Goal: Information Seeking & Learning: Check status

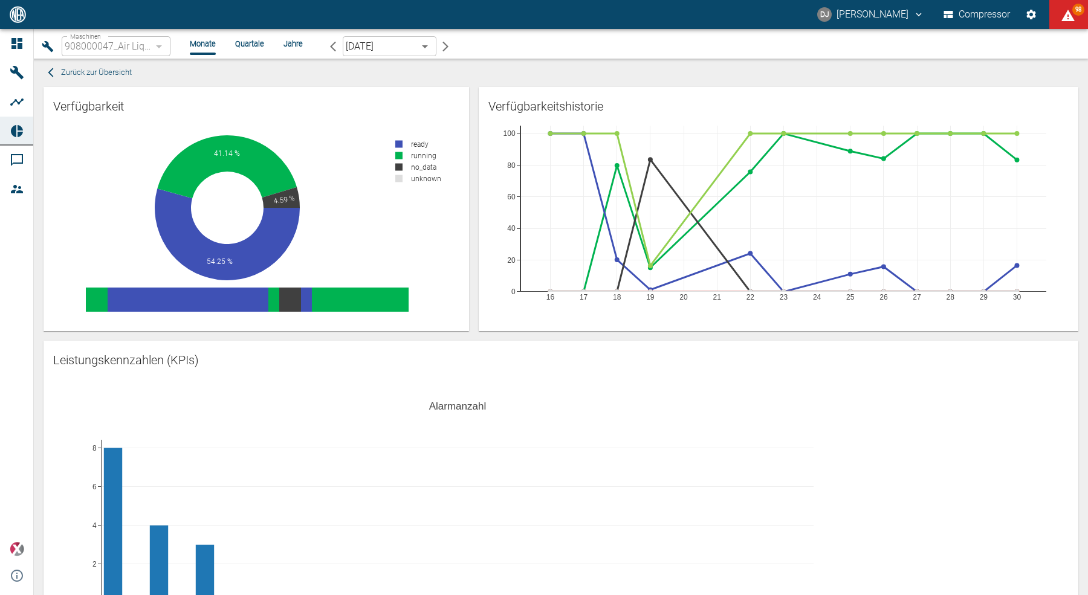
scroll to position [1253, 0]
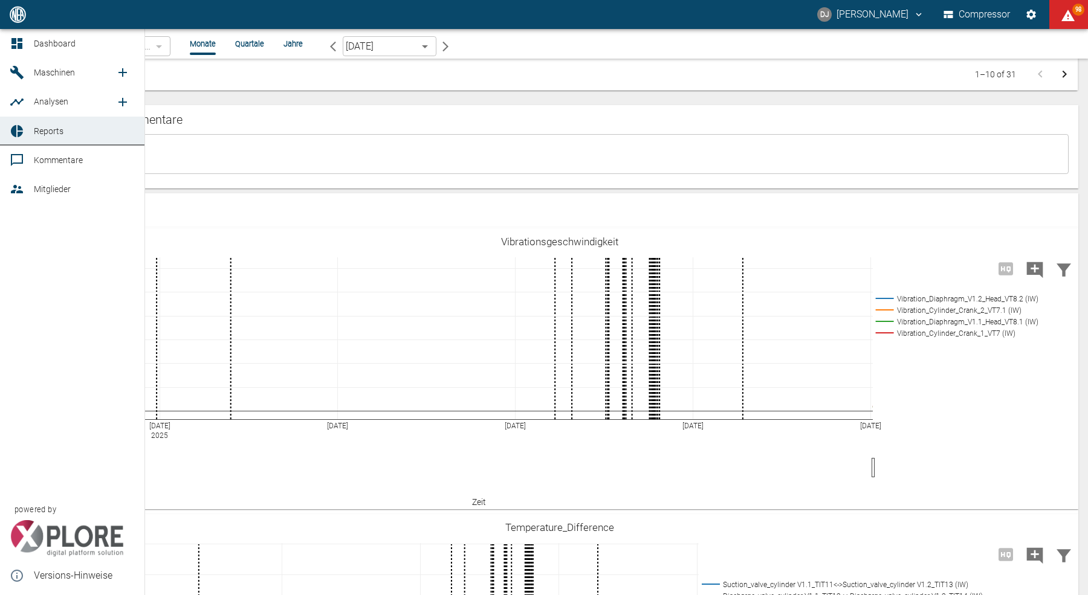
click at [17, 46] on icon at bounding box center [17, 43] width 15 height 15
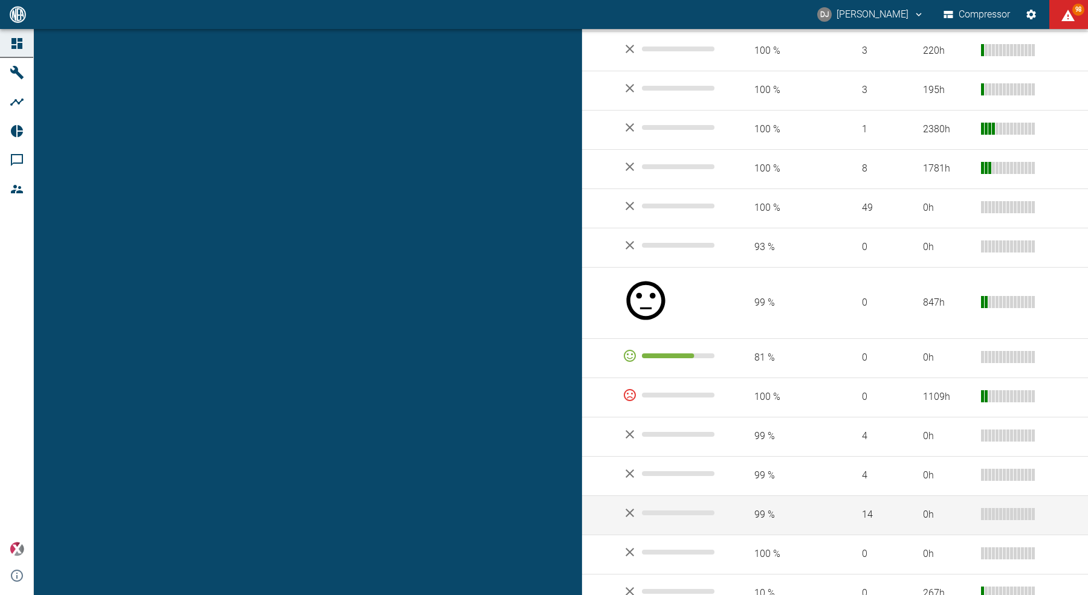
scroll to position [696, 0]
click at [193, 498] on td "909001324_Thyssengas GmbH_BGEA Velen (DE)" at bounding box center [346, 517] width 532 height 39
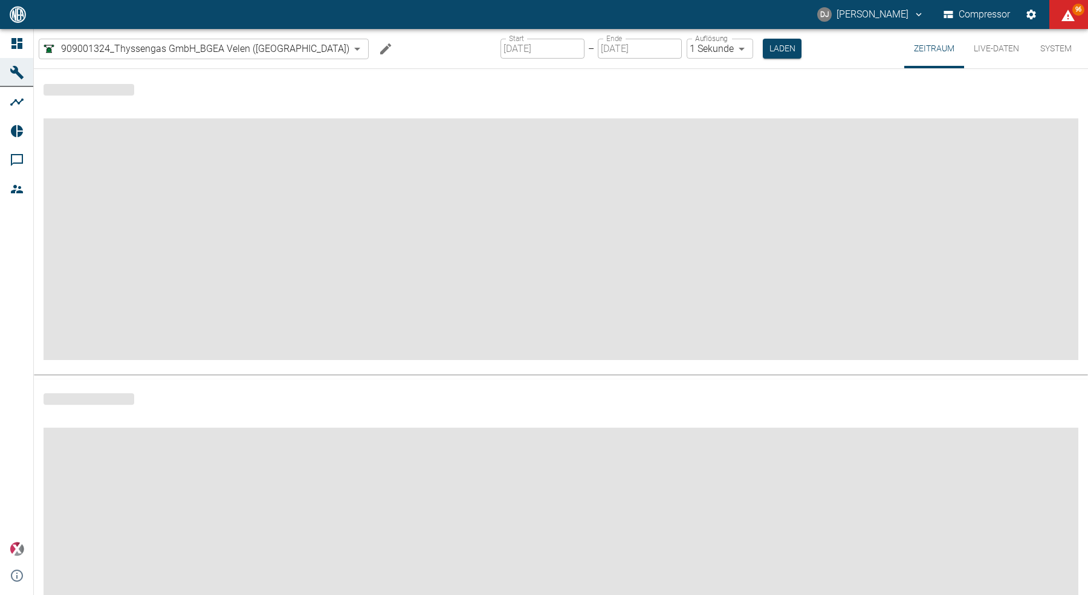
click at [378, 53] on icon "Machine bearbeiten" at bounding box center [385, 49] width 15 height 15
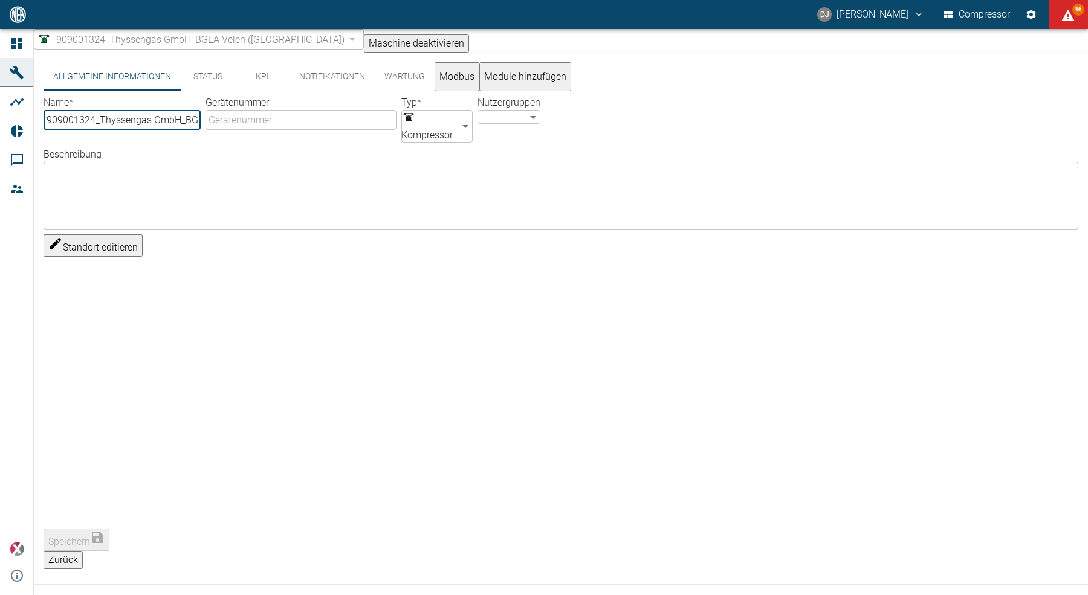
type input "909001324_Thyssengas GmbH_BGEA Velen ([GEOGRAPHIC_DATA])"
type input "Compressor"
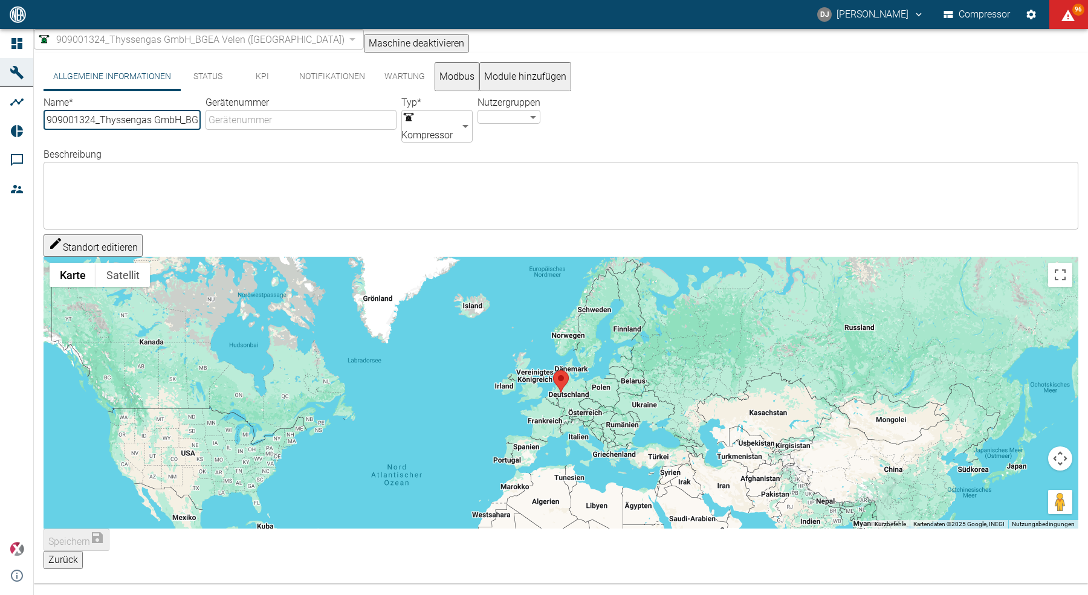
click at [265, 84] on button "KPI" at bounding box center [262, 76] width 54 height 29
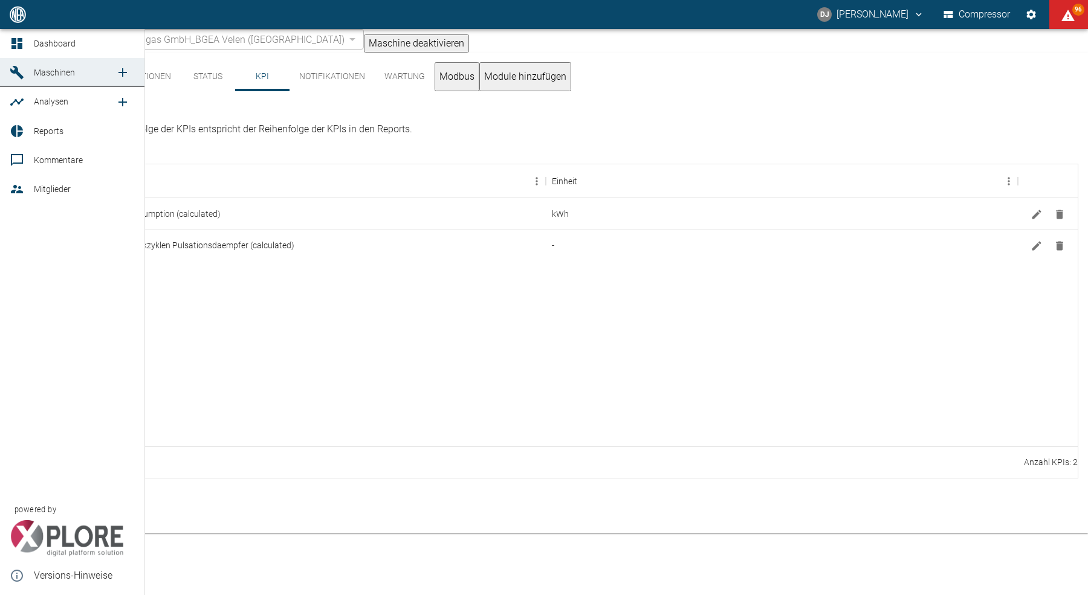
click at [22, 74] on icon at bounding box center [17, 72] width 15 height 15
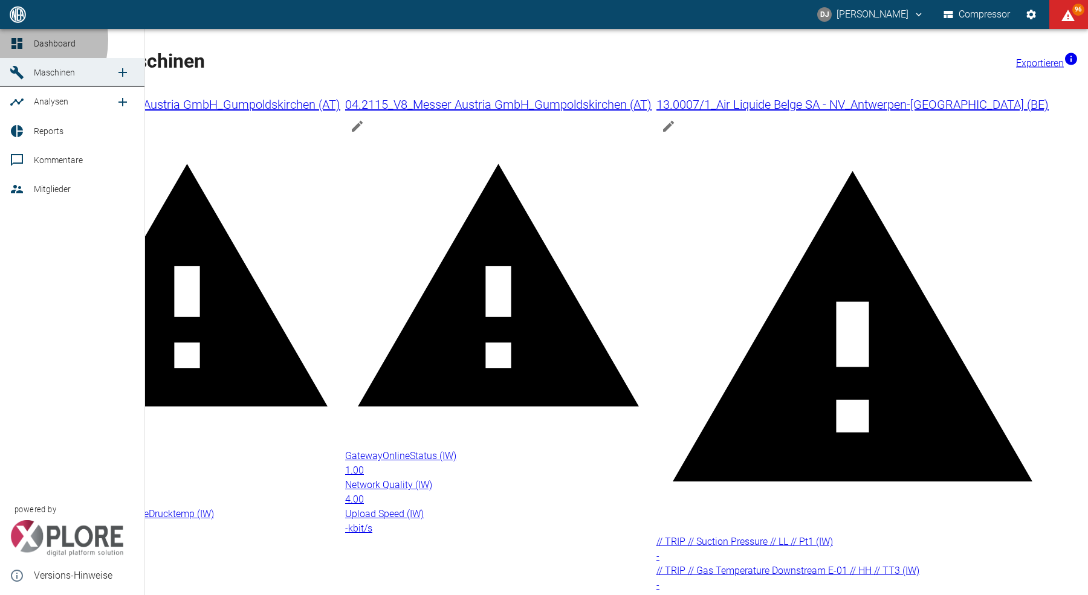
click at [8, 41] on link "Dashboard" at bounding box center [72, 43] width 144 height 29
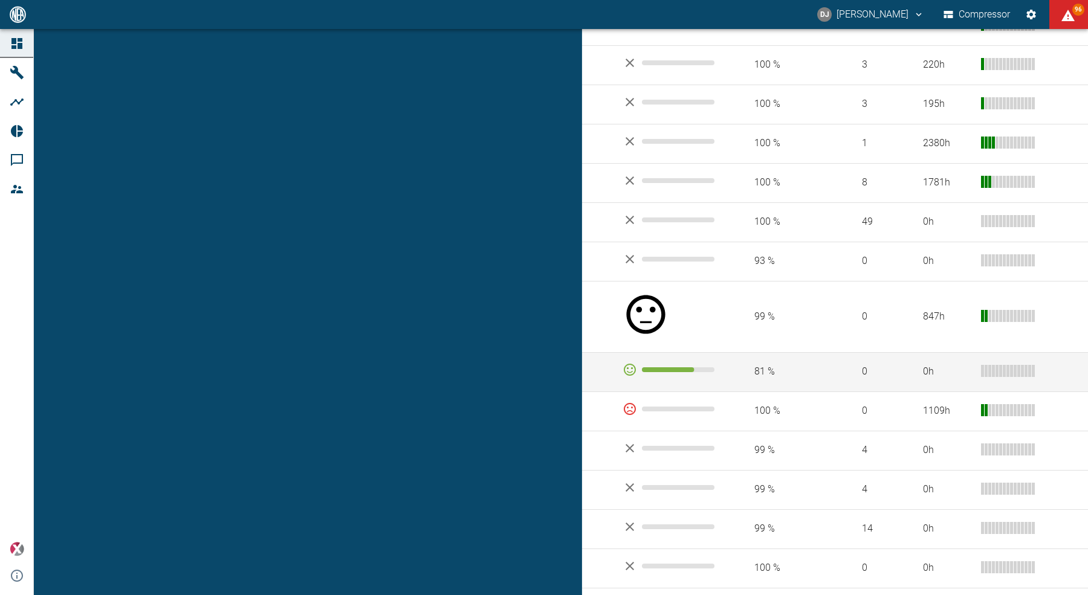
scroll to position [741, 0]
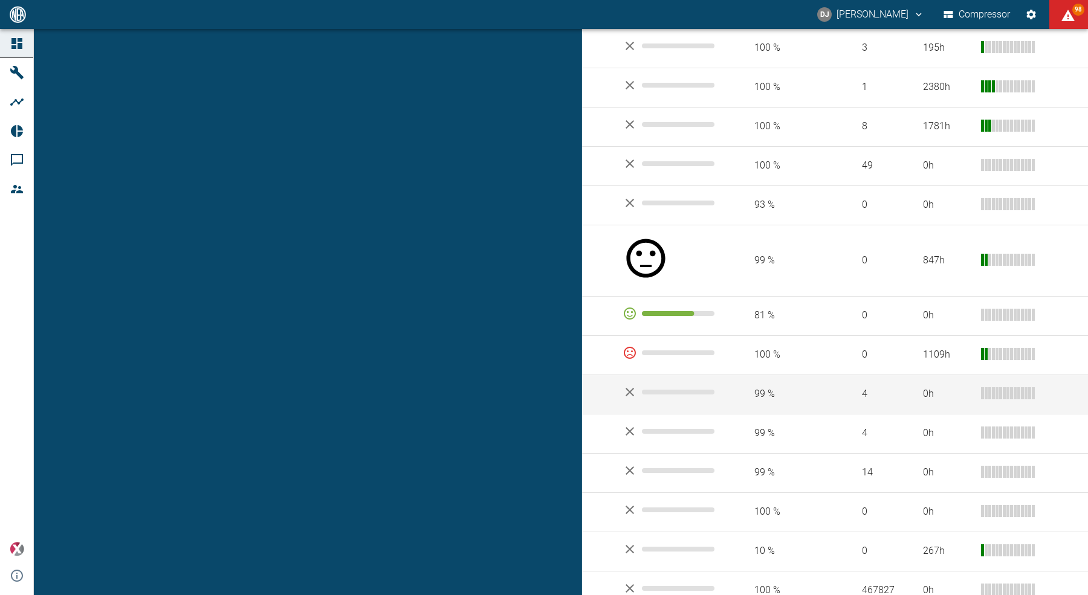
click at [219, 375] on td "909001322_Thyssengas GmbH_BGEA Velen (DE)" at bounding box center [346, 394] width 532 height 39
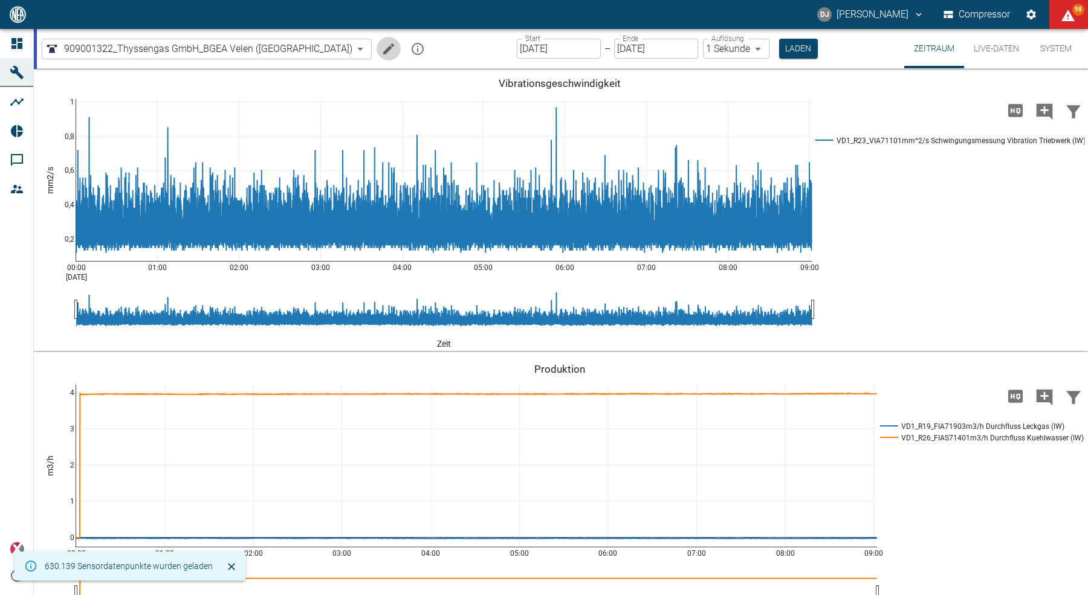
click at [381, 52] on icon "Machine bearbeiten" at bounding box center [388, 49] width 15 height 15
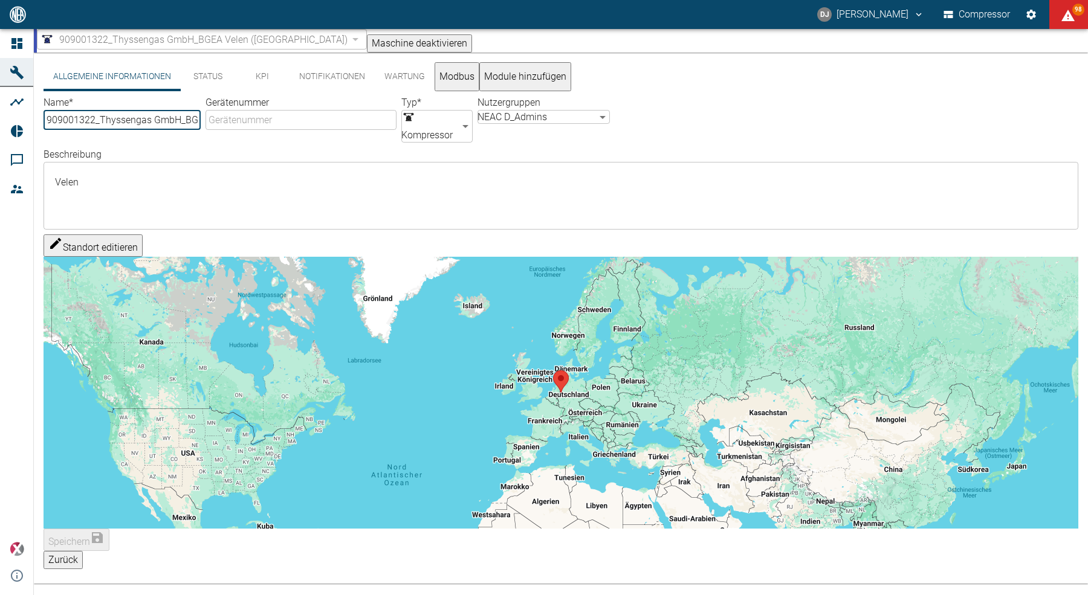
click at [266, 77] on button "KPI" at bounding box center [262, 76] width 54 height 29
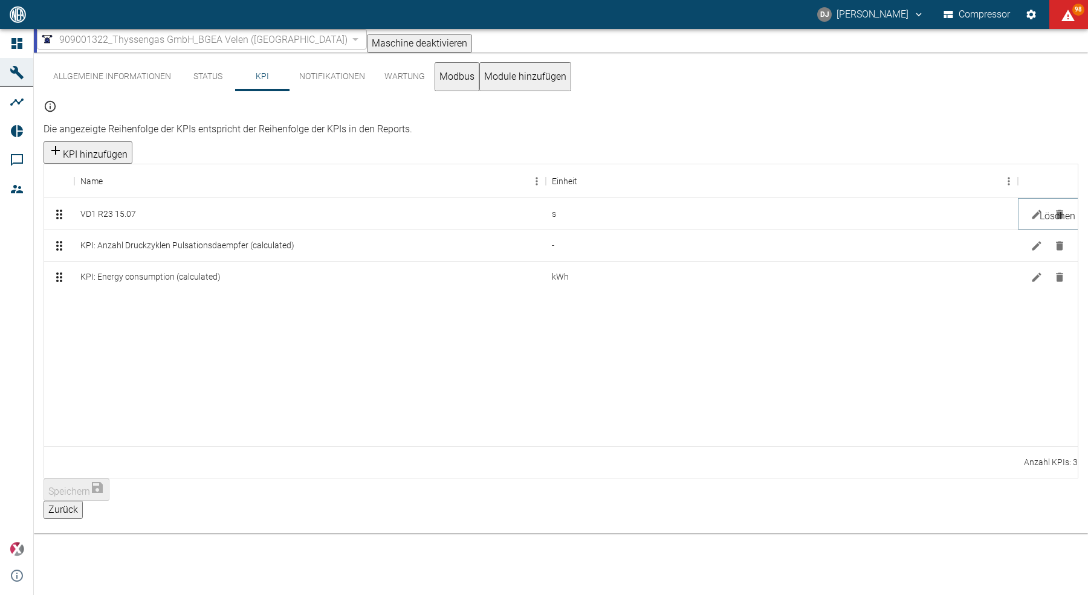
click at [1060, 210] on icon "Löschen" at bounding box center [1059, 214] width 7 height 9
click at [230, 39] on span "909001322_Thyssengas GmbH_BGEA Velen (DE)" at bounding box center [203, 40] width 288 height 14
click at [254, 44] on span "909001322_Thyssengas GmbH_BGEA Velen (DE)" at bounding box center [203, 40] width 288 height 14
click at [83, 501] on button "Zurück" at bounding box center [63, 510] width 39 height 18
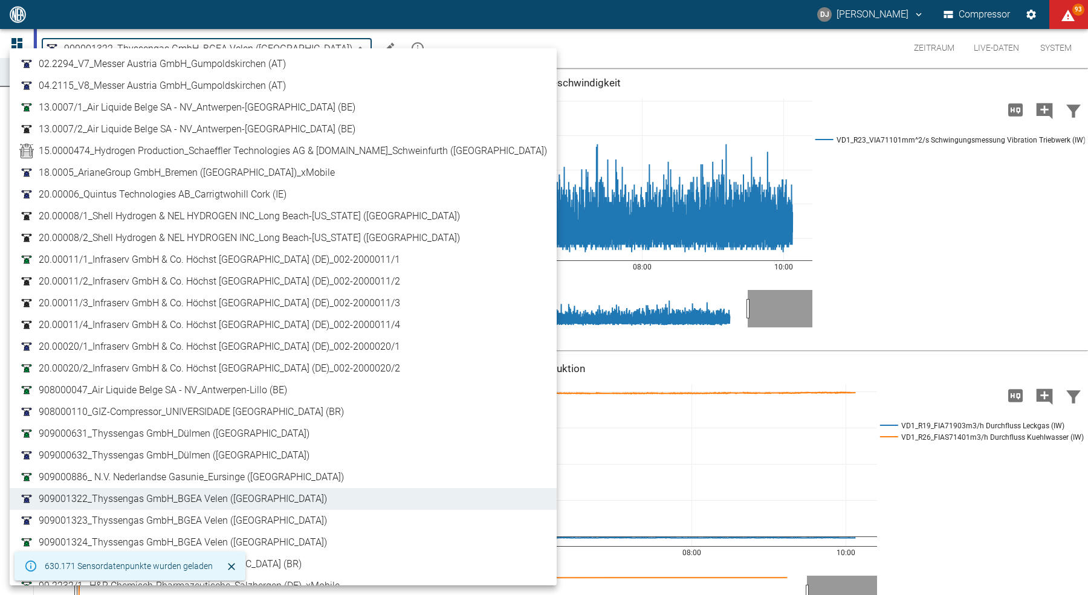
click at [258, 51] on body "DJ David Jasper Compressor 93 Dashboard Maschinen Analysen Reports Kommentare M…" at bounding box center [544, 297] width 1088 height 595
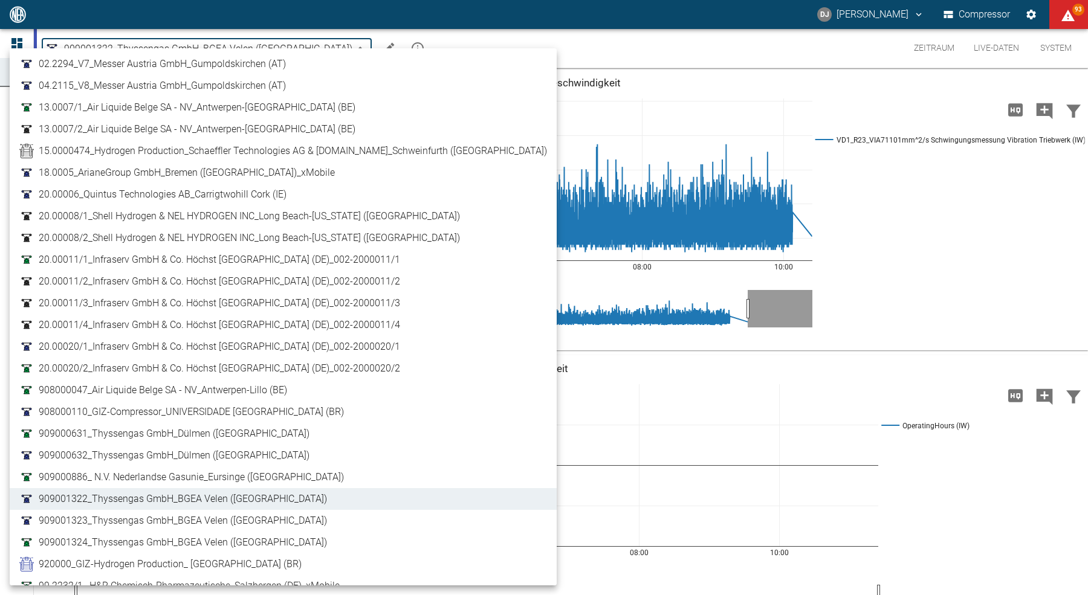
click at [251, 520] on link "909001323_Thyssengas GmbH_BGEA Velen (DE)" at bounding box center [282, 521] width 527 height 15
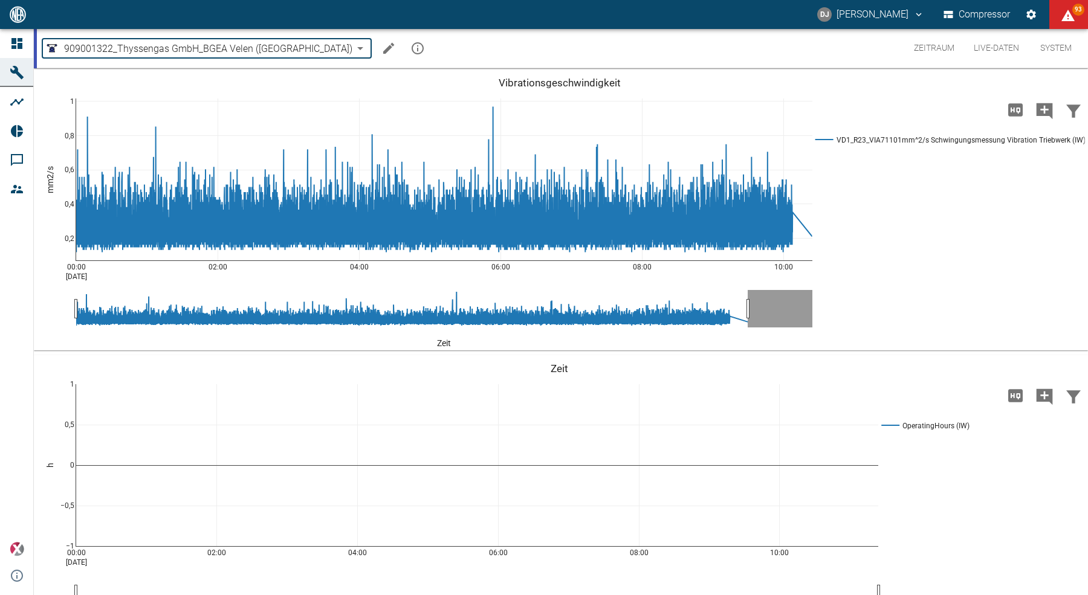
type input "d323cb37-0897-47d8-890e-65236b20deb2"
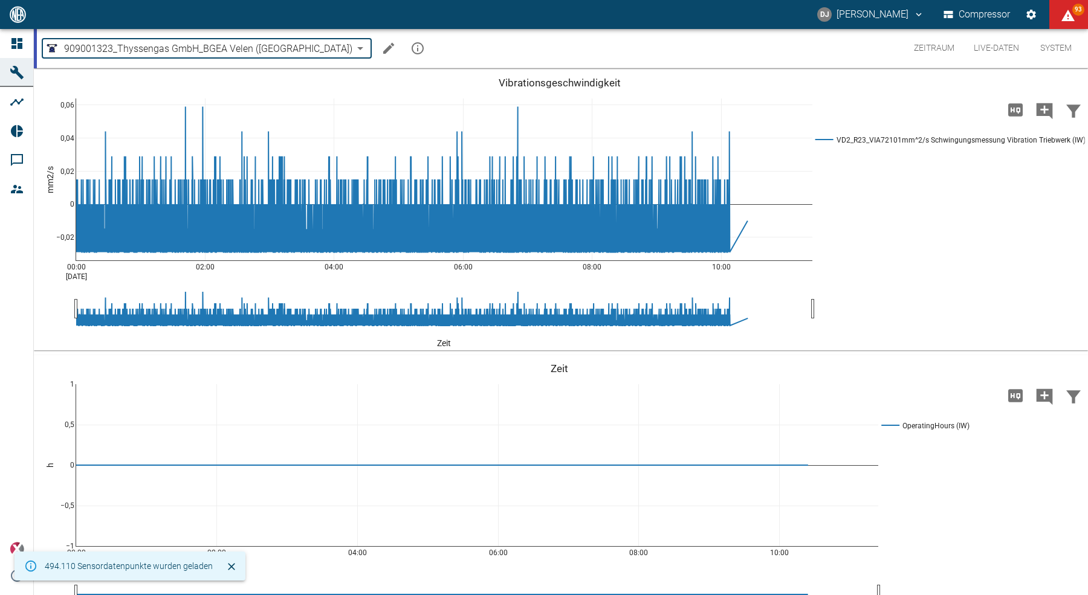
click at [381, 47] on icon "Machine bearbeiten" at bounding box center [388, 48] width 15 height 15
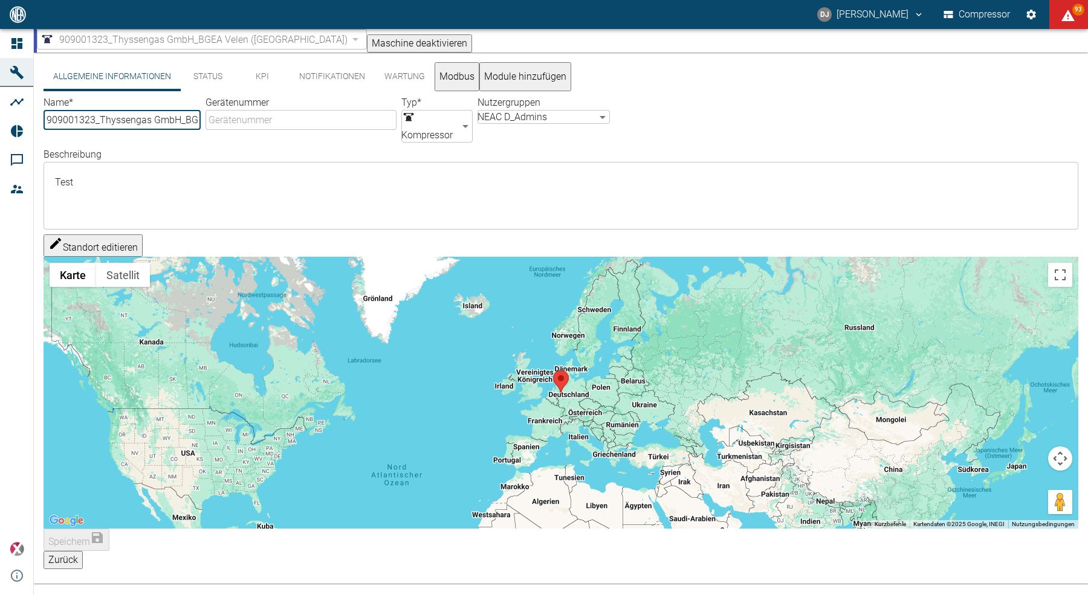
click at [256, 82] on button "KPI" at bounding box center [262, 76] width 54 height 29
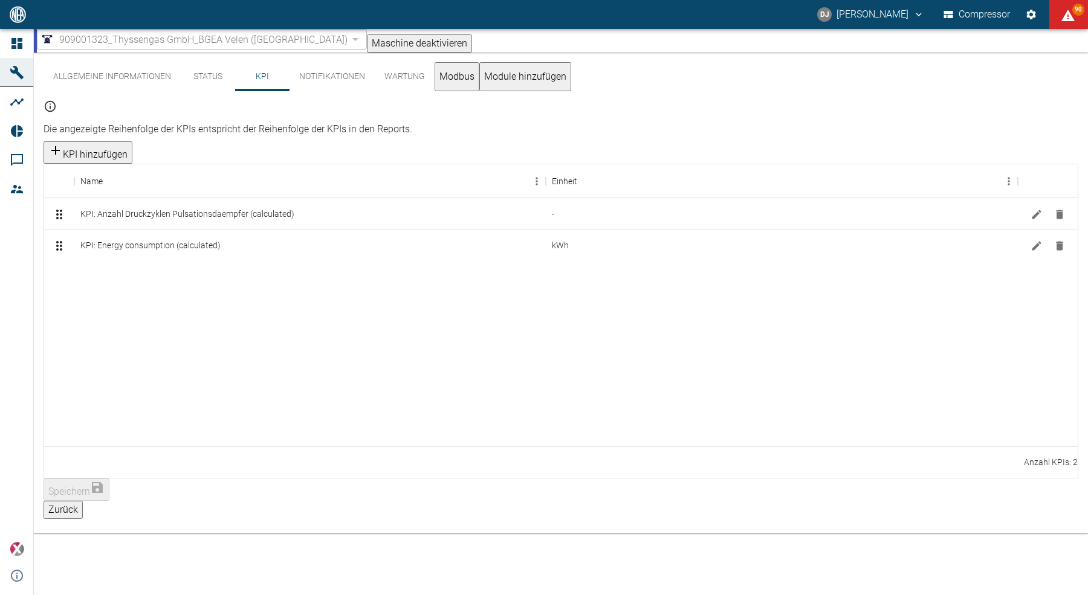
click at [83, 501] on button "Zurück" at bounding box center [63, 510] width 39 height 18
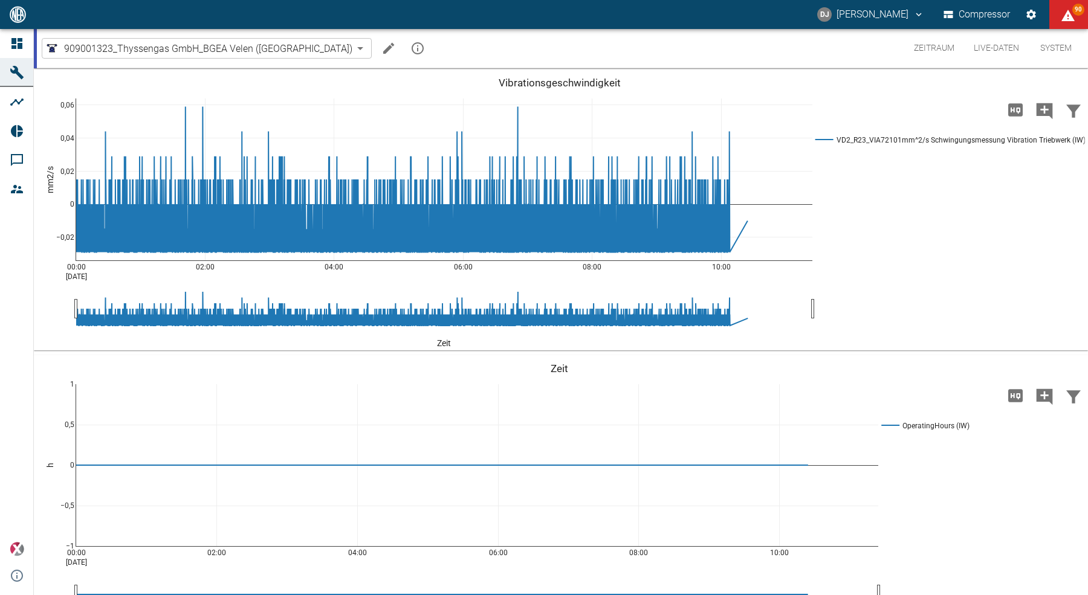
click at [250, 48] on body "DJ David Jasper Compressor 90 Dashboard Maschinen Analysen Reports Kommentare M…" at bounding box center [544, 297] width 1088 height 595
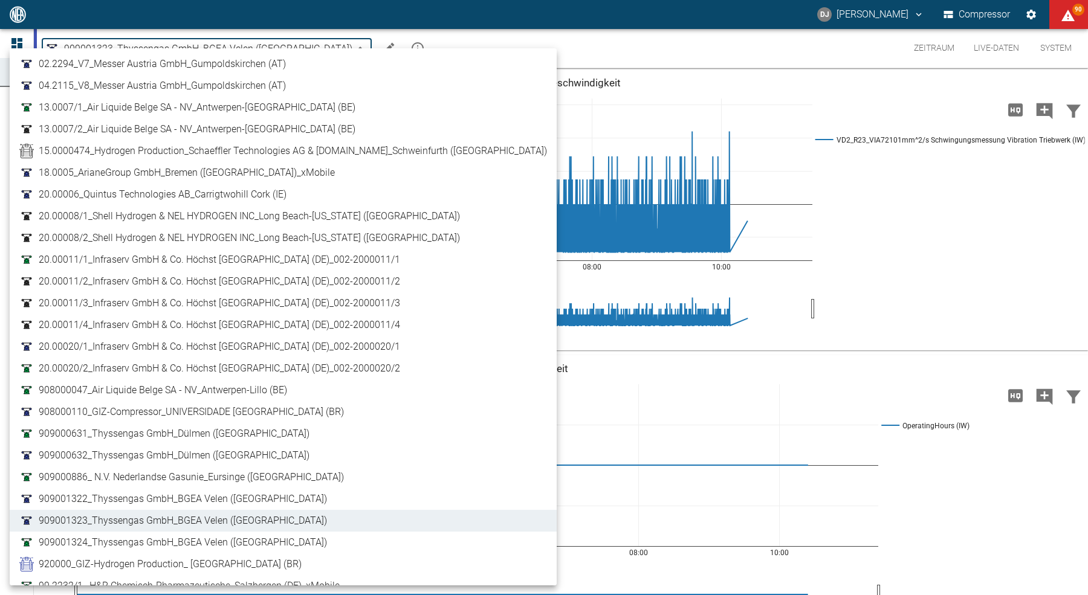
click at [236, 500] on span "909001322_Thyssengas GmbH_BGEA Velen (DE)" at bounding box center [183, 499] width 288 height 15
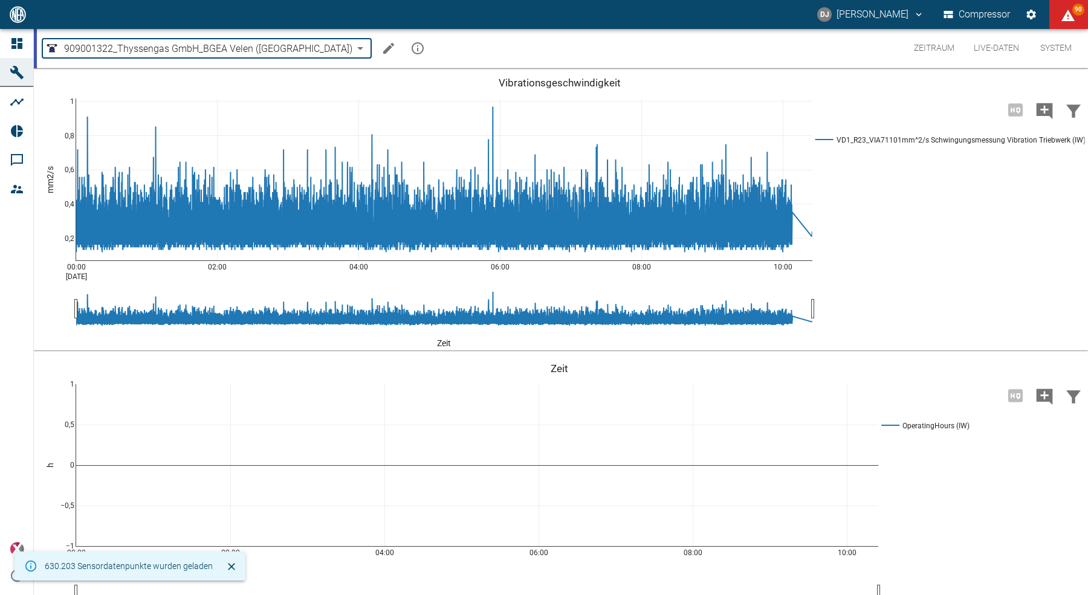
click at [381, 53] on icon "Machine bearbeiten" at bounding box center [388, 48] width 15 height 15
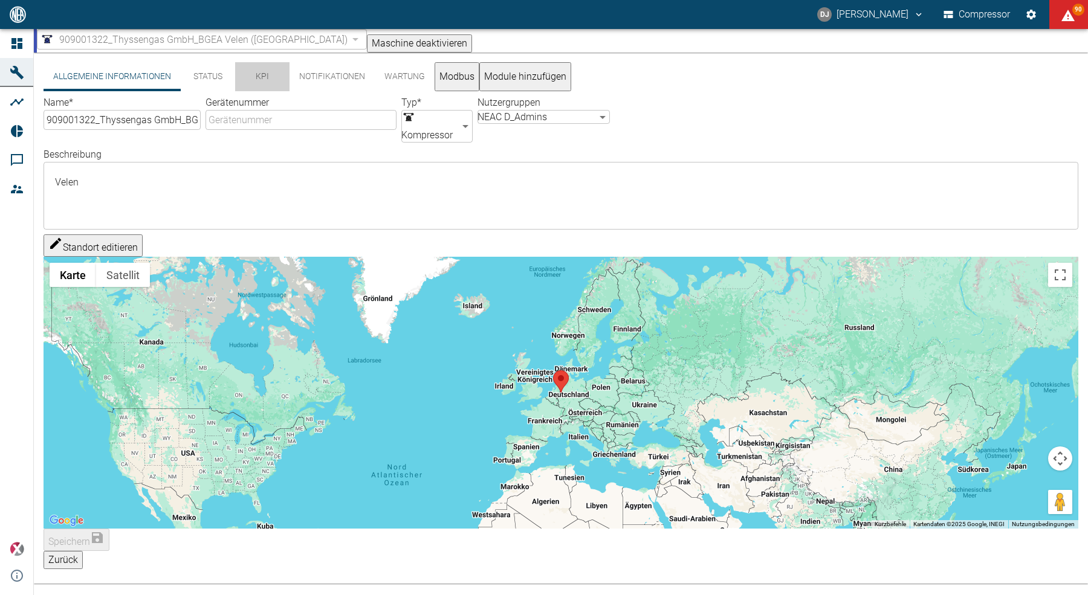
click at [257, 80] on button "KPI" at bounding box center [262, 76] width 54 height 29
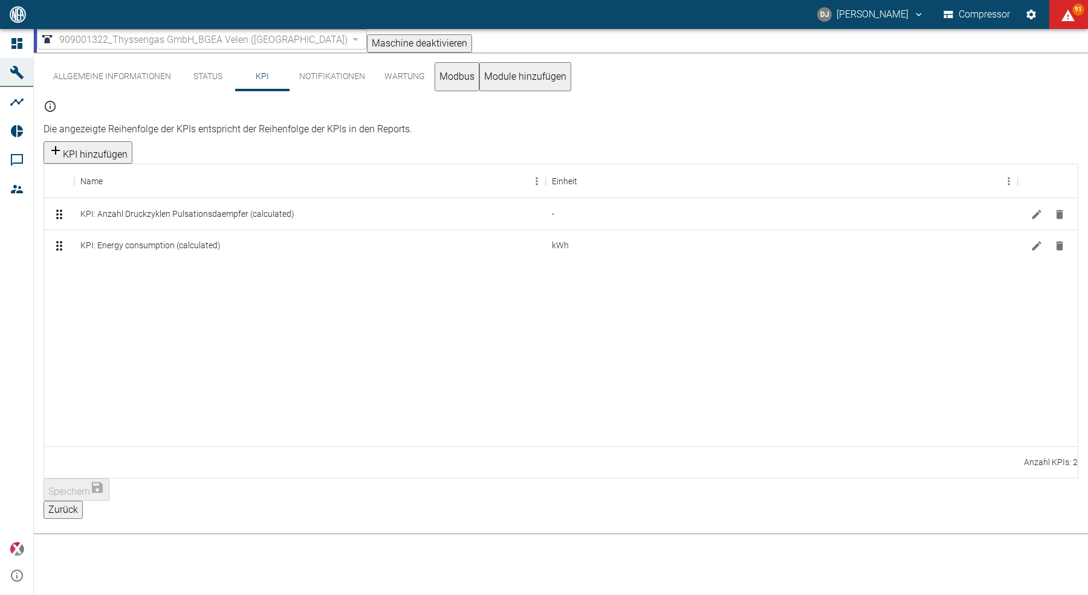
click at [83, 501] on button "Zurück" at bounding box center [63, 510] width 39 height 18
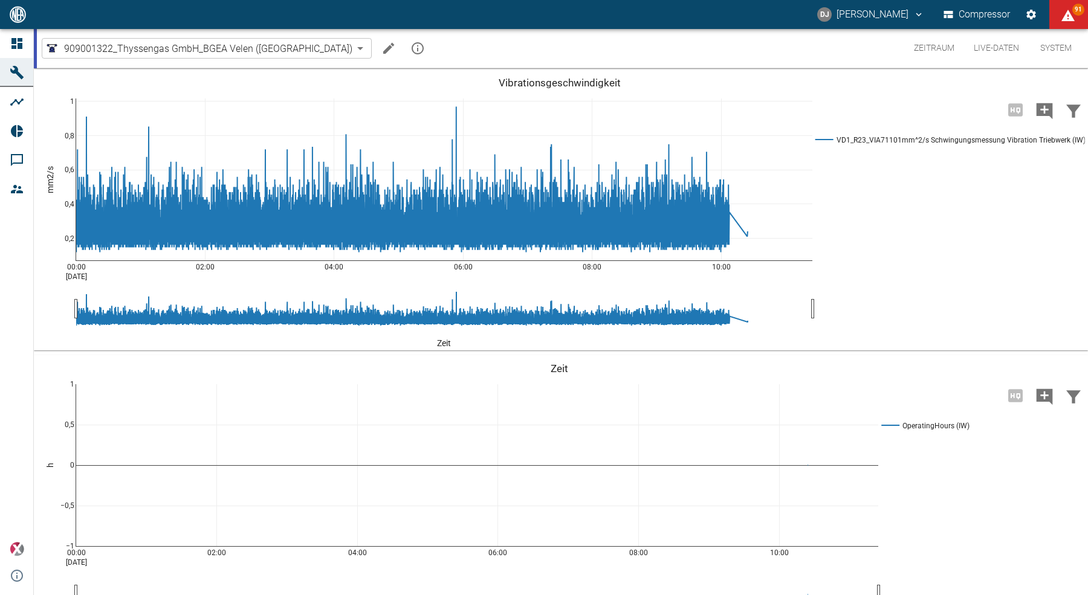
click at [234, 48] on body "DJ David Jasper Compressor 91 Dashboard Maschinen Analysen Reports Kommentare M…" at bounding box center [544, 297] width 1088 height 595
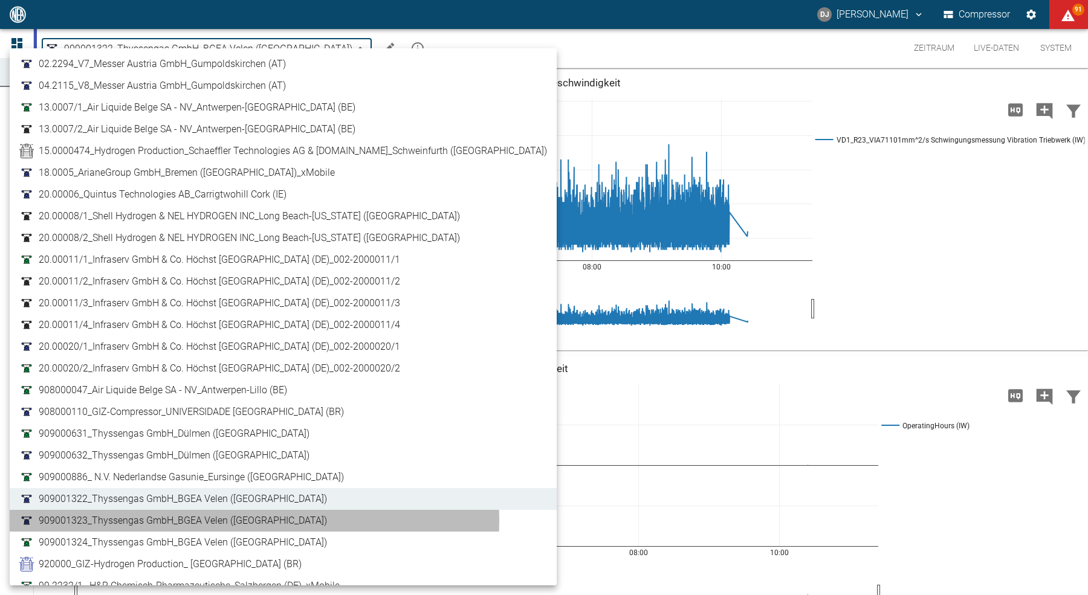
click at [254, 520] on link "909001323_Thyssengas GmbH_BGEA Velen (DE)" at bounding box center [282, 521] width 527 height 15
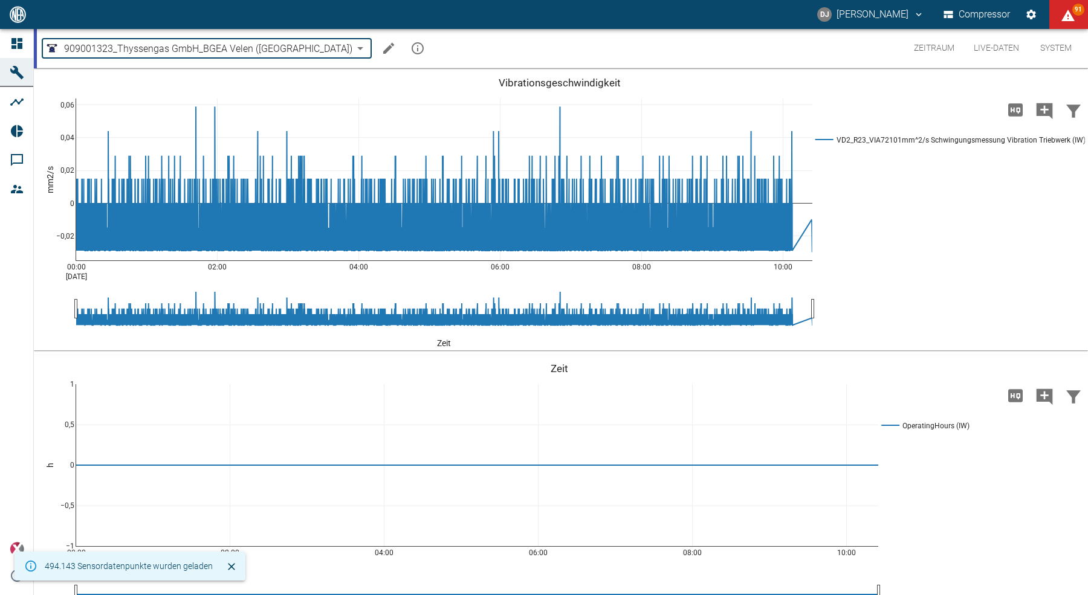
click at [383, 53] on icon "Machine bearbeiten" at bounding box center [388, 48] width 11 height 11
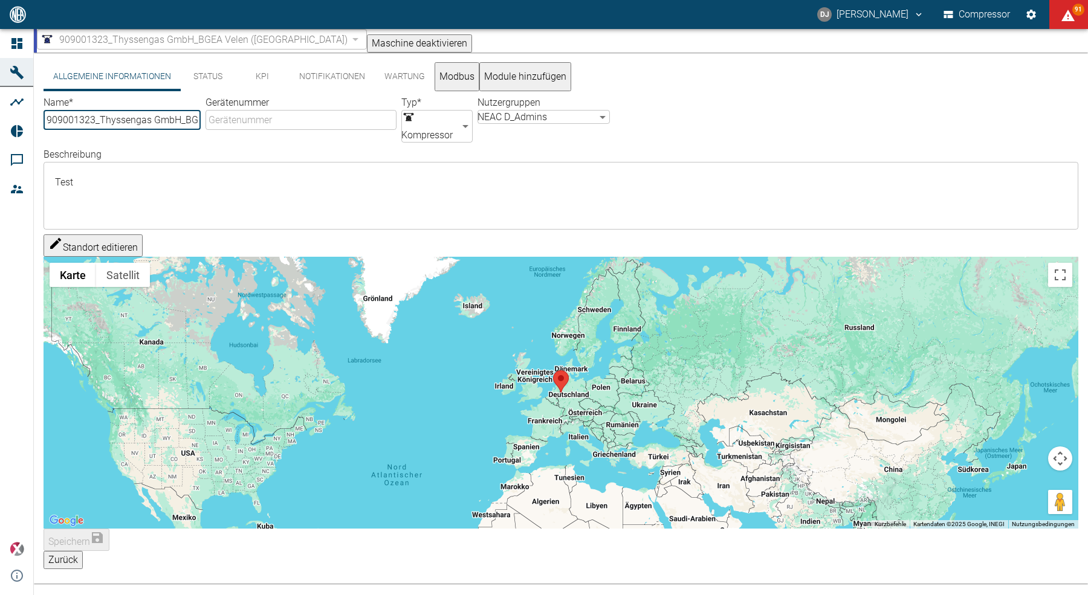
click at [261, 77] on button "KPI" at bounding box center [262, 76] width 54 height 29
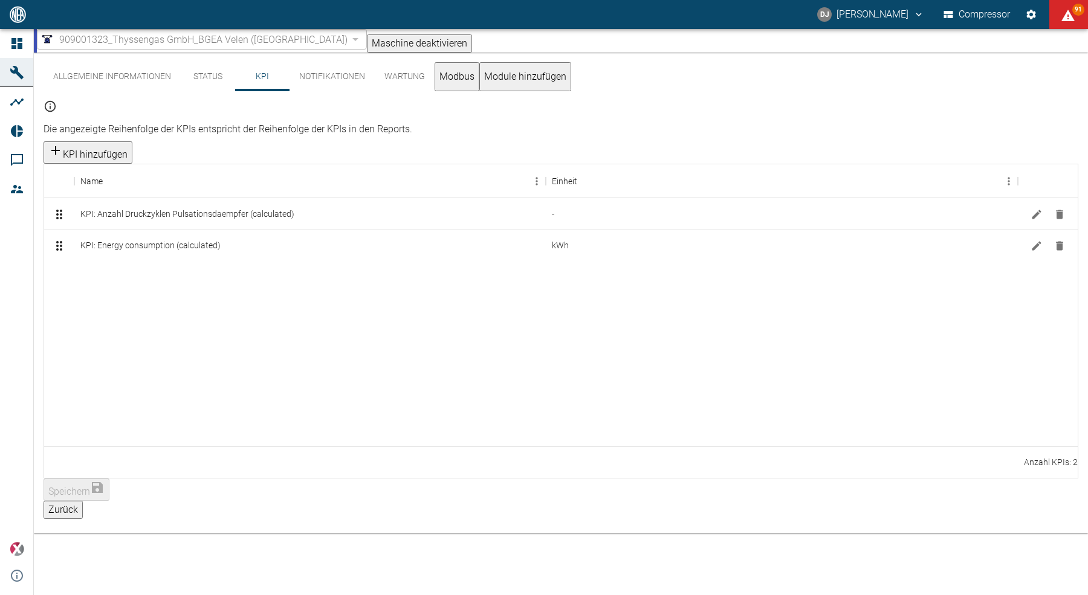
click at [83, 501] on button "Zurück" at bounding box center [63, 510] width 39 height 18
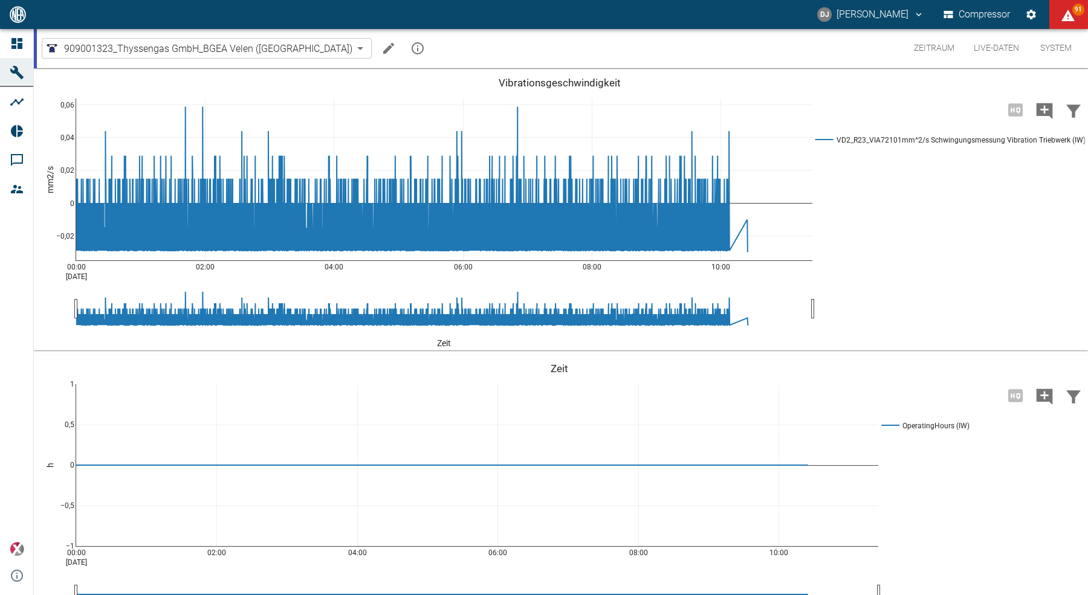
click at [246, 42] on body "DJ David Jasper Compressor 91 Dashboard Maschinen Analysen Reports Kommentare M…" at bounding box center [544, 297] width 1088 height 595
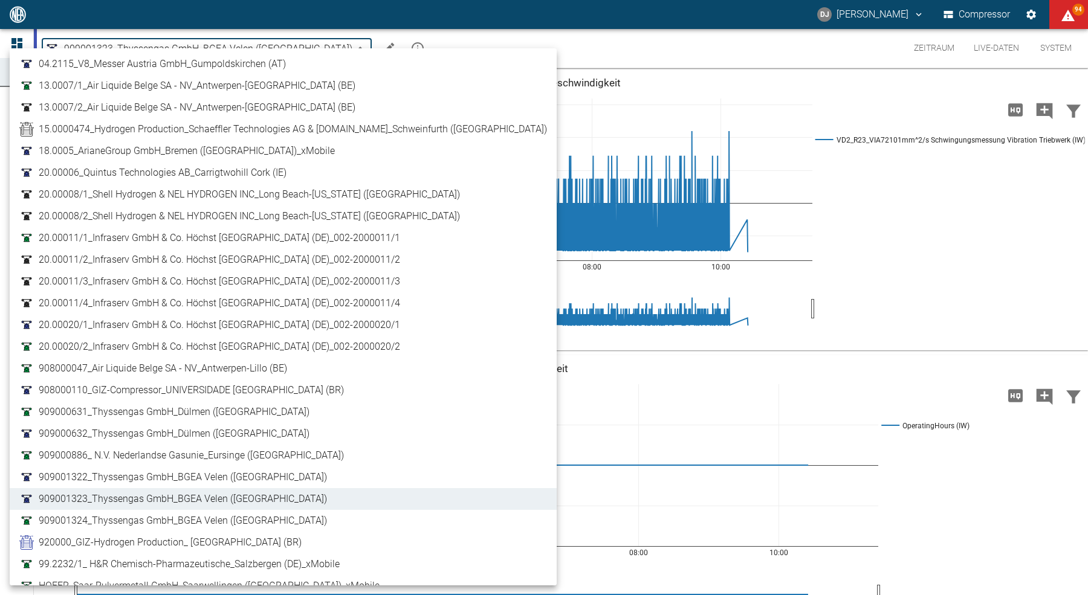
scroll to position [76, 0]
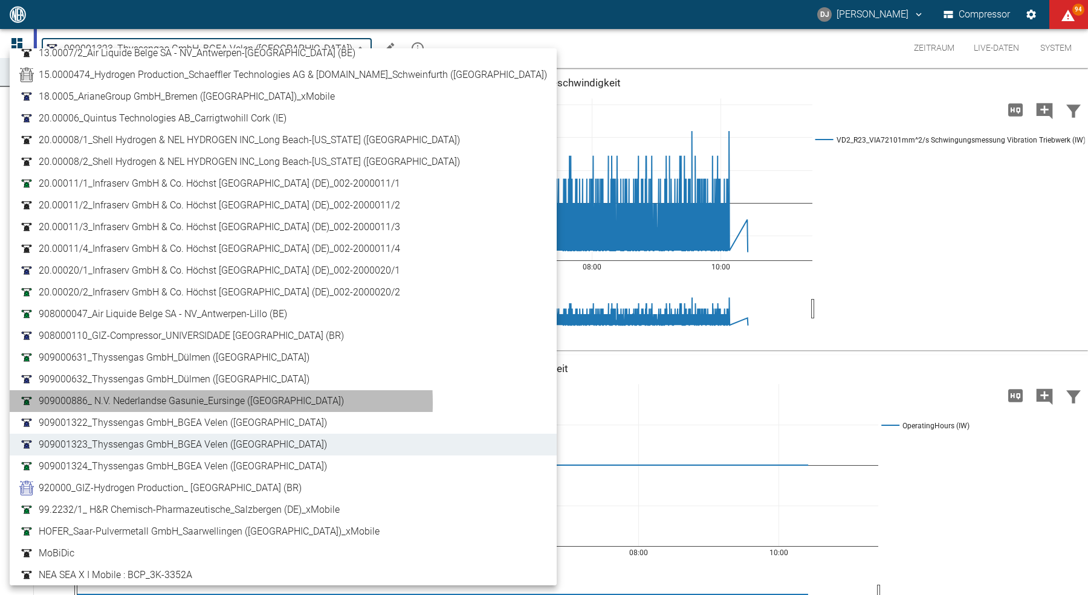
click at [168, 402] on span "909000886_ N.V. Nederlandse Gasunie_Eursinge (NL)" at bounding box center [191, 401] width 305 height 15
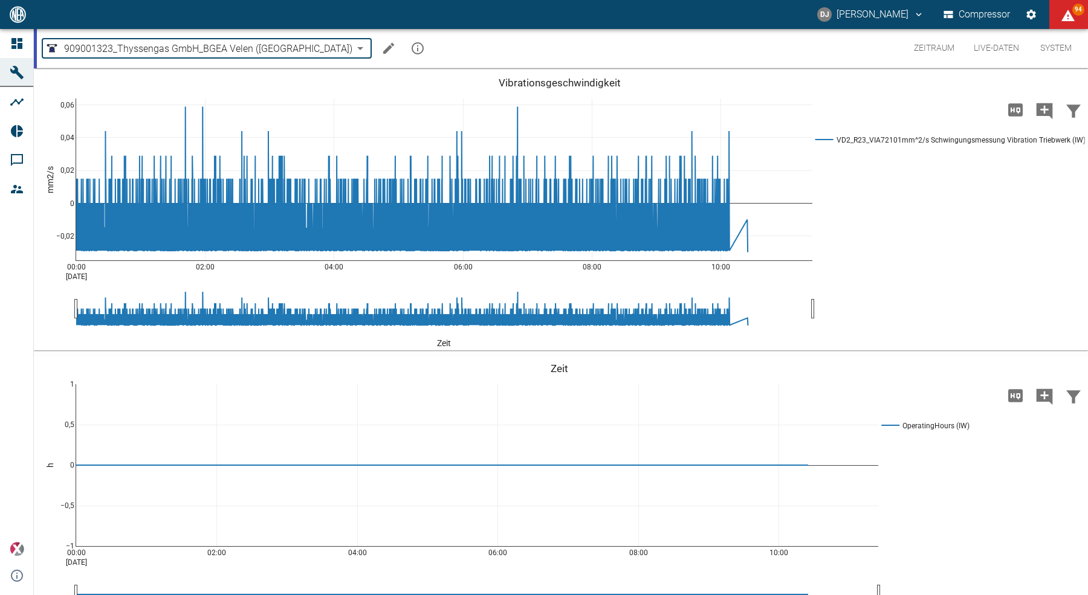
type input "9dc86e29-8c64-47c4-93ee-7b83c896b7ee"
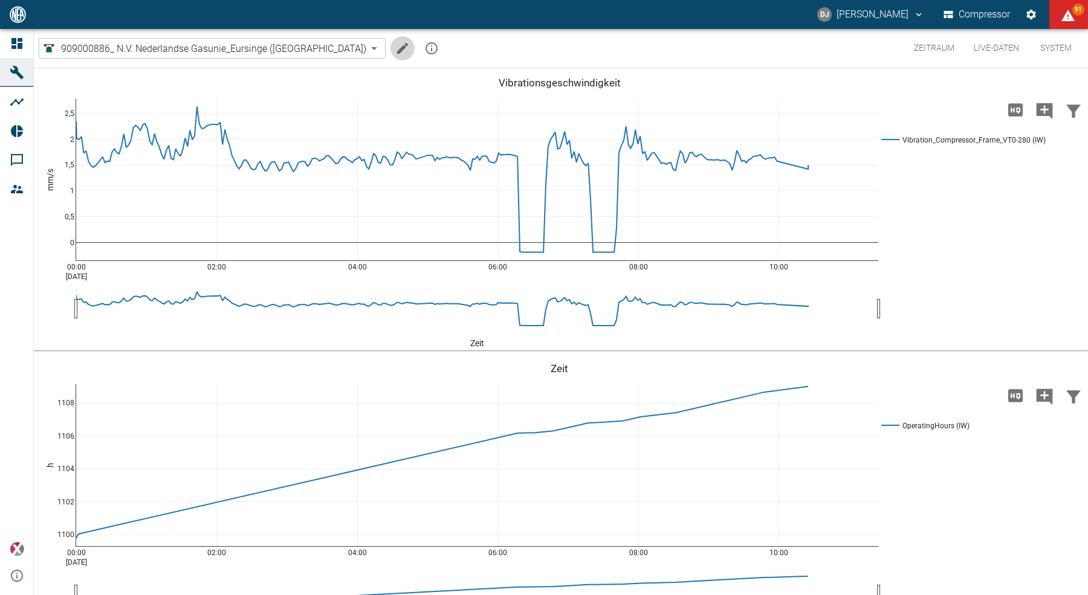
click at [395, 50] on icon "Machine bearbeiten" at bounding box center [402, 48] width 15 height 15
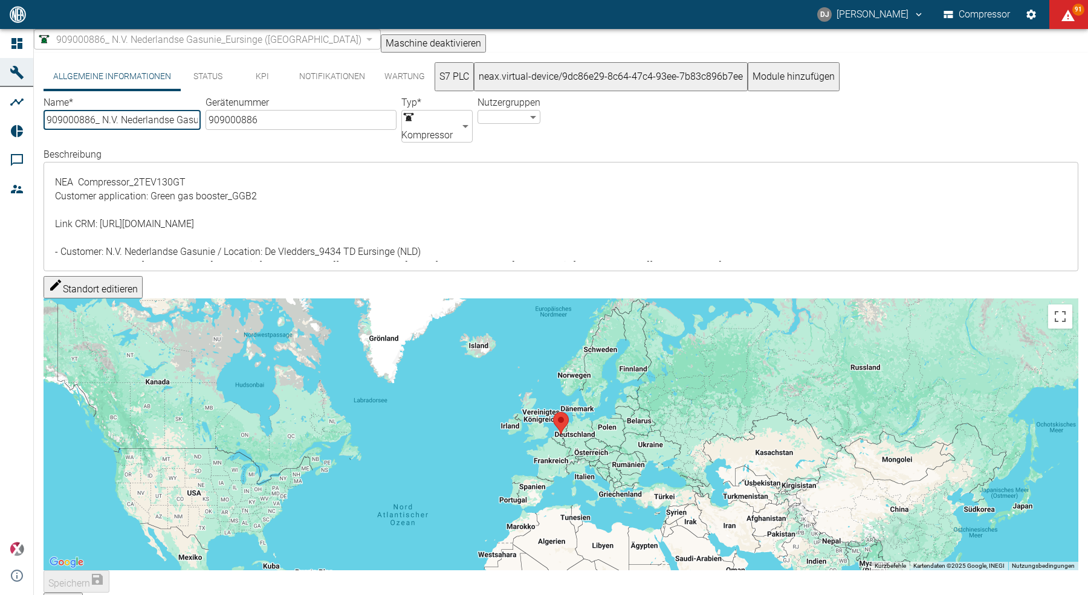
click at [262, 85] on button "KPI" at bounding box center [262, 76] width 54 height 29
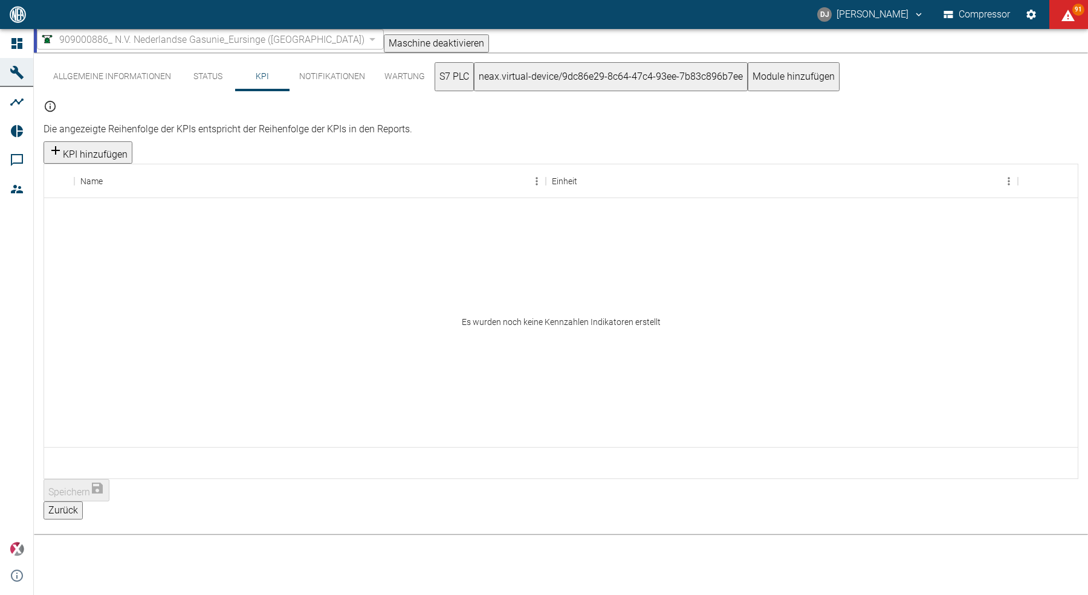
click at [83, 502] on button "Zurück" at bounding box center [63, 511] width 39 height 18
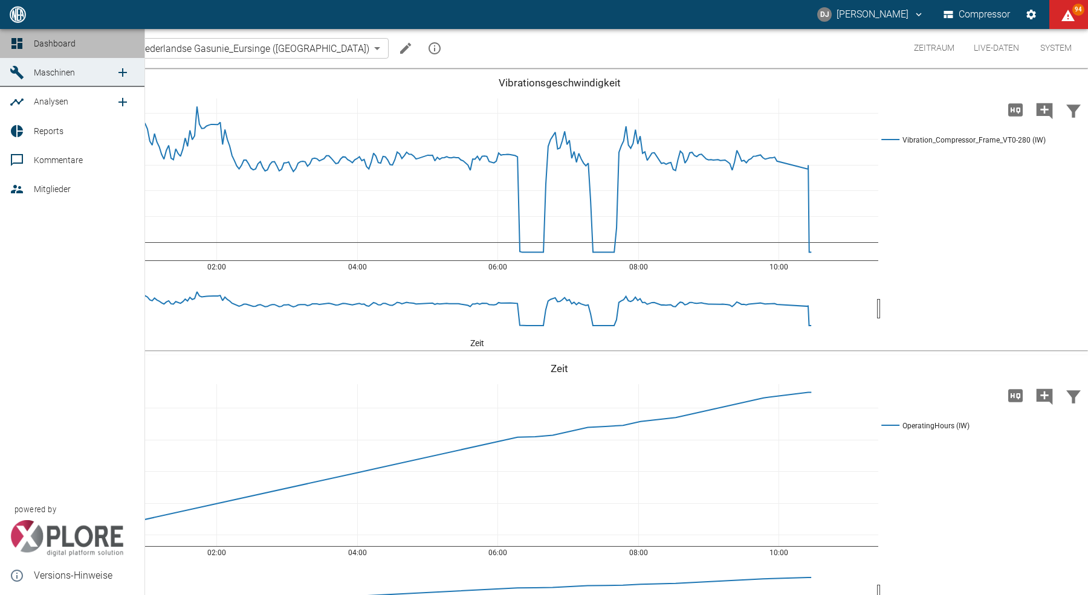
click at [30, 39] on link "Dashboard" at bounding box center [72, 43] width 144 height 29
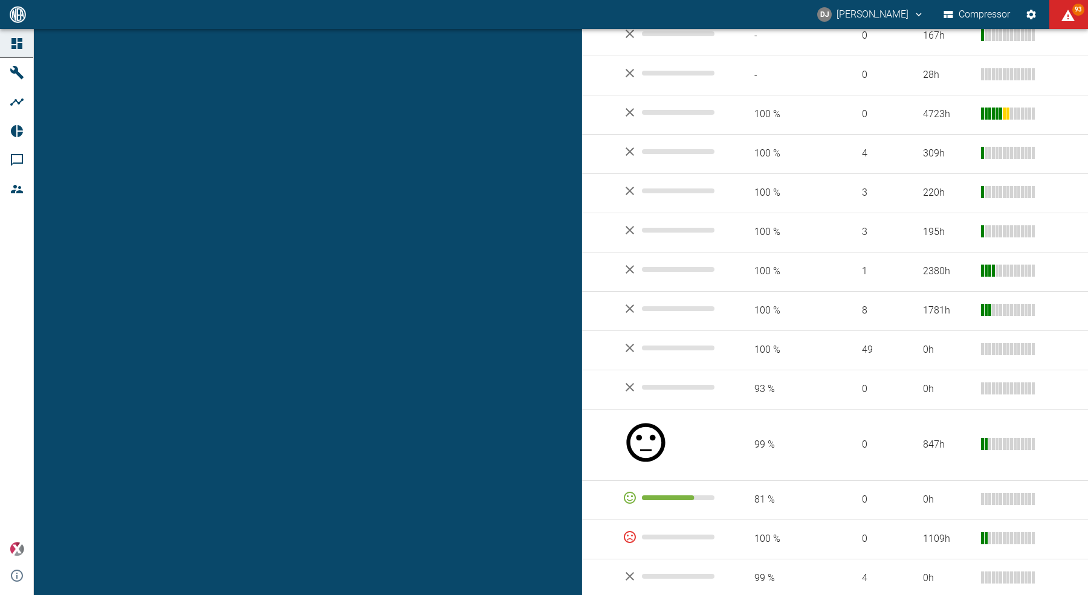
scroll to position [594, 0]
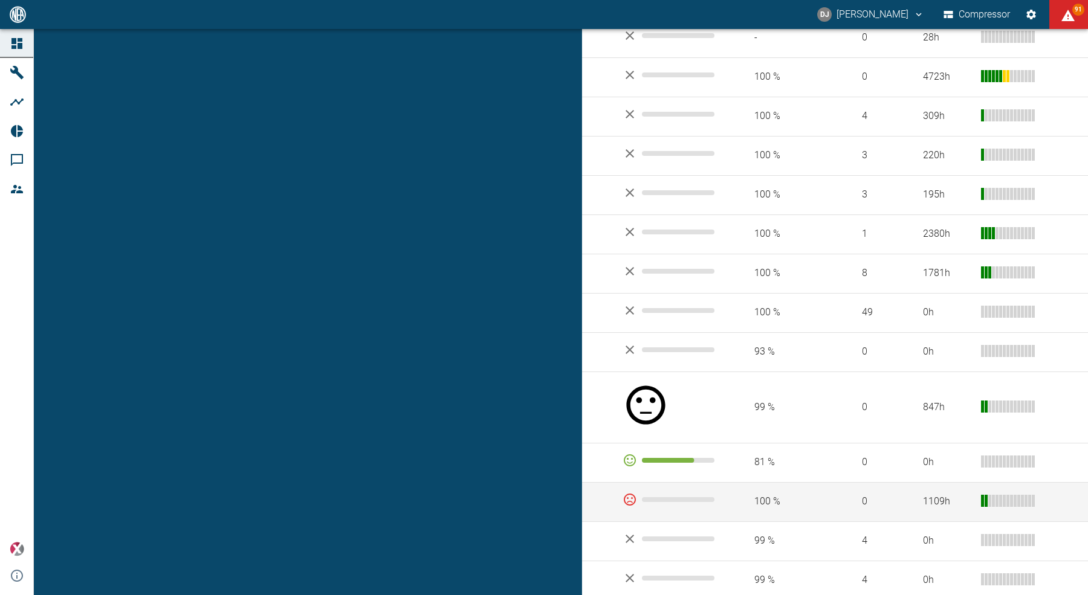
click at [243, 482] on td "909000886_ N.V. Nederlandse Gasunie_Eursinge (NL)" at bounding box center [346, 501] width 532 height 39
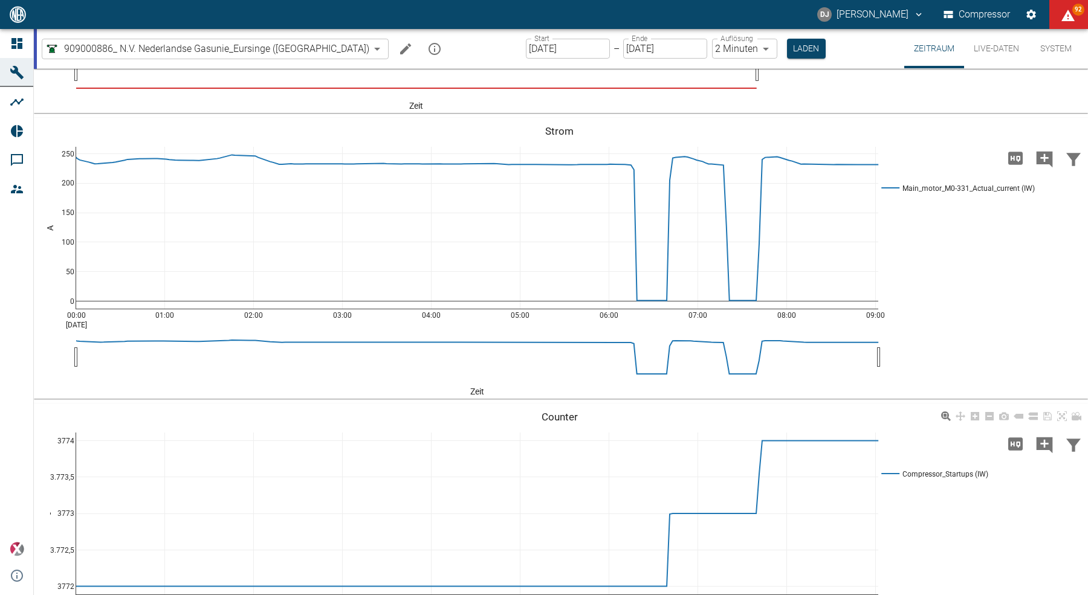
scroll to position [2613, 0]
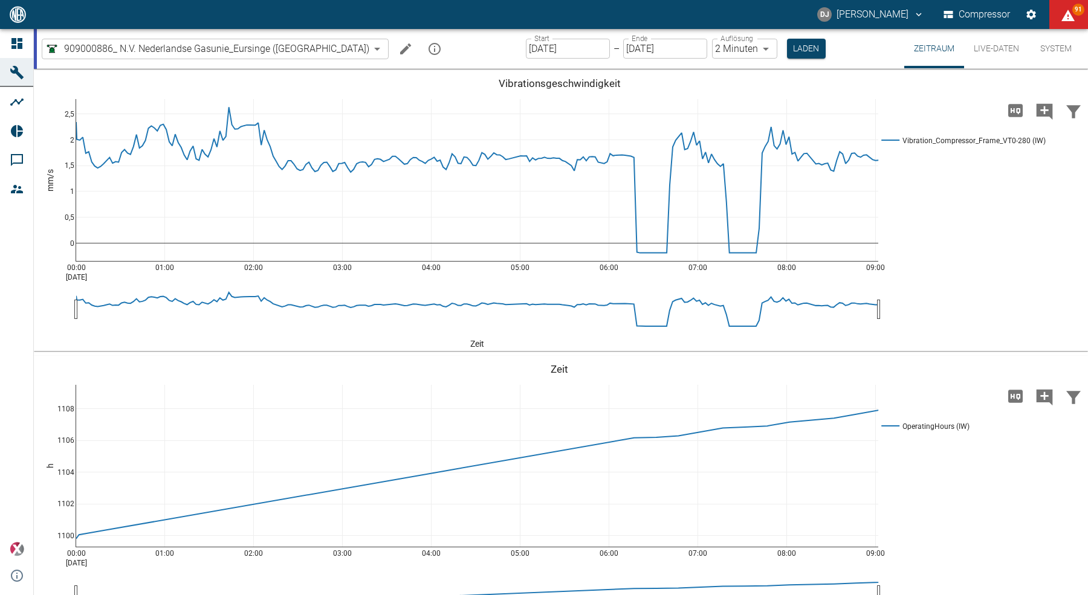
scroll to position [2613, 0]
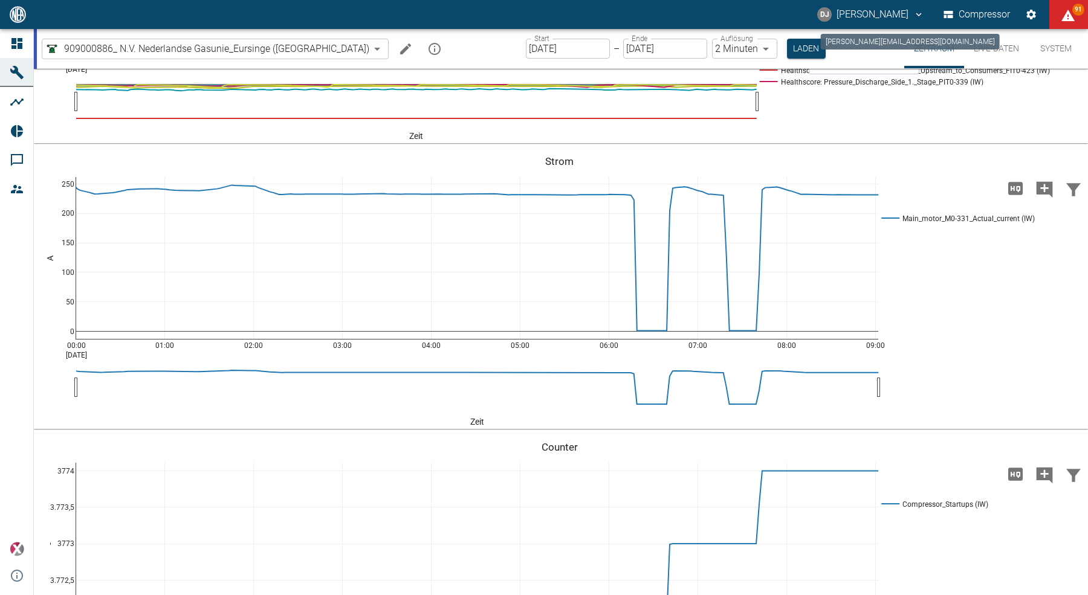
click at [860, 15] on button "DJ [PERSON_NAME]" at bounding box center [870, 15] width 111 height 22
click at [866, 23] on span "Ausloggen" at bounding box center [557, 15] width 1040 height 15
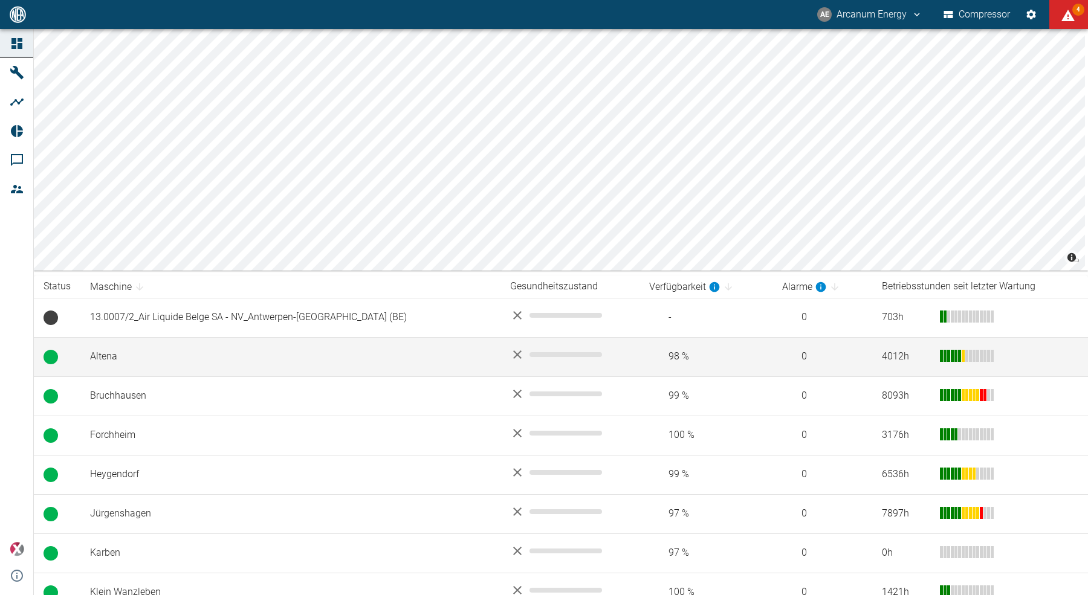
click at [127, 366] on td "Altena" at bounding box center [290, 356] width 420 height 39
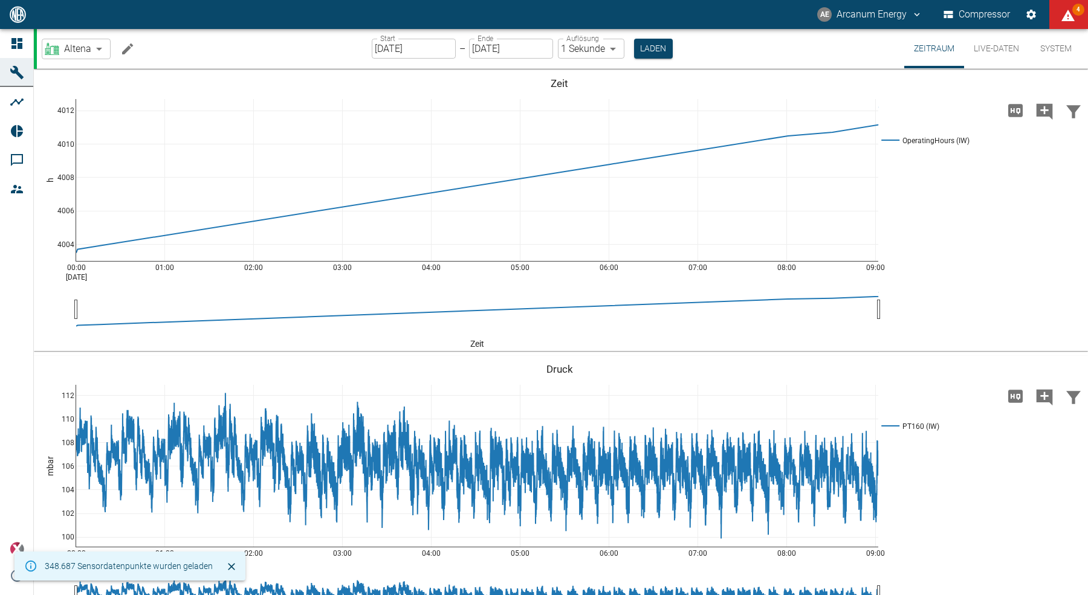
click at [1004, 44] on button "Live-Daten" at bounding box center [996, 48] width 65 height 39
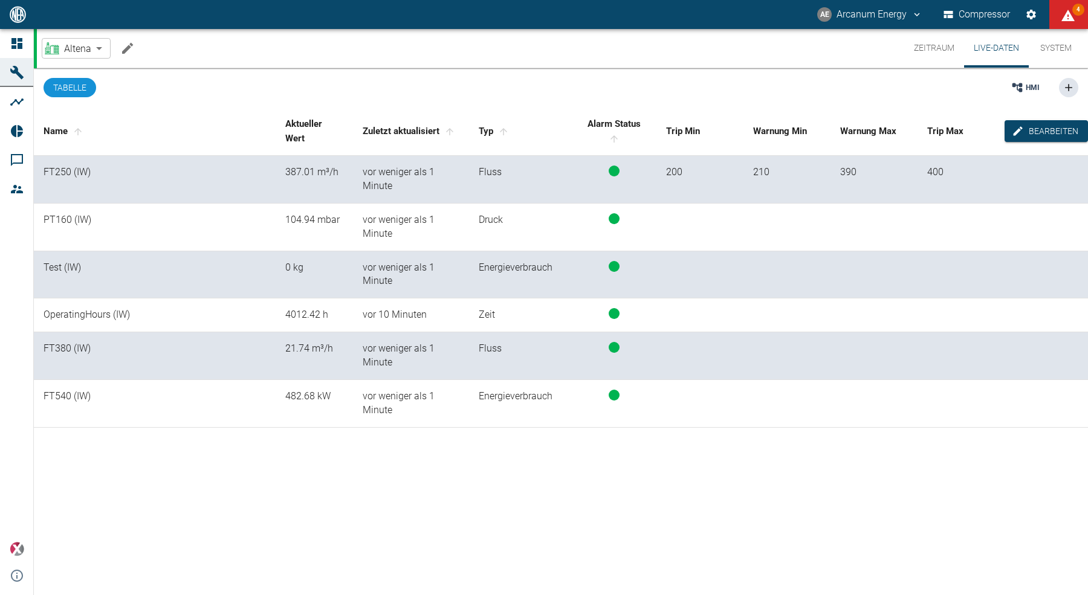
click at [83, 50] on body "AE Arcanum Energy Compressor 4 Dashboard Maschinen Analysen Reports Kommentare …" at bounding box center [544, 297] width 1088 height 595
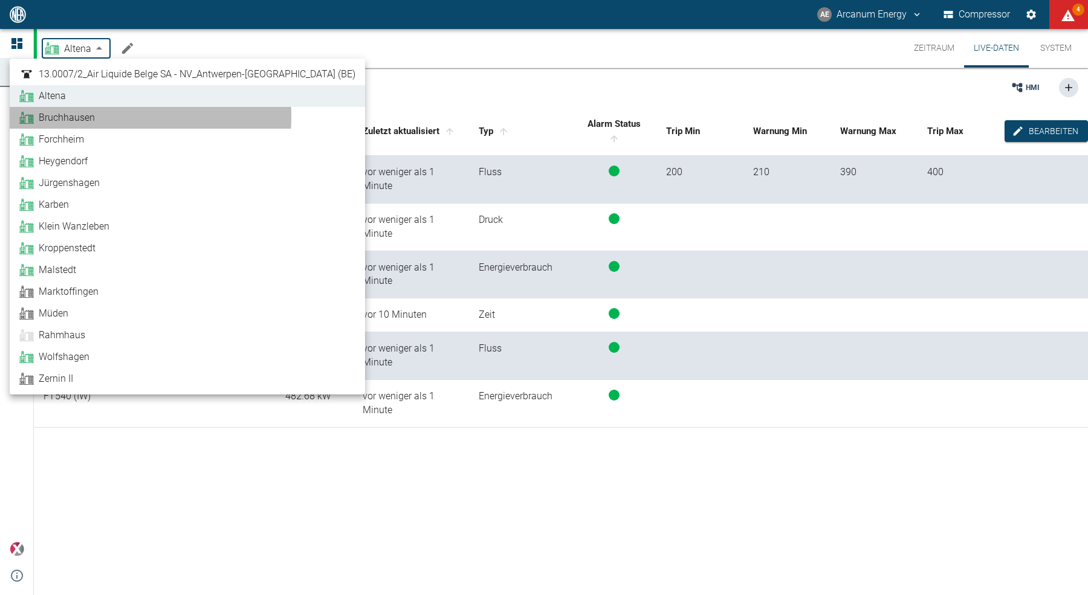
click at [73, 116] on span "Bruchhausen" at bounding box center [67, 118] width 56 height 15
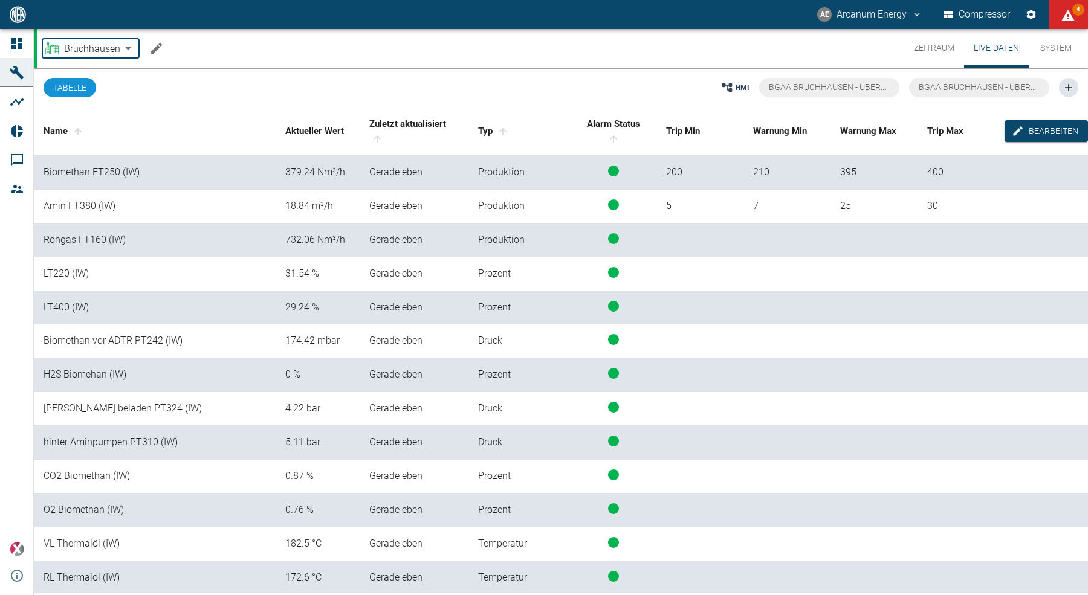
click at [91, 48] on body "AE Arcanum Energy Compressor 4 Dashboard Maschinen Analysen Reports Kommentare …" at bounding box center [544, 297] width 1088 height 595
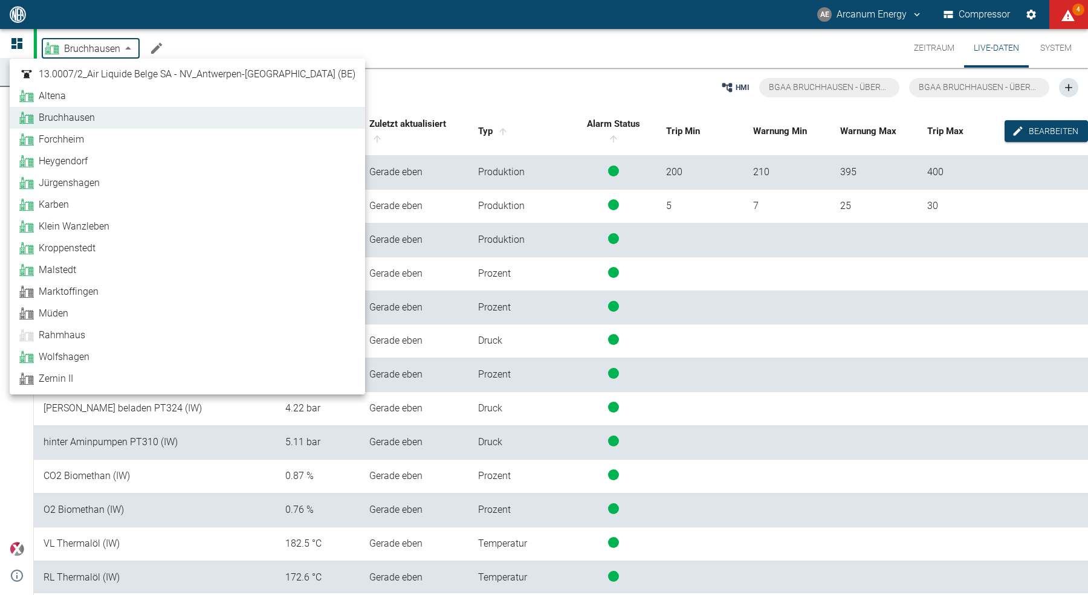
click at [86, 137] on link "Forchheim" at bounding box center [187, 139] width 336 height 15
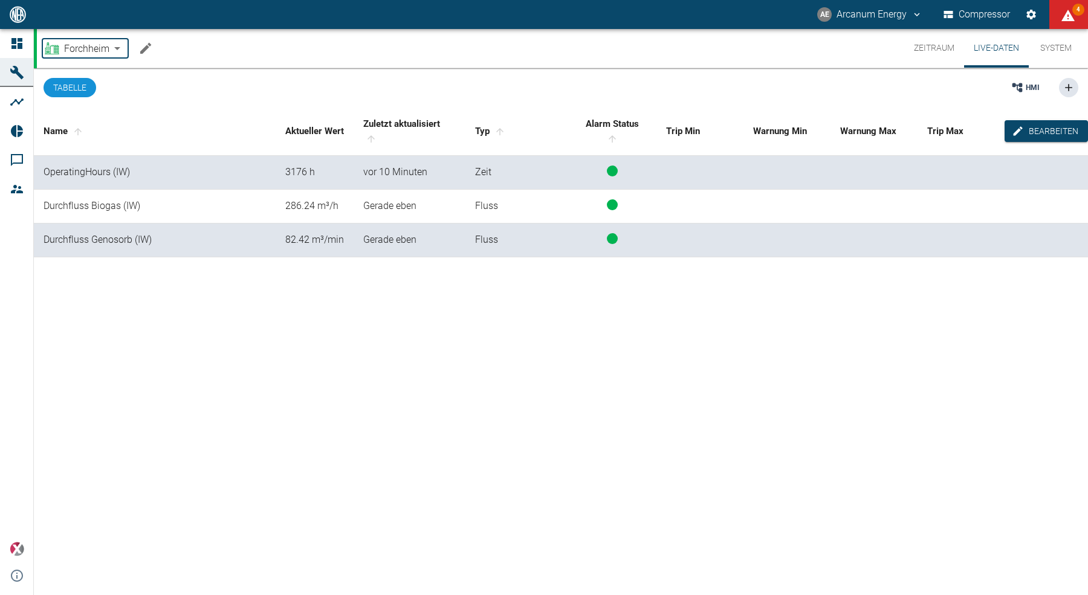
click at [94, 45] on body "AE Arcanum Energy Compressor 4 Dashboard Maschinen Analysen Reports Kommentare …" at bounding box center [544, 297] width 1088 height 595
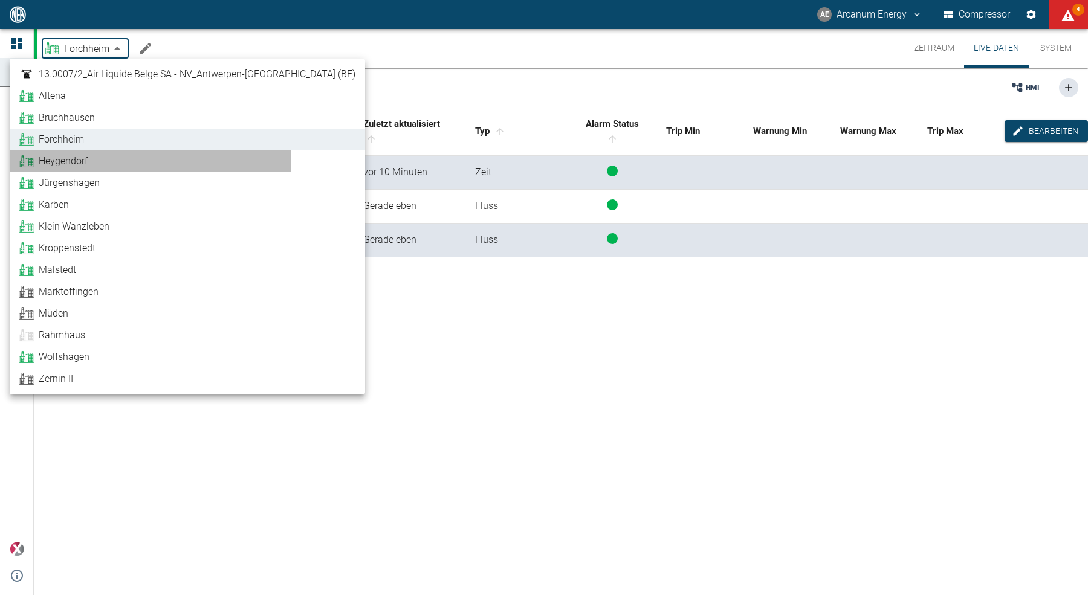
click at [80, 161] on span "Heygendorf" at bounding box center [63, 161] width 49 height 15
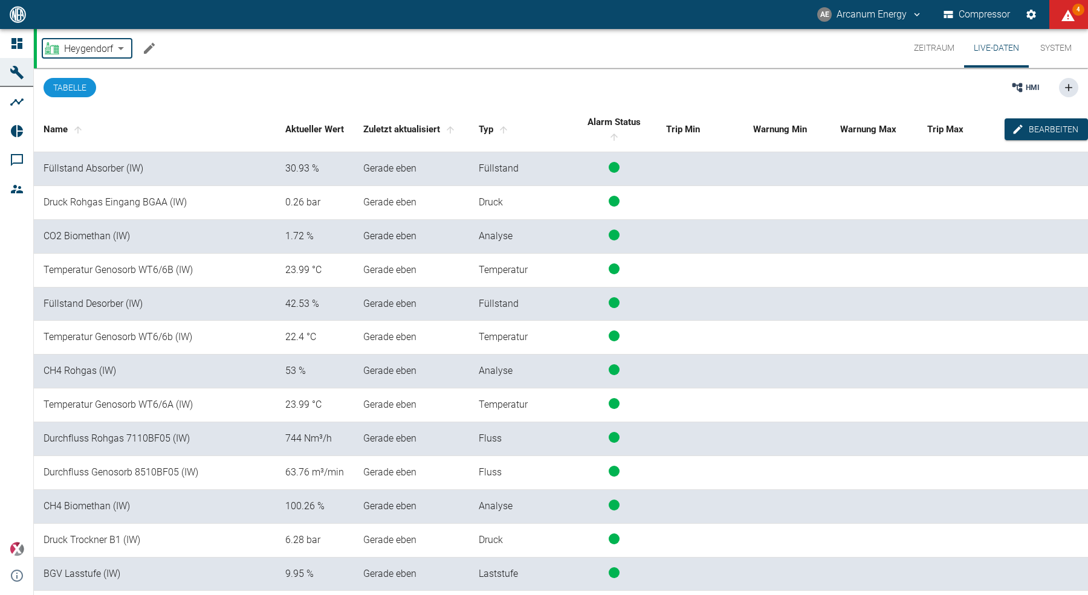
click at [92, 49] on body "AE Arcanum Energy Compressor 4 Dashboard Maschinen Analysen Reports Kommentare …" at bounding box center [544, 297] width 1088 height 595
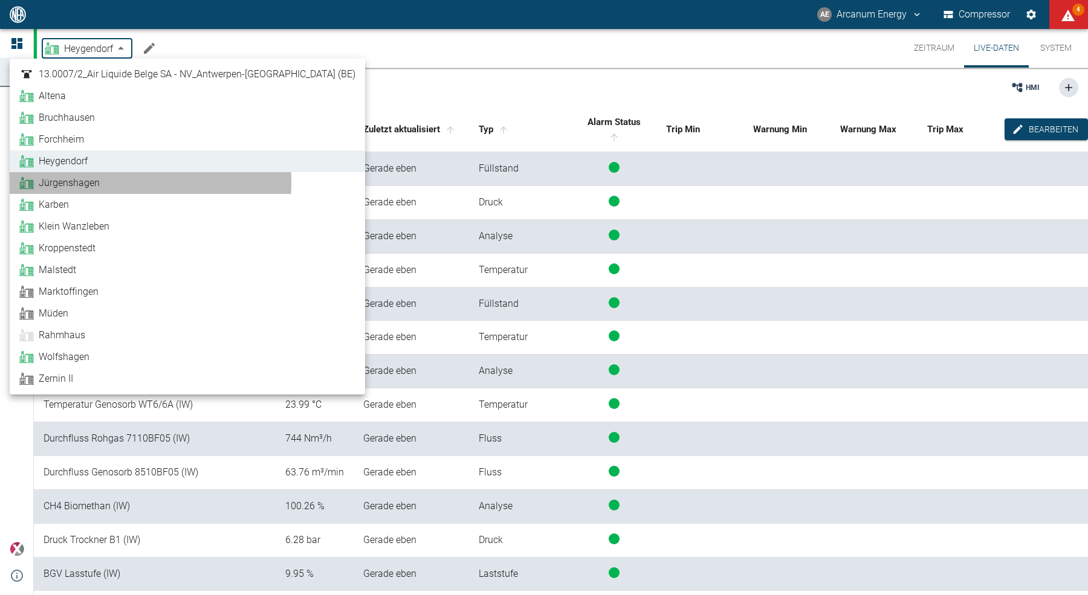
click at [73, 182] on span "Jürgenshagen" at bounding box center [69, 183] width 61 height 15
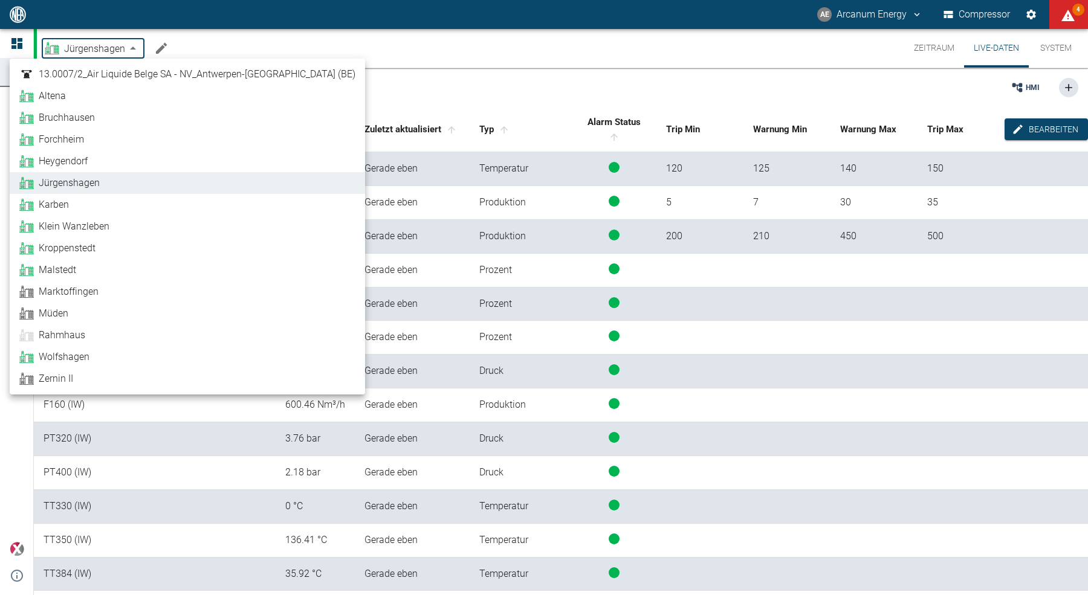
click at [93, 48] on body "AE Arcanum Energy Compressor 4 Dashboard Maschinen Analysen Reports Kommentare …" at bounding box center [544, 297] width 1088 height 595
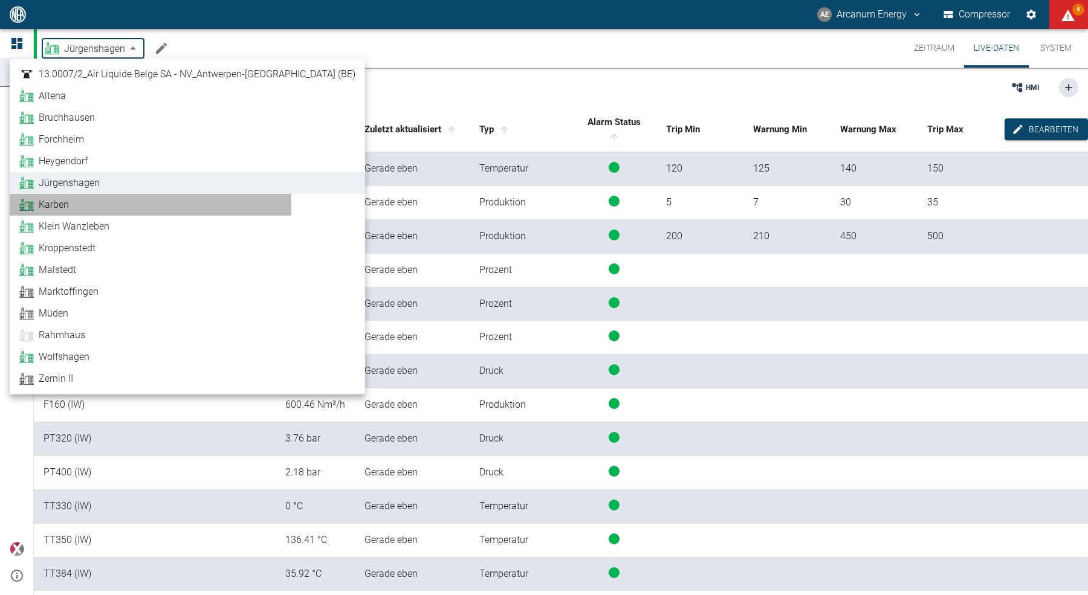
click at [55, 207] on span "Karben" at bounding box center [54, 205] width 30 height 15
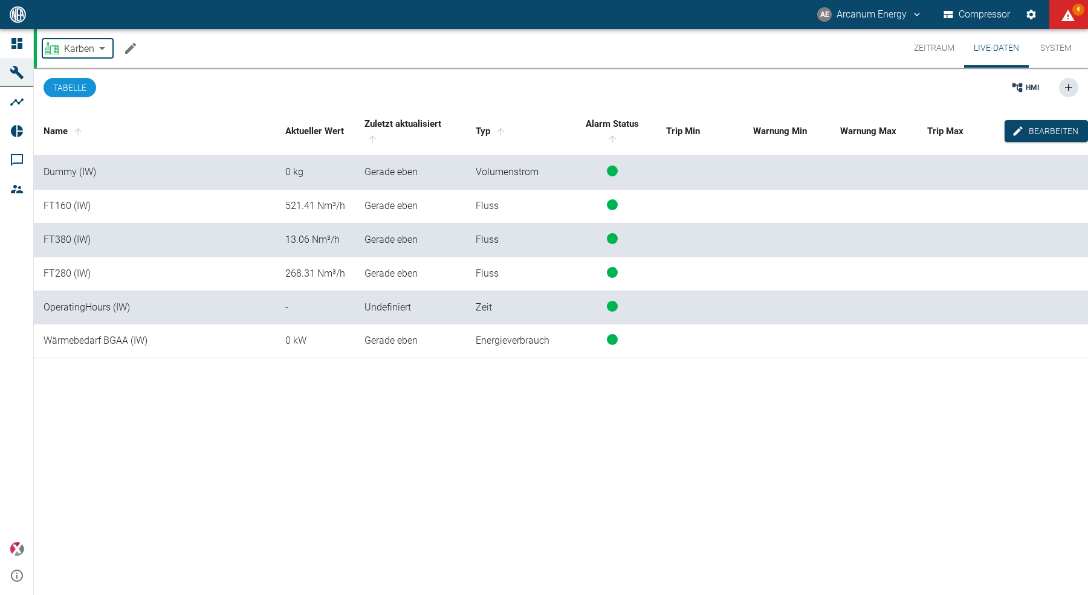
click at [82, 47] on body "AE Arcanum Energy Compressor 4 Dashboard Maschinen Analysen Reports Kommentare …" at bounding box center [544, 297] width 1088 height 595
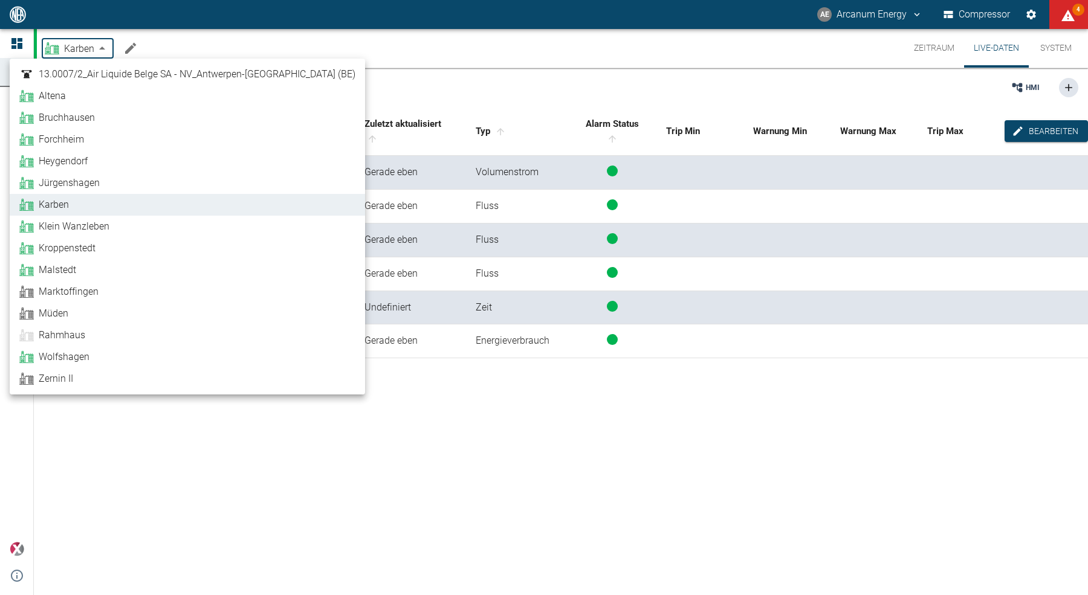
click at [59, 235] on li "Klein Wanzleben" at bounding box center [187, 227] width 355 height 22
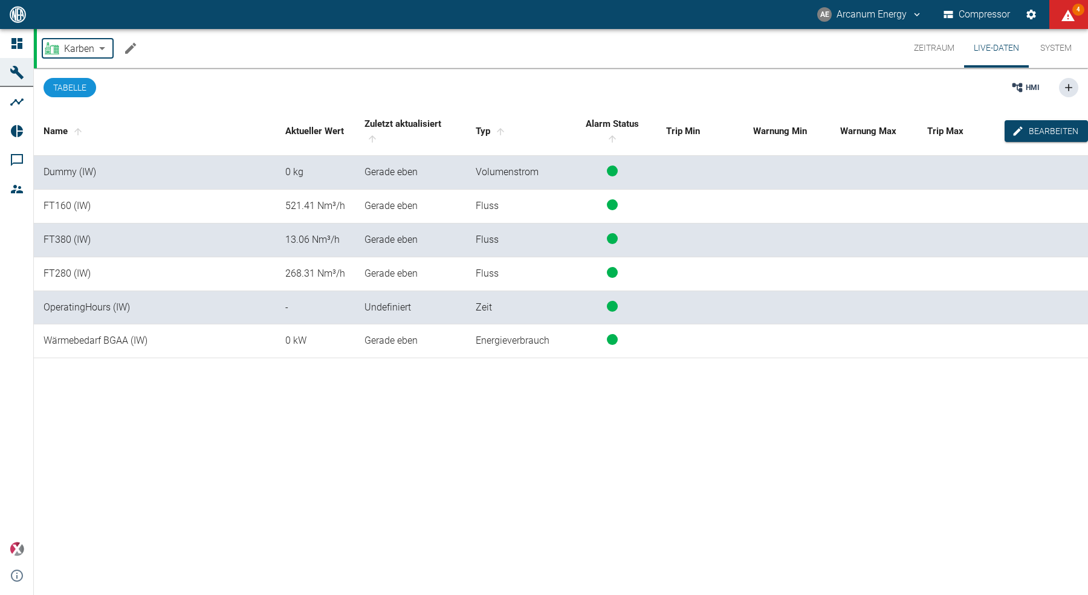
click at [86, 47] on body "AE Arcanum Energy Compressor 4 Dashboard Maschinen Analysen Reports Kommentare …" at bounding box center [544, 297] width 1088 height 595
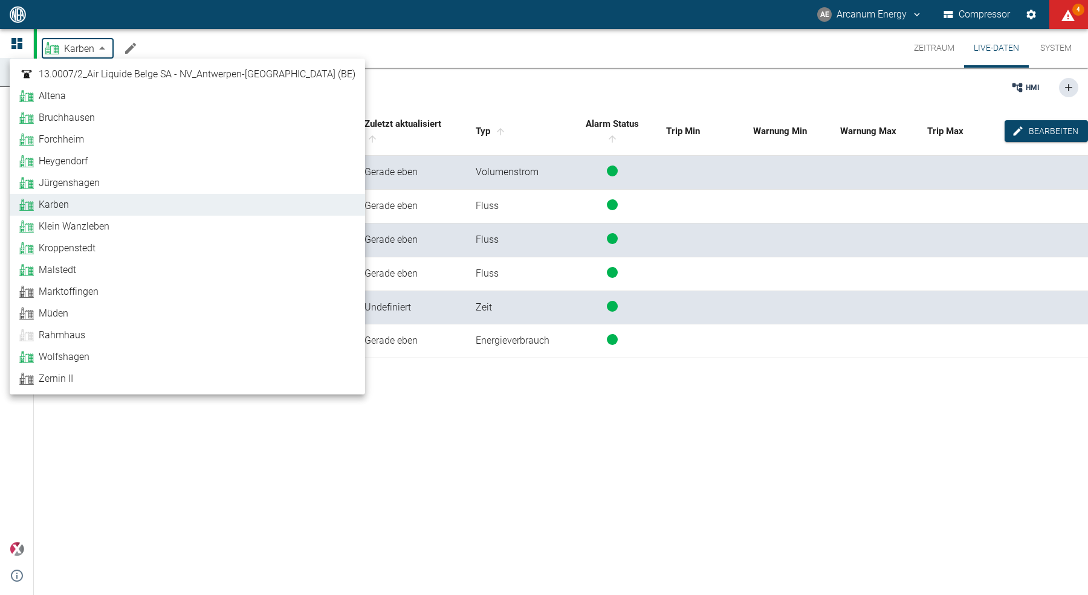
click at [63, 231] on span "Klein Wanzleben" at bounding box center [74, 226] width 71 height 15
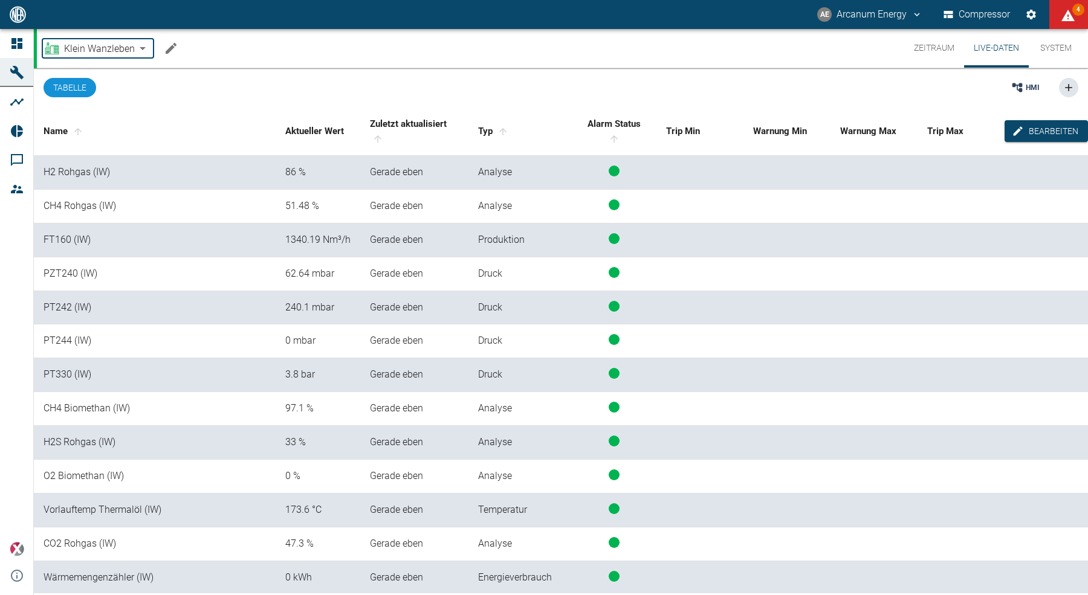
click at [83, 50] on body "AE Arcanum Energy Compressor 4 Dashboard Maschinen Analysen Reports Kommentare …" at bounding box center [544, 297] width 1088 height 595
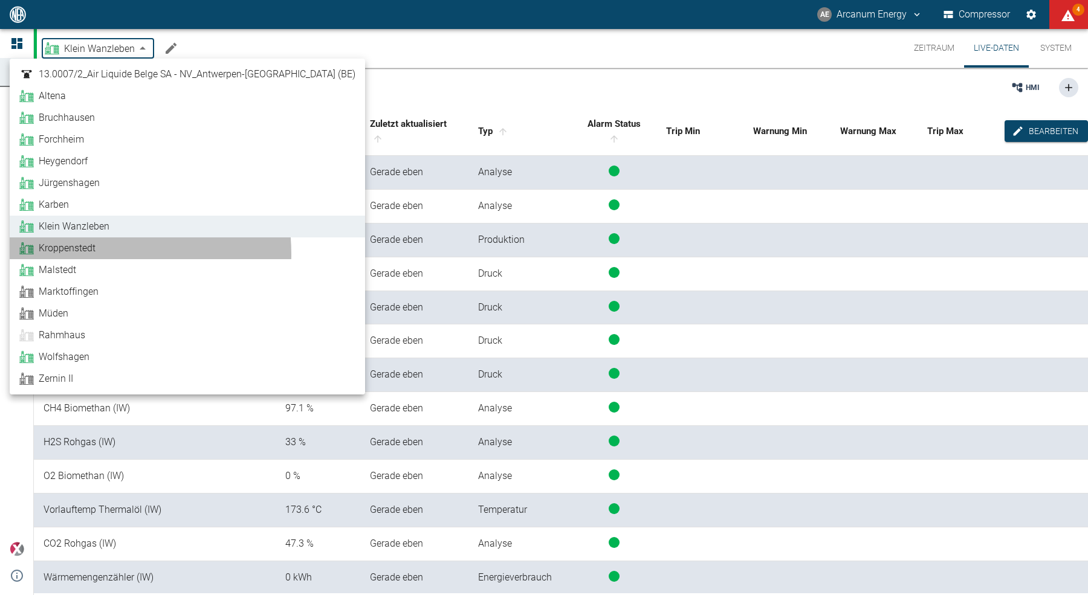
click at [68, 254] on span "Kroppenstedt" at bounding box center [67, 248] width 57 height 15
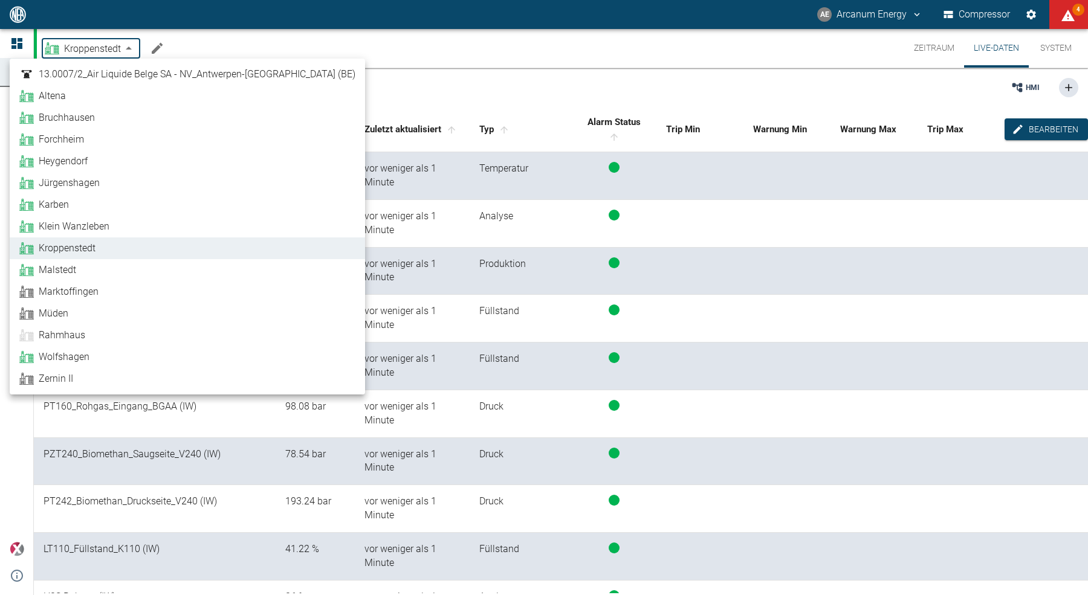
click at [101, 49] on body "AE Arcanum Energy Compressor 4 Dashboard Maschinen Analysen Reports Kommentare …" at bounding box center [544, 297] width 1088 height 595
click at [72, 273] on span "Malstedt" at bounding box center [57, 270] width 37 height 15
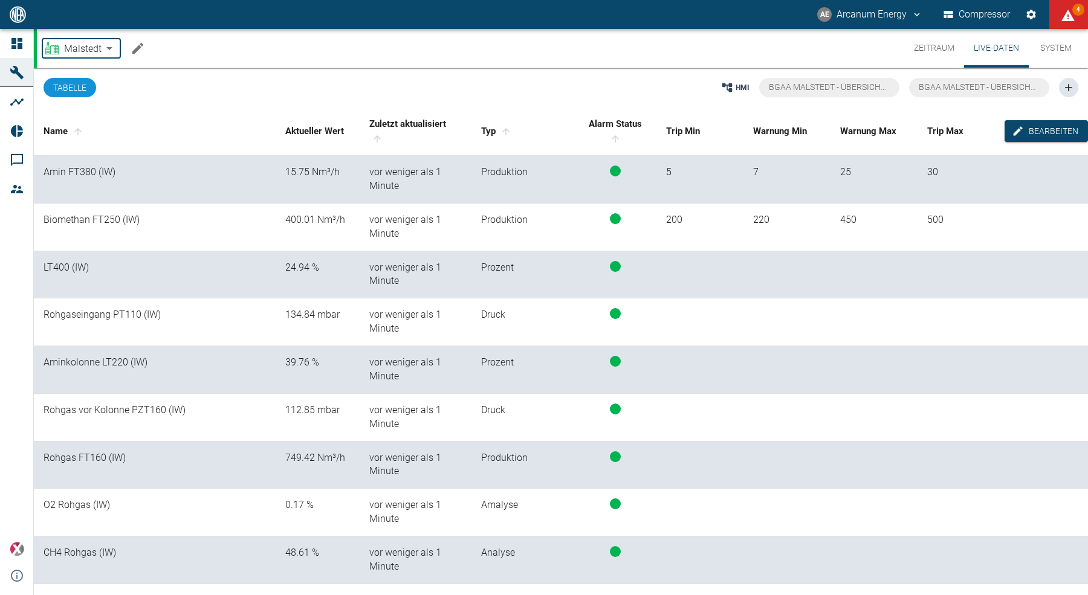
click at [87, 47] on body "AE Arcanum Energy Compressor 4 Dashboard Maschinen Analysen Reports Kommentare …" at bounding box center [544, 297] width 1088 height 595
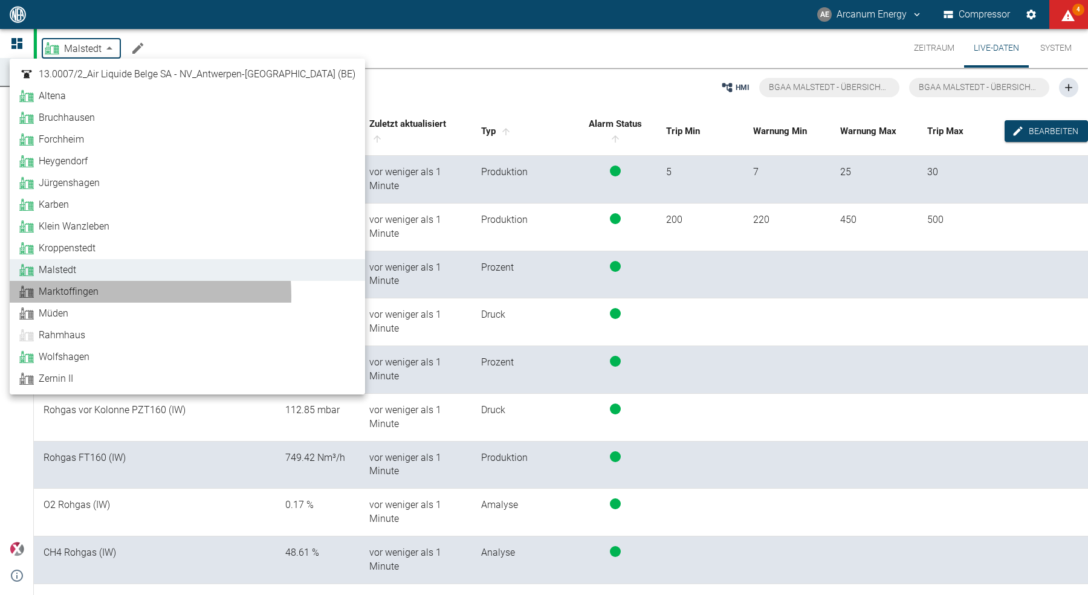
click at [74, 296] on span "Marktoffingen" at bounding box center [69, 292] width 60 height 15
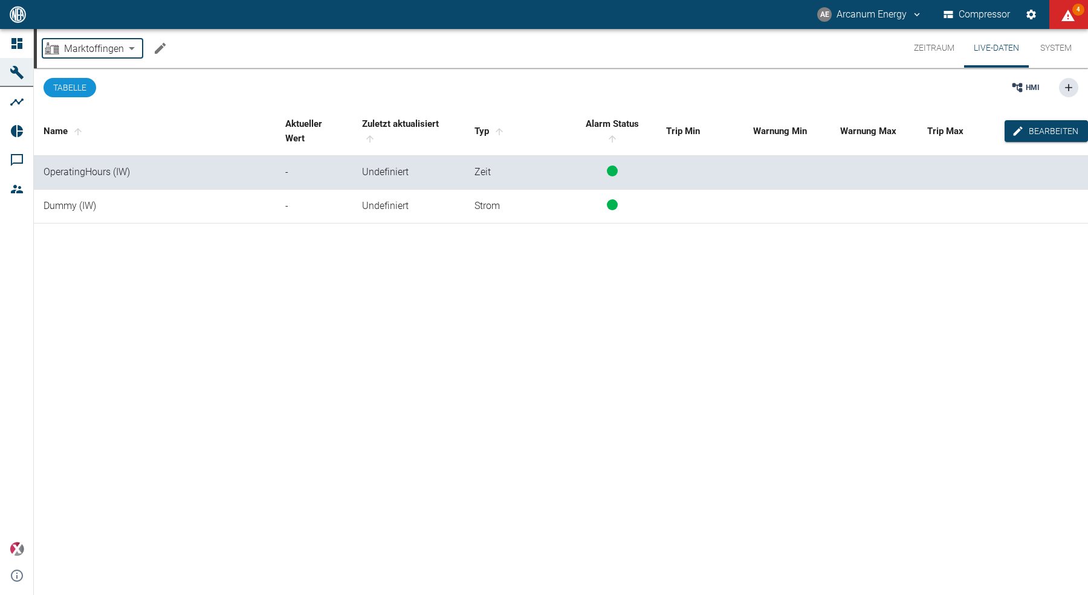
click at [85, 57] on body "AE Arcanum Energy Compressor 4 Dashboard Maschinen Analysen Reports Kommentare …" at bounding box center [544, 297] width 1088 height 595
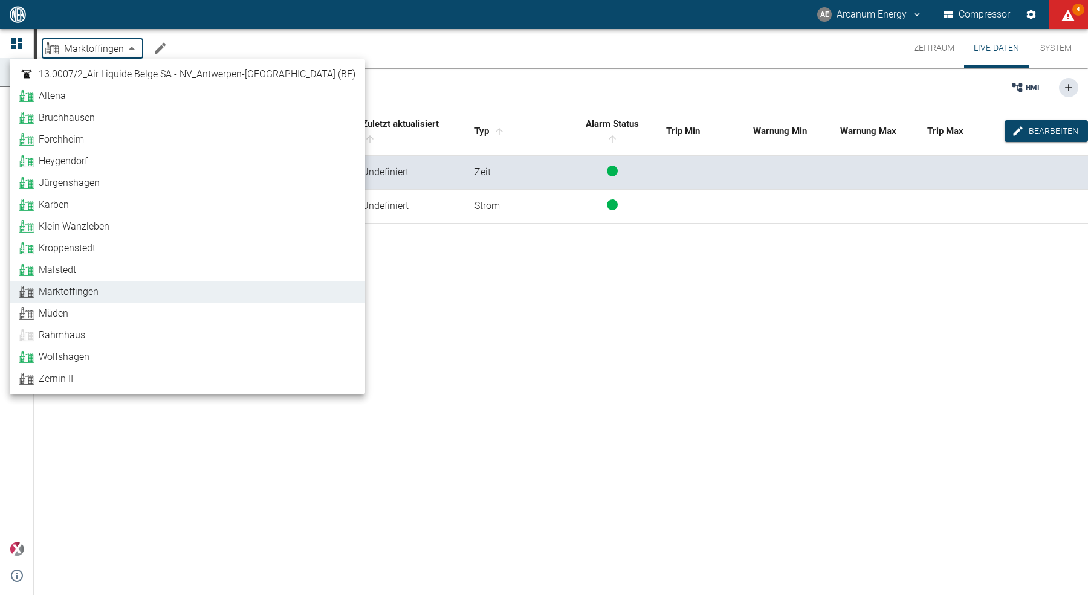
click at [62, 312] on span "Müden" at bounding box center [54, 313] width 30 height 15
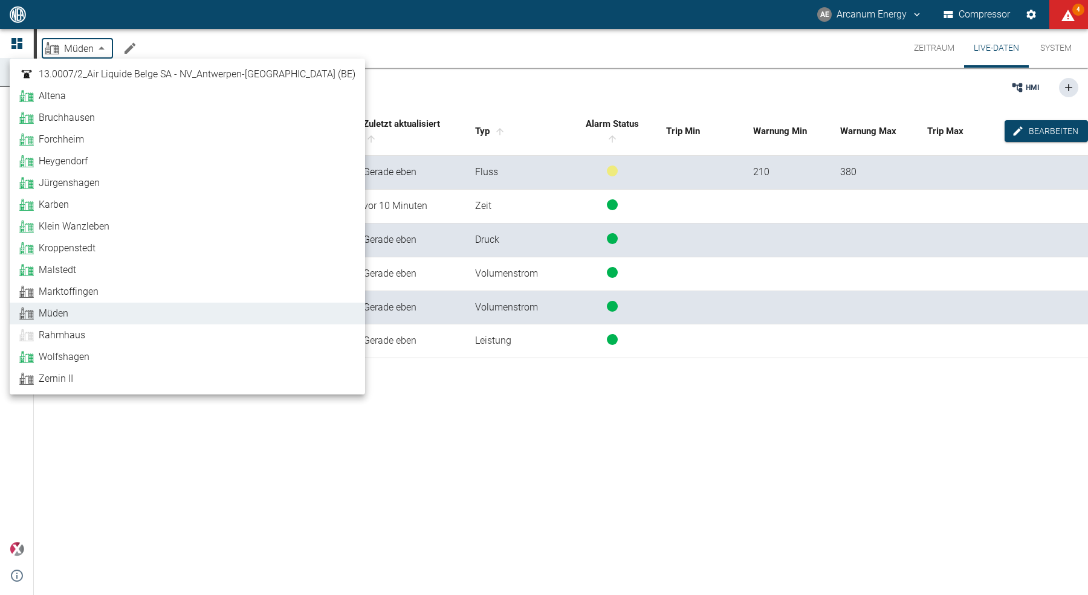
click at [89, 44] on body "AE Arcanum Energy Compressor 4 Dashboard Maschinen Analysen Reports Kommentare …" at bounding box center [544, 297] width 1088 height 595
click at [65, 340] on span "Rahmhaus" at bounding box center [62, 335] width 47 height 15
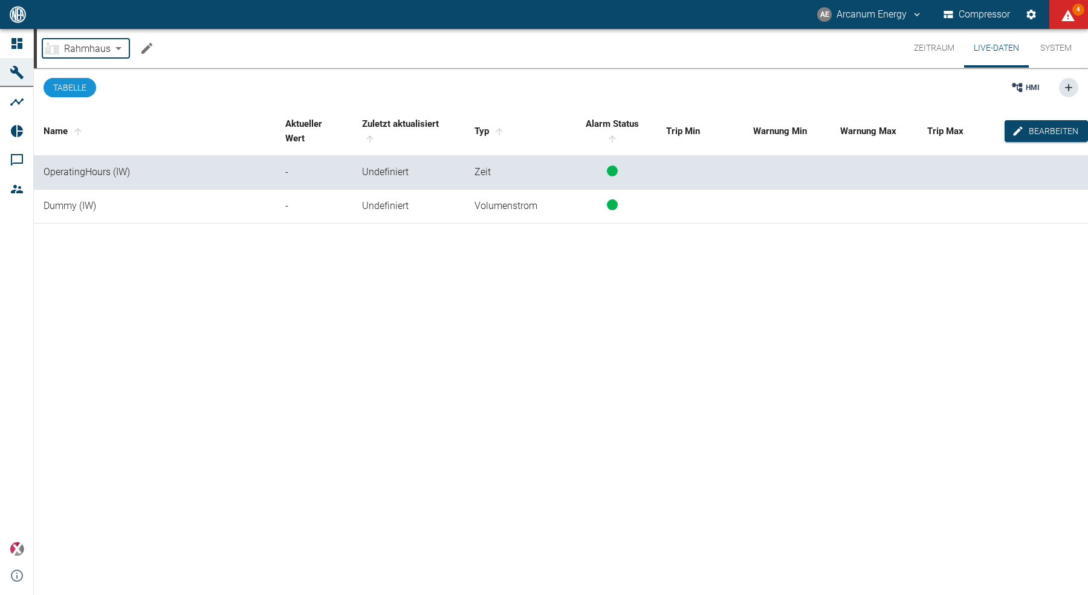
click at [82, 56] on body "AE Arcanum Energy Compressor 4 Dashboard Maschinen Analysen Reports Kommentare …" at bounding box center [544, 297] width 1088 height 595
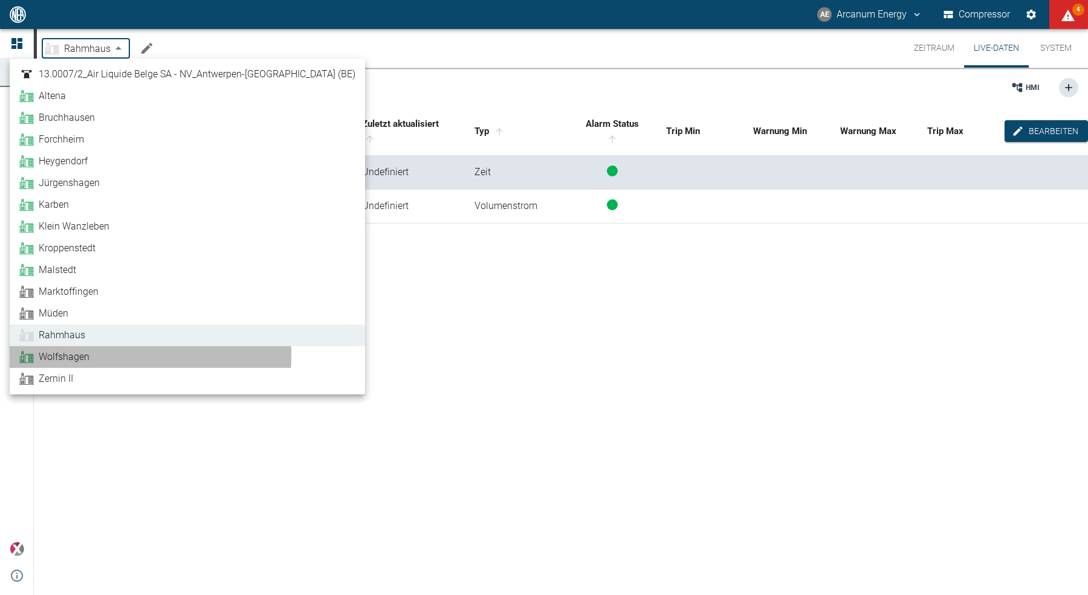
click at [62, 355] on span "Wolfshagen" at bounding box center [64, 357] width 51 height 15
type input "ad602f8f-e027-402b-87aa-0c9c4928ee61"
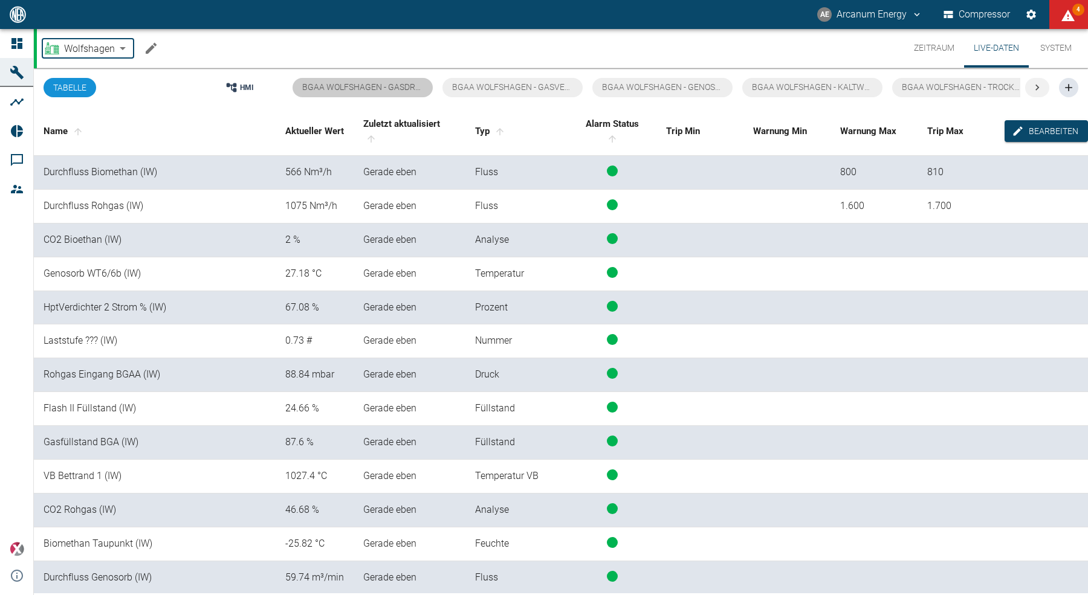
click at [334, 89] on span "BGAA Wolfshagen - Gasdruckregelung" at bounding box center [388, 87] width 172 height 10
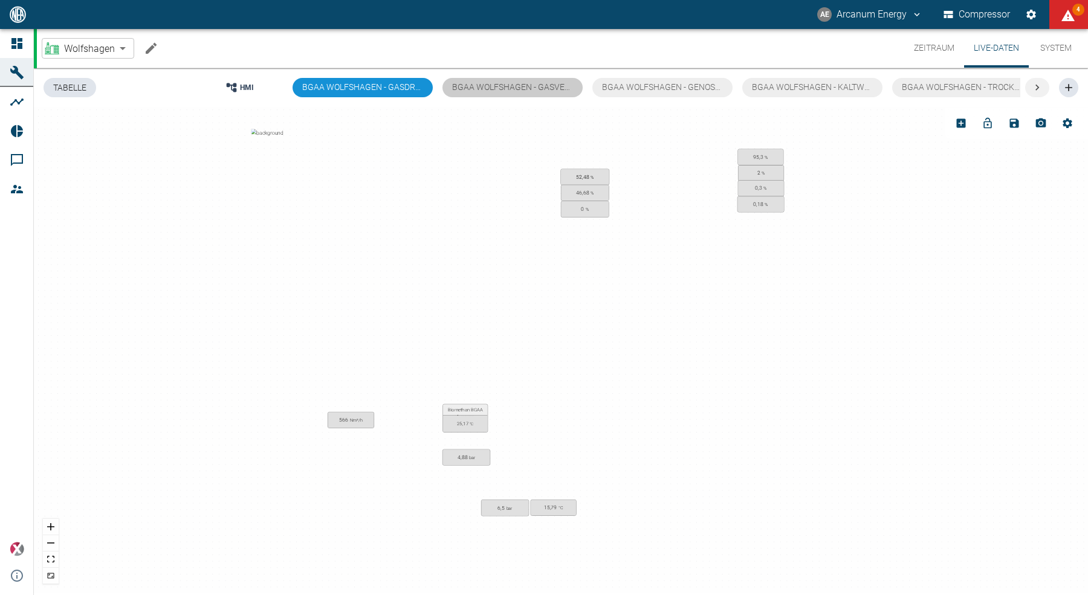
click at [489, 93] on button "BGAA Wolfshagen - Gasverdichtung" at bounding box center [512, 87] width 140 height 19
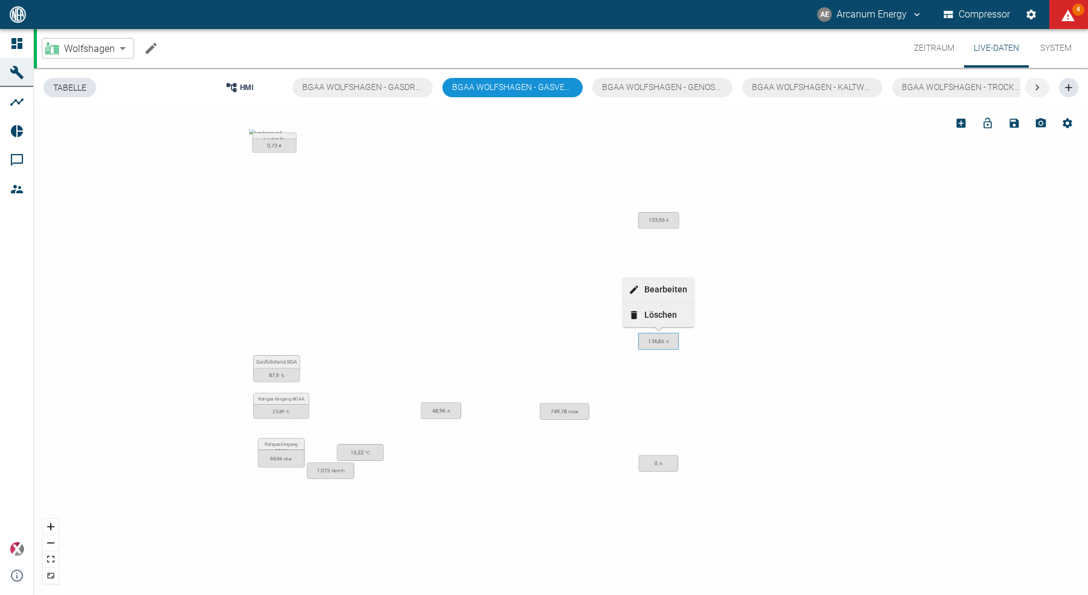
click at [666, 335] on span "136,85 A" at bounding box center [658, 341] width 26 height 13
click at [898, 340] on div "Rohgas Eingang BGAA 23,89 °C Rohgas Eingang BGAA 88,84 mbar 15,22 °C 136,85 A 4…" at bounding box center [561, 350] width 1054 height 486
click at [697, 93] on button "BGAA Wolfshagen - Genosorbkreis" at bounding box center [662, 87] width 140 height 19
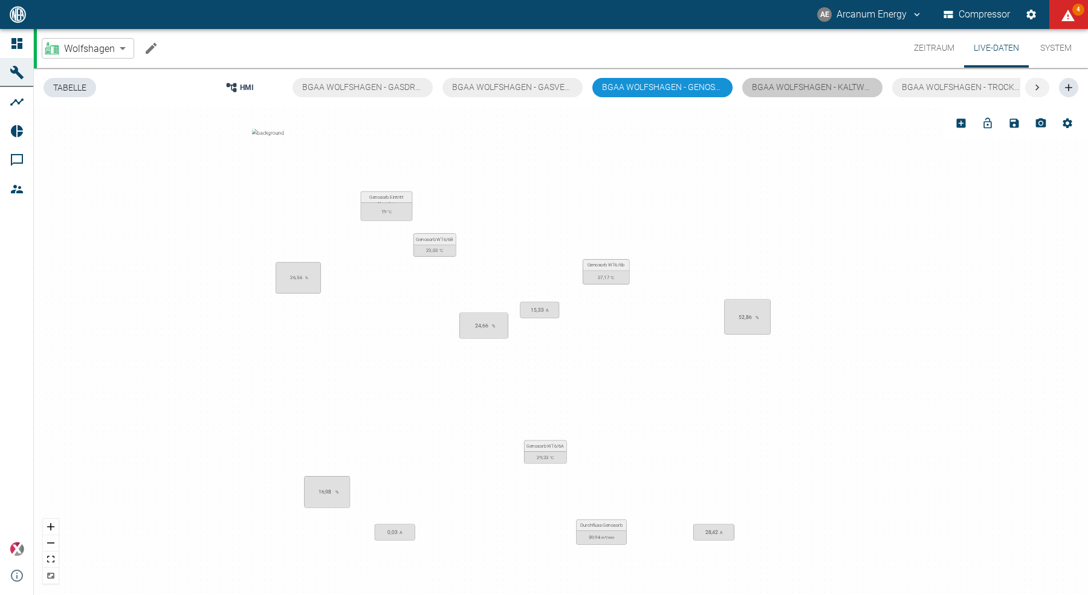
click at [798, 89] on span "BGAA Wolfshagen - Kaltwasser" at bounding box center [821, 87] width 138 height 10
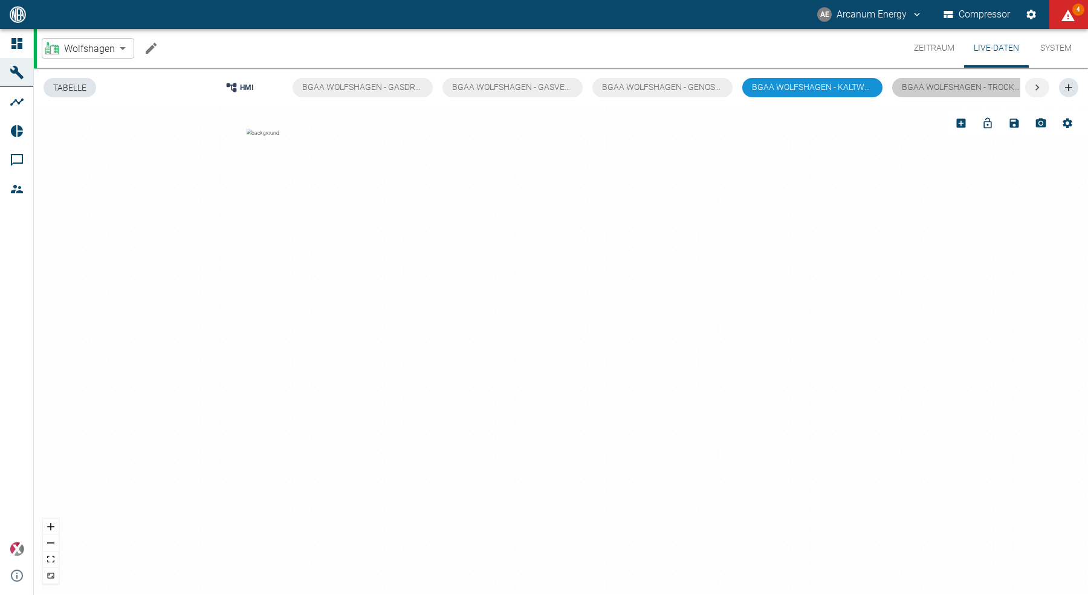
click at [945, 92] on button "BGAA Wolfshagen - Trocknerkreis" at bounding box center [962, 87] width 140 height 19
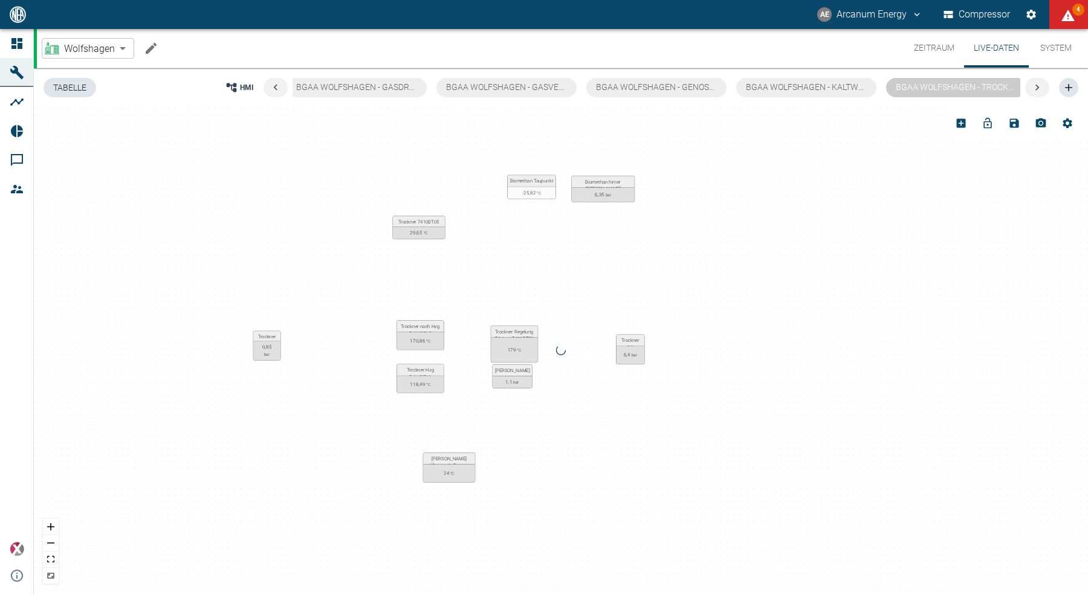
scroll to position [0, 12]
click at [1036, 88] on icon at bounding box center [1037, 88] width 4 height 6
click at [936, 87] on span "BGAA Wolfshagen - Vocsibox" at bounding box center [953, 87] width 126 height 10
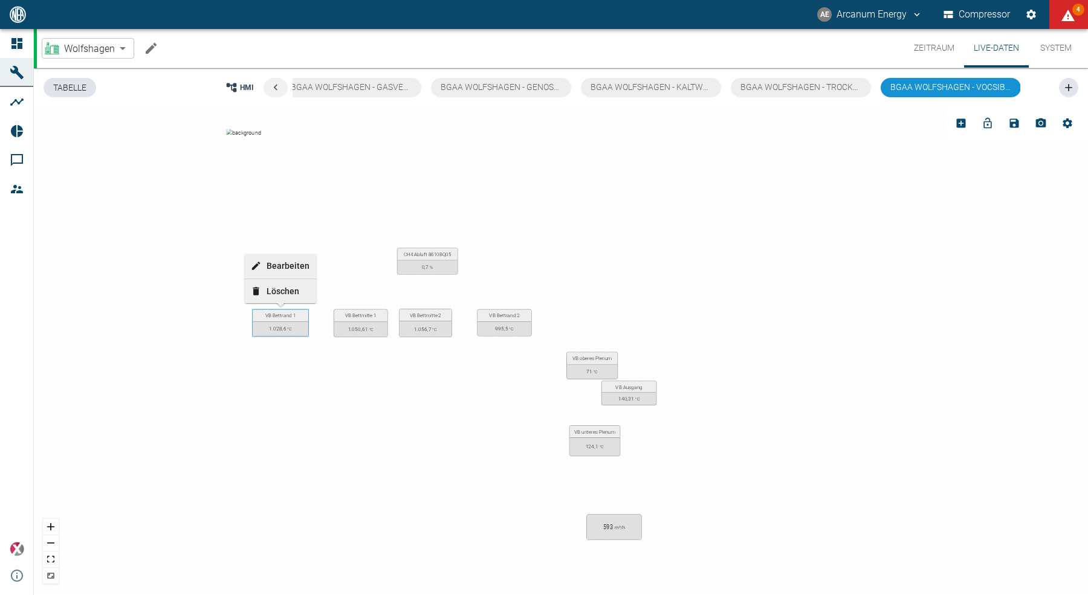
click at [263, 329] on div "1.028,6 °C" at bounding box center [281, 329] width 56 height 15
click at [345, 320] on span "VB Bettmitte 1" at bounding box center [361, 317] width 48 height 10
click at [424, 318] on span "VB Bettmitte 2" at bounding box center [425, 317] width 47 height 10
click at [492, 318] on span "VB Bettrand 2" at bounding box center [504, 317] width 49 height 10
click at [600, 365] on div "71 °C" at bounding box center [592, 372] width 51 height 15
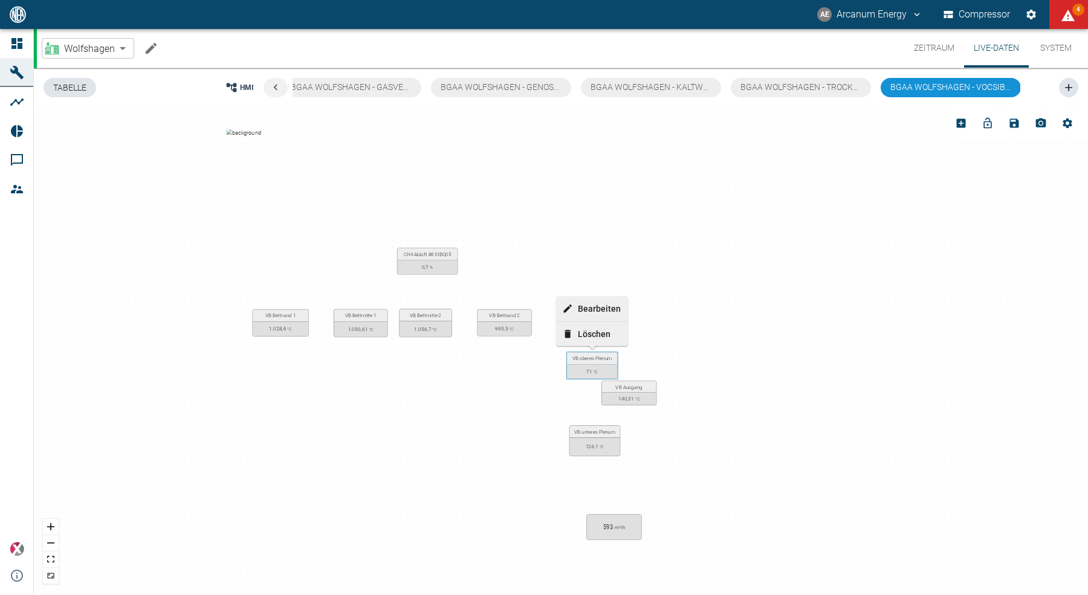
click at [633, 386] on span "VB Ausgang" at bounding box center [629, 388] width 50 height 8
click at [606, 433] on span "VB unteres Plenum" at bounding box center [594, 433] width 45 height 10
click at [342, 193] on div "VB unteres Plenum 124,1 °C VB oberes Plenum 71 °C 593 m³/h VB Bettmitte 1 1.050…" at bounding box center [561, 350] width 1054 height 486
click at [804, 85] on span "BGAA Wolfshagen - Trocknerkreis" at bounding box center [816, 87] width 152 height 10
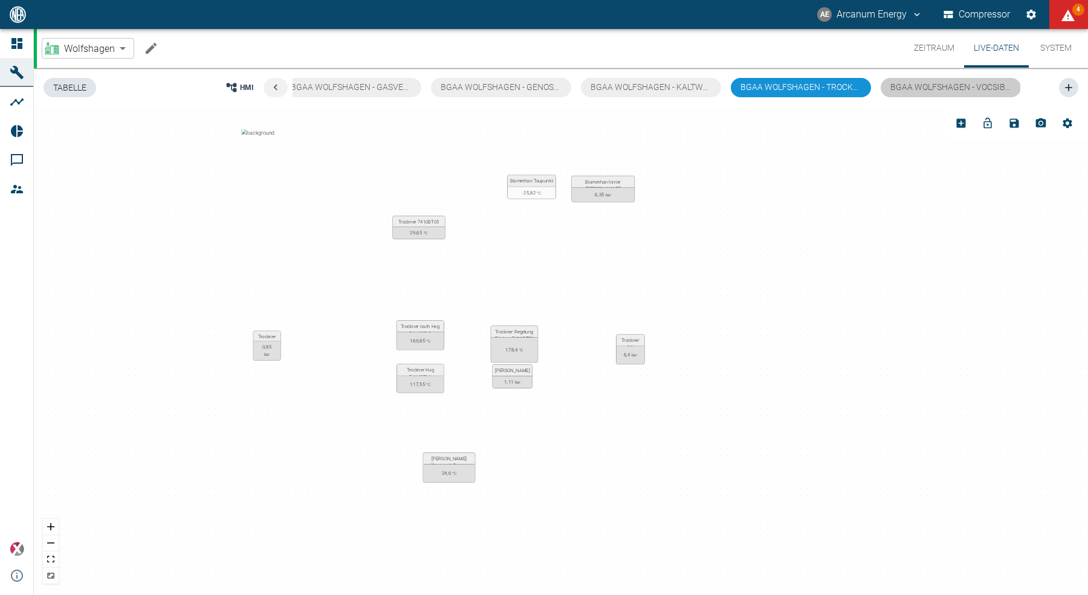
click at [924, 83] on span "BGAA Wolfshagen - Vocsibox" at bounding box center [953, 87] width 126 height 10
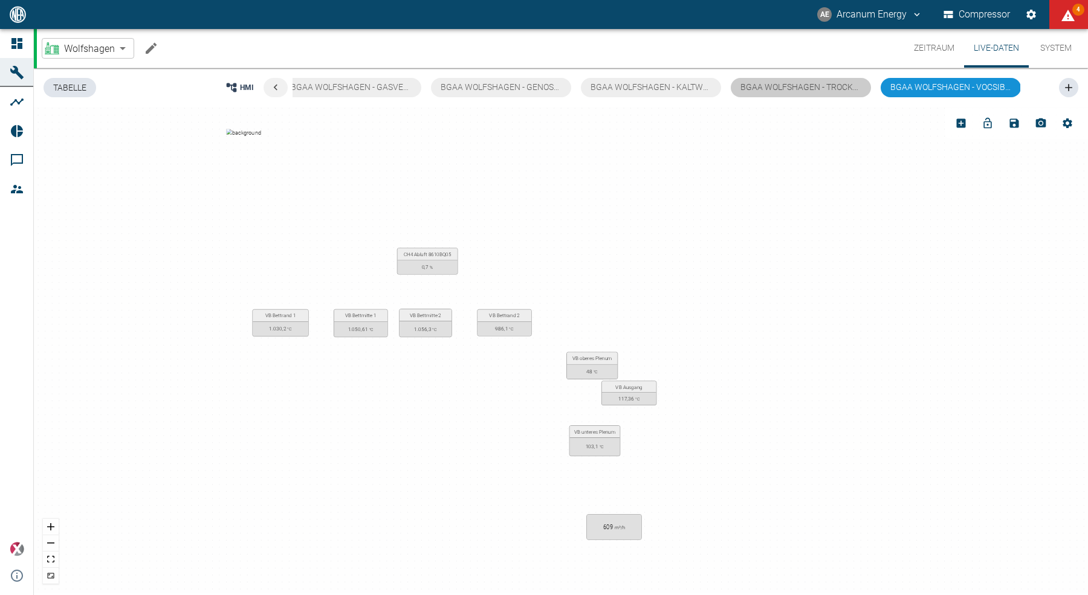
click at [808, 89] on span "BGAA Wolfshagen - Trocknerkreis" at bounding box center [816, 87] width 152 height 10
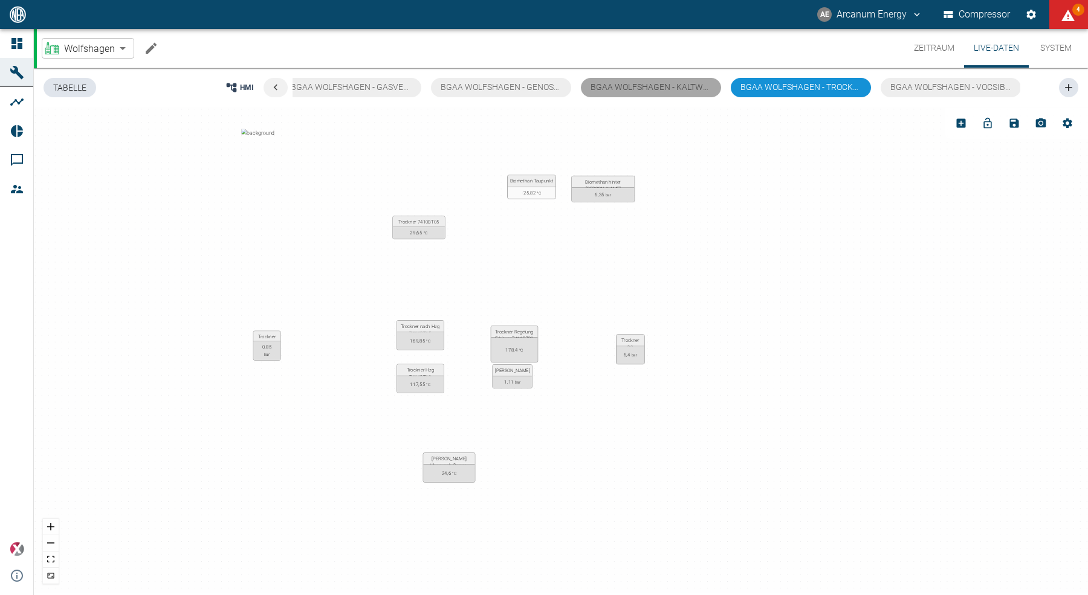
click at [669, 94] on button "BGAA Wolfshagen - Kaltwasser" at bounding box center [651, 87] width 140 height 19
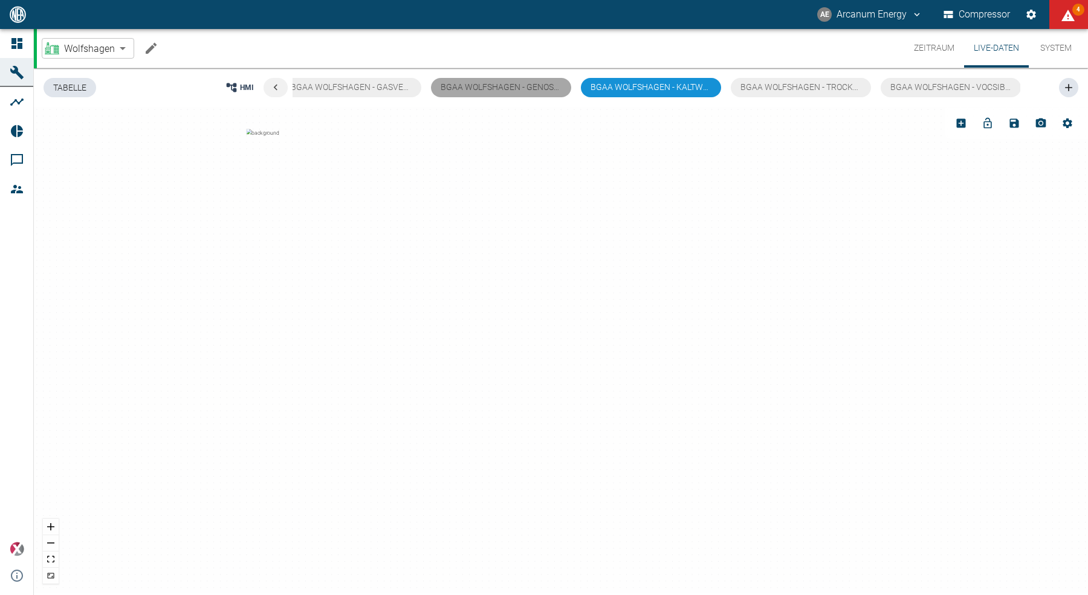
click at [520, 89] on span "BGAA Wolfshagen - Genosorbkreis" at bounding box center [516, 87] width 152 height 10
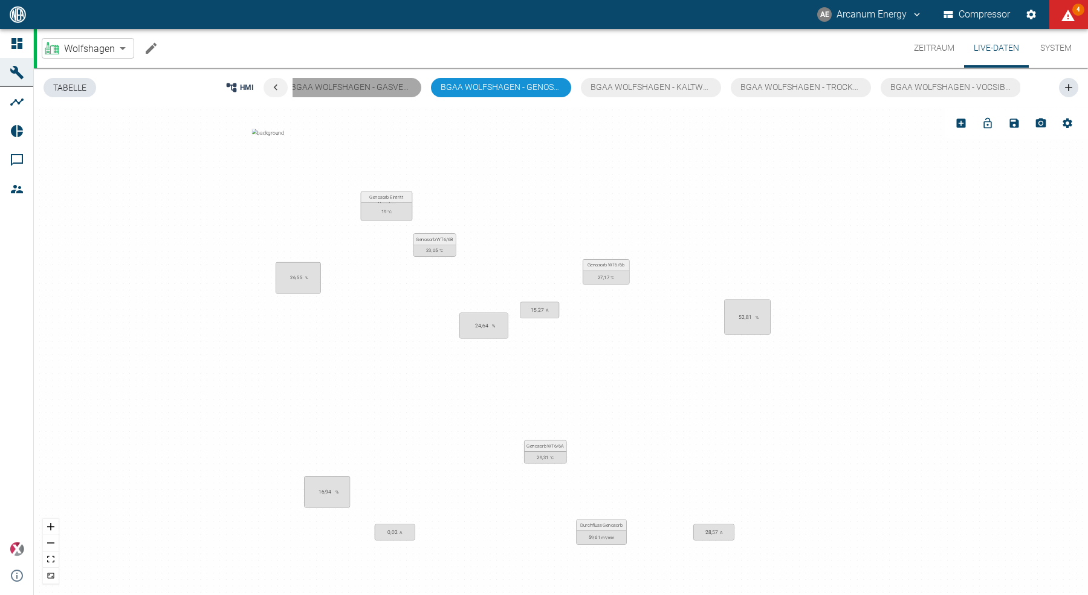
click at [376, 85] on span "BGAA Wolfshagen - Gasverdichtung" at bounding box center [371, 87] width 160 height 10
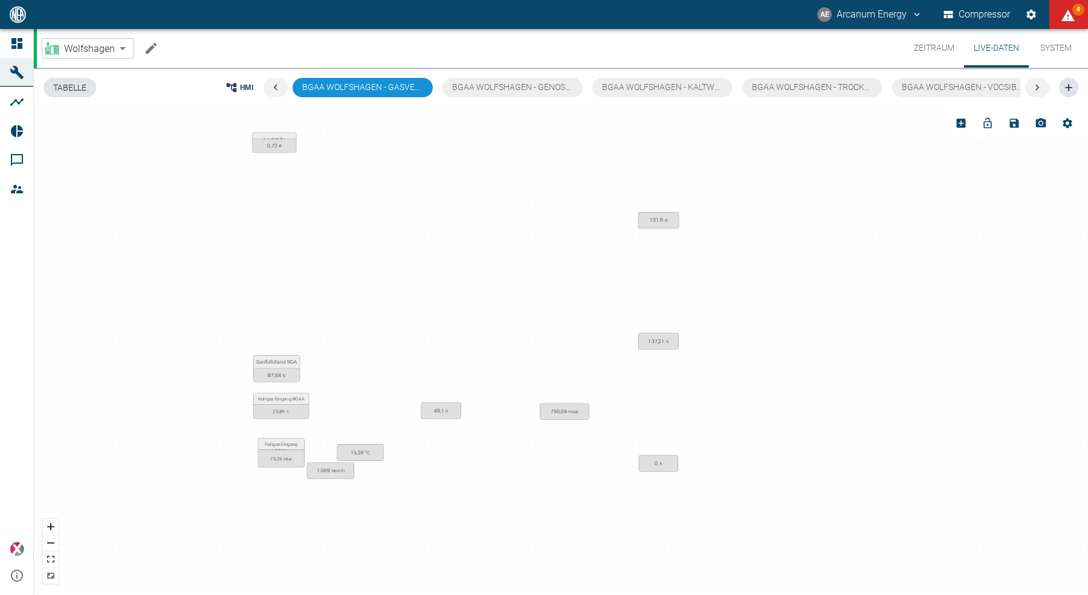
scroll to position [0, 150]
click at [275, 89] on icon at bounding box center [275, 88] width 12 height 12
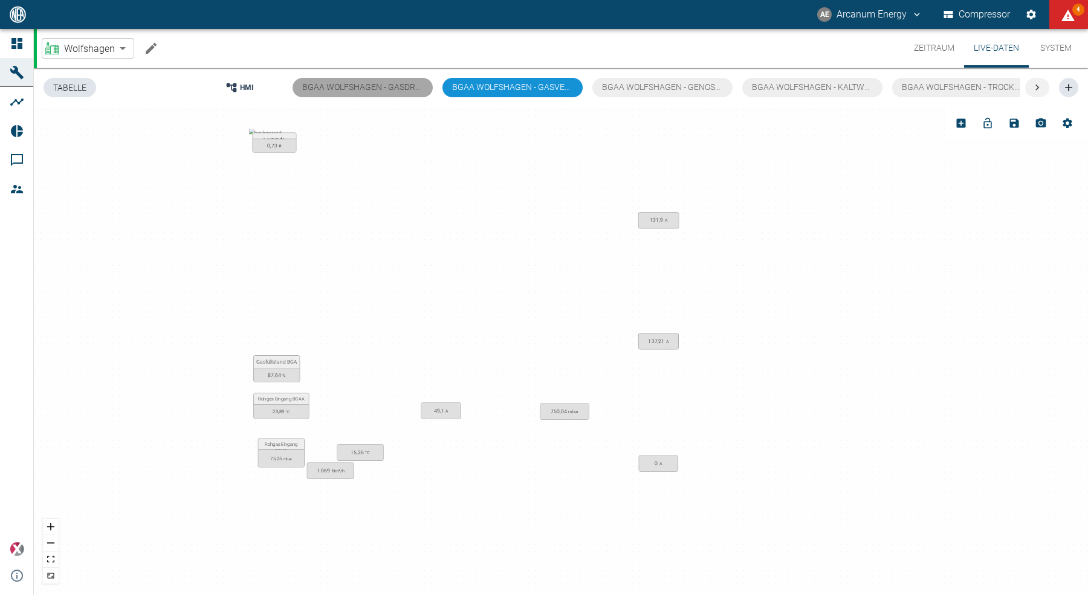
click at [367, 86] on span "BGAA Wolfshagen - Gasdruckregelung" at bounding box center [388, 87] width 172 height 10
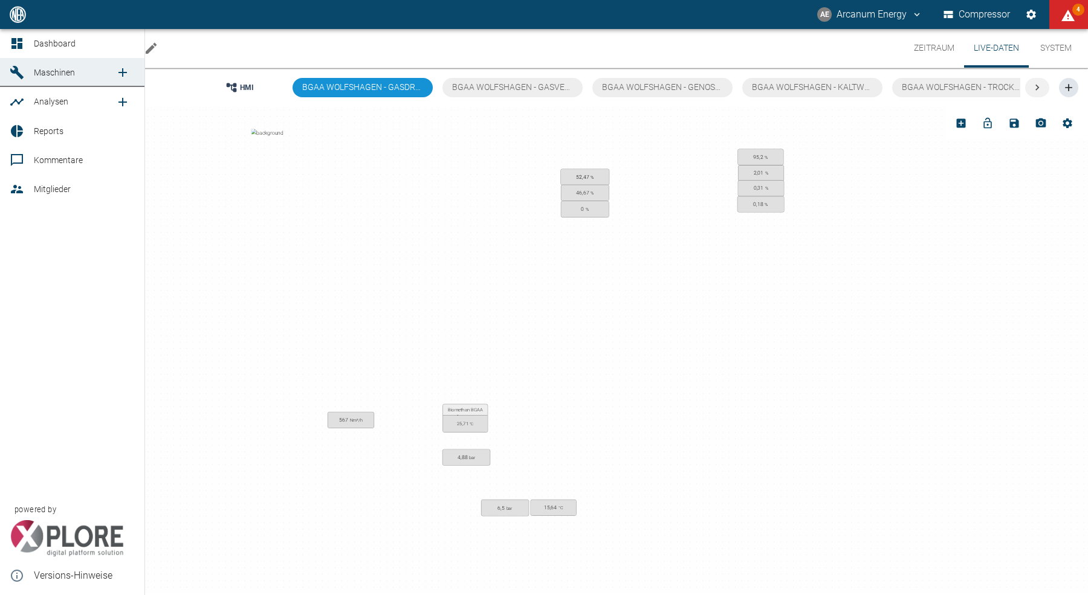
click at [18, 45] on icon at bounding box center [16, 43] width 11 height 11
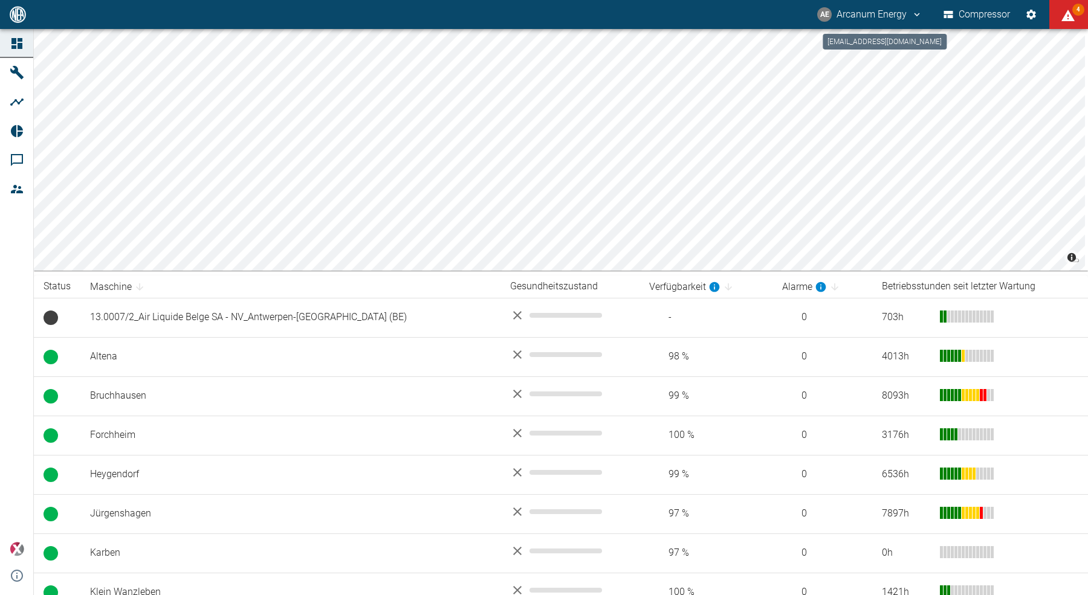
click at [843, 13] on button "AE Arcanum Energy" at bounding box center [869, 15] width 109 height 22
click at [853, 50] on icon at bounding box center [856, 48] width 12 height 12
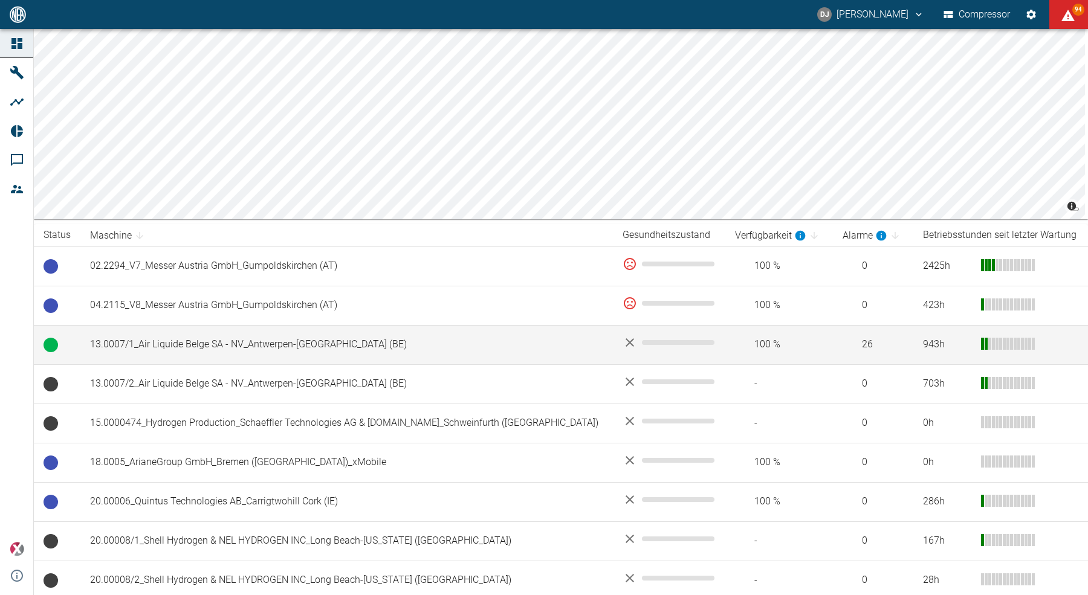
scroll to position [63, 0]
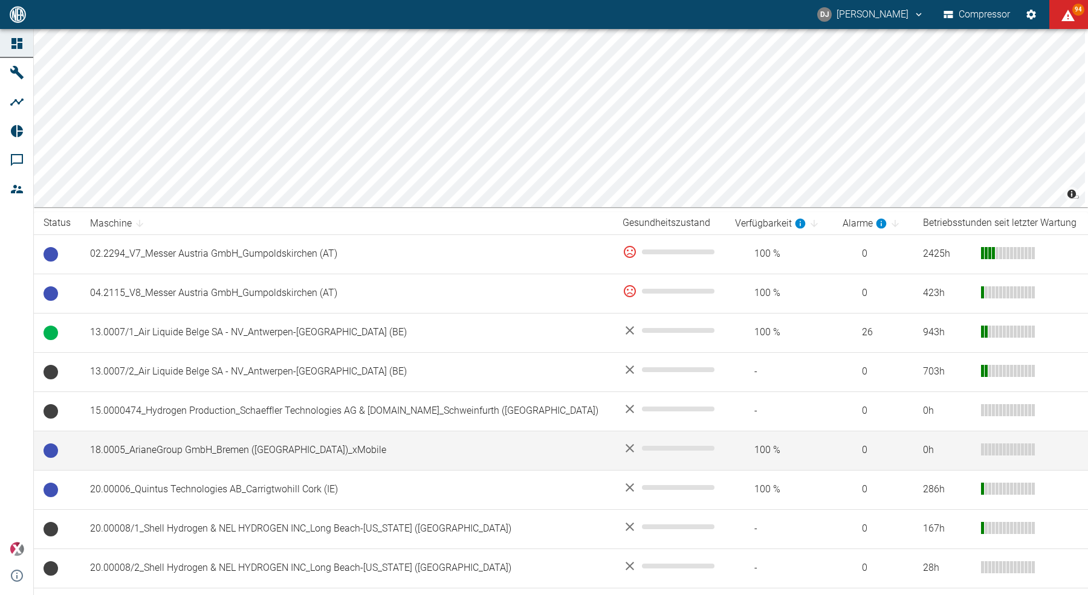
click at [248, 444] on td "18.0005_ArianeGroup GmbH_Bremen (DE)_xMobile" at bounding box center [346, 450] width 532 height 39
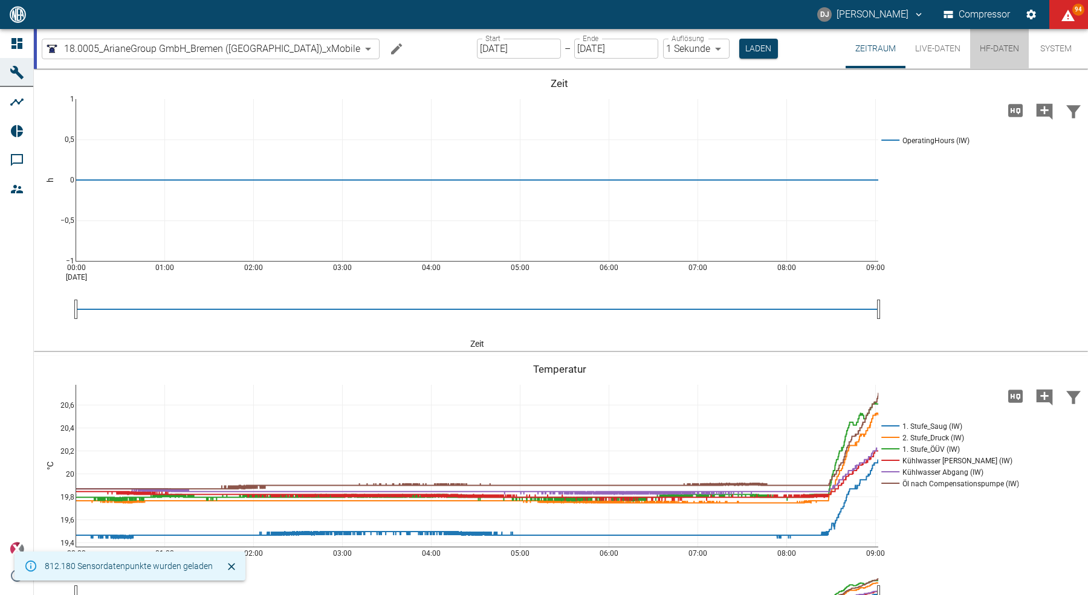
click at [990, 42] on button "HF-Daten" at bounding box center [999, 48] width 59 height 39
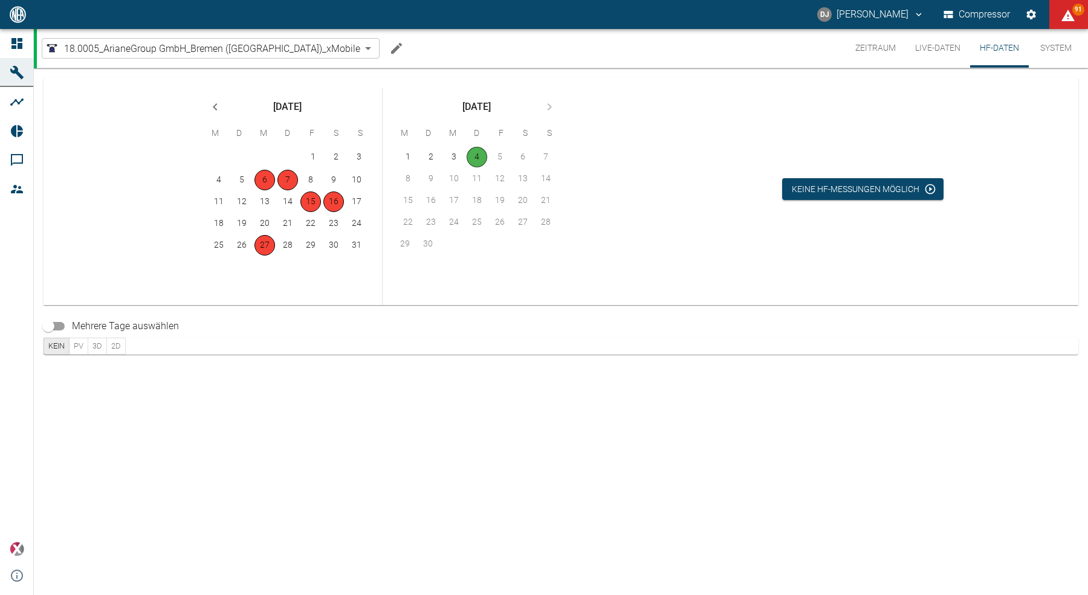
click at [868, 46] on button "Zeitraum" at bounding box center [875, 48] width 60 height 39
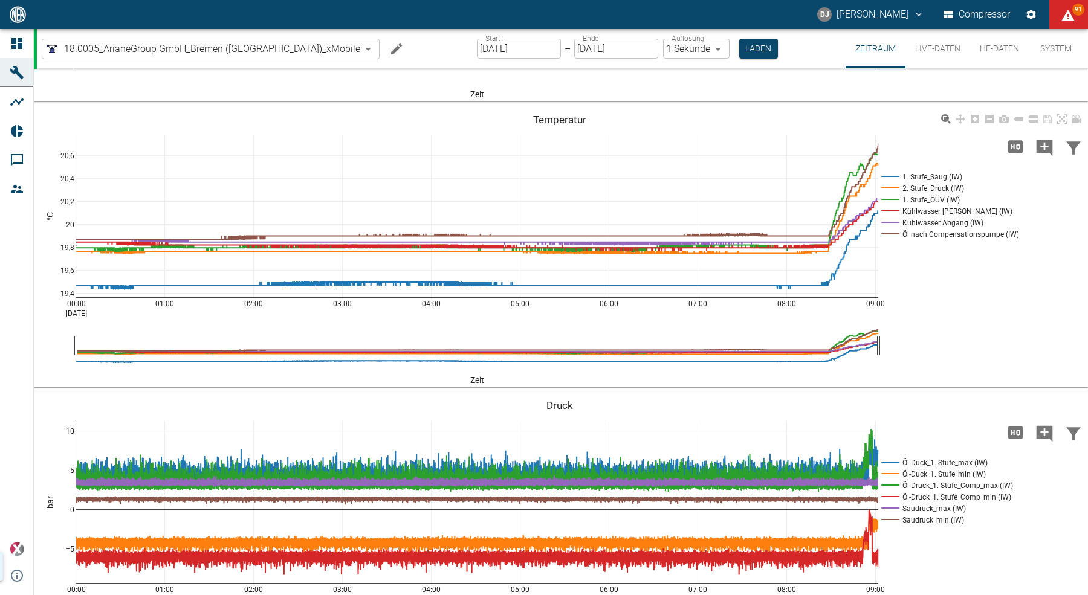
scroll to position [331, 0]
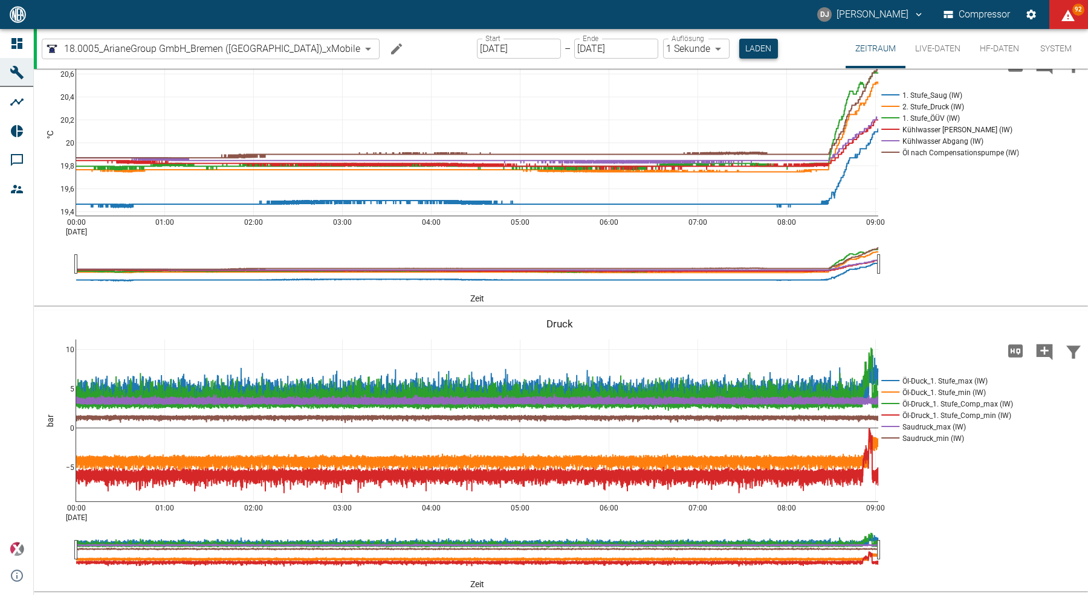
click at [739, 53] on button "Laden" at bounding box center [758, 49] width 39 height 20
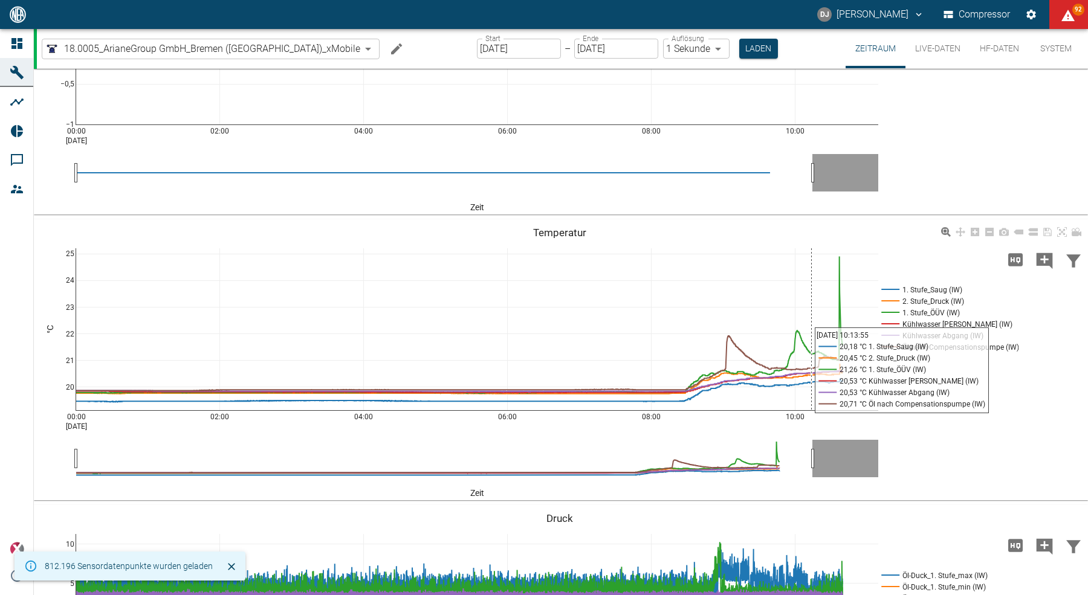
scroll to position [331, 0]
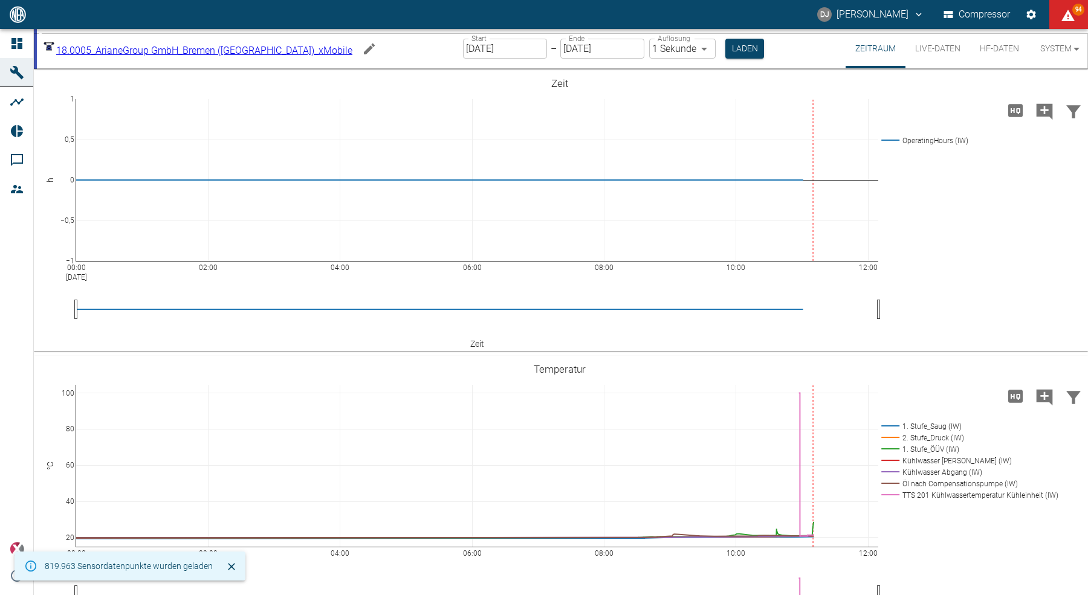
click at [991, 48] on button "HF-Daten" at bounding box center [999, 48] width 59 height 39
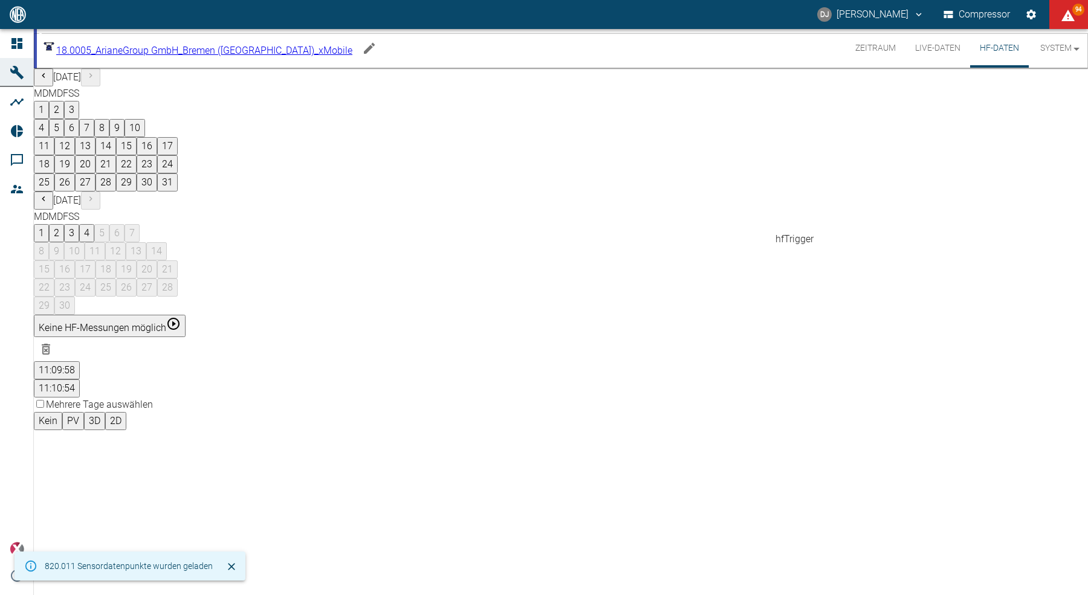
click at [80, 379] on button "11:10:54" at bounding box center [57, 388] width 46 height 18
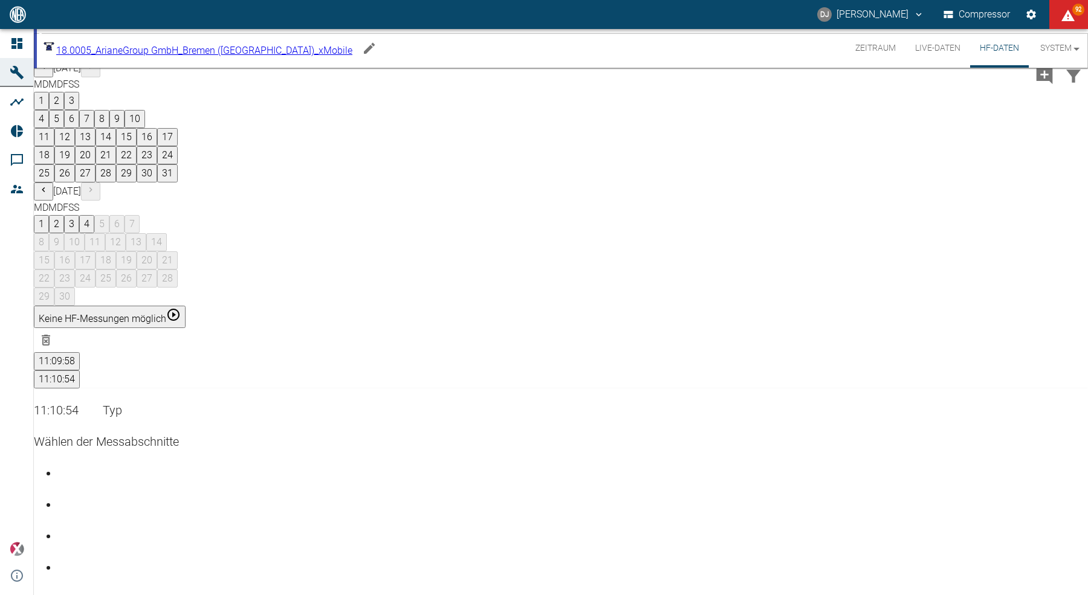
scroll to position [45, 0]
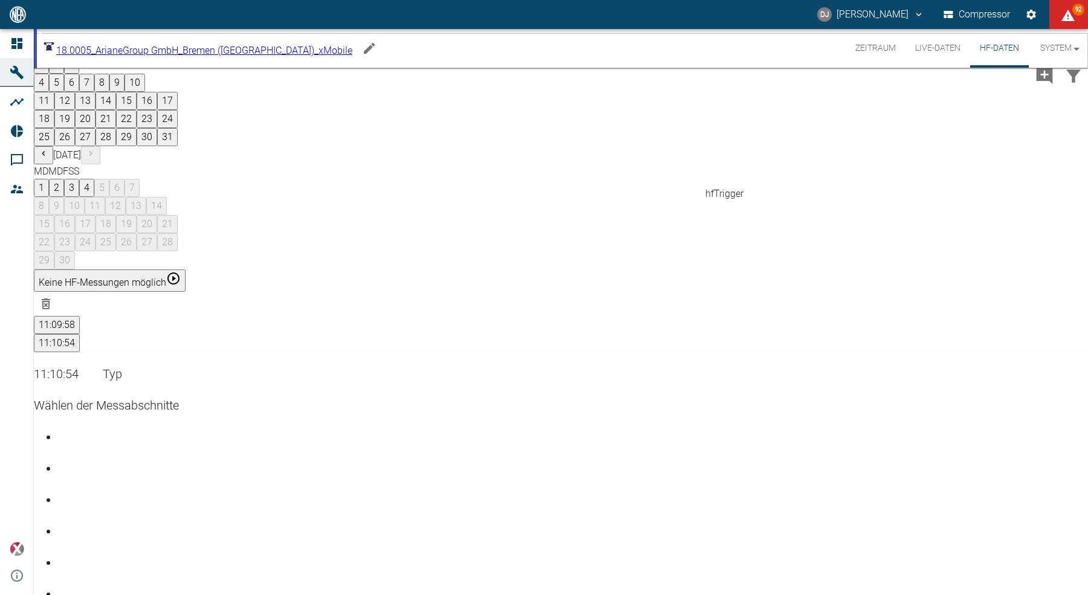
click at [80, 316] on button "11:09:58" at bounding box center [57, 325] width 46 height 18
click at [1040, 553] on div "Gehe zu Seite 5" at bounding box center [573, 553] width 1030 height 0
click at [997, 459] on div "Gehe zu Seite 2" at bounding box center [573, 459] width 1030 height 0
click at [1014, 490] on div "Gehe zu Seite 3" at bounding box center [573, 490] width 1030 height 0
drag, startPoint x: 497, startPoint y: 409, endPoint x: 567, endPoint y: 410, distance: 70.1
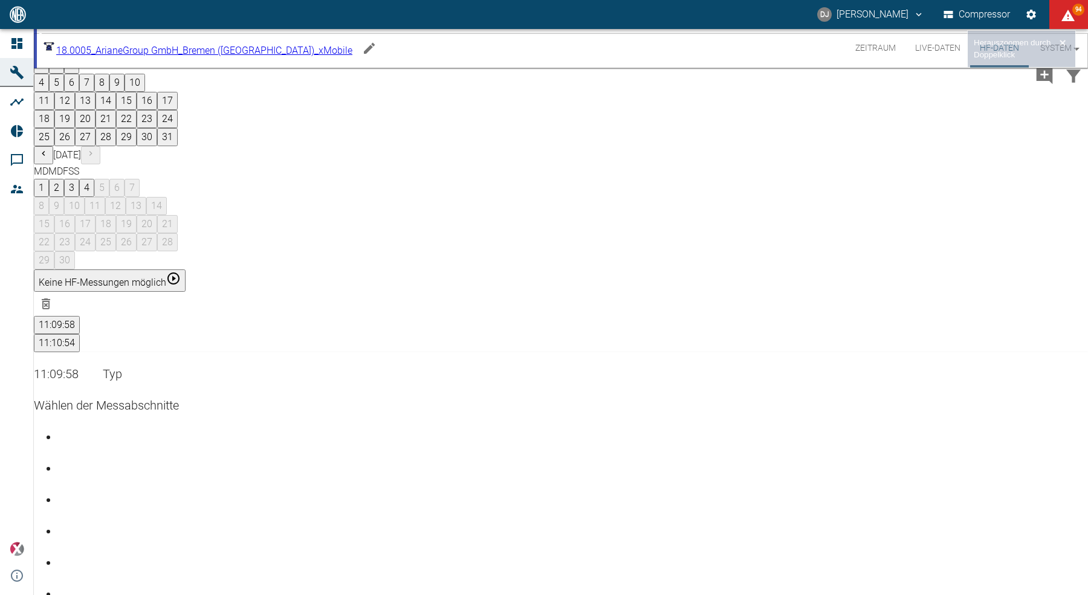
drag, startPoint x: 456, startPoint y: 419, endPoint x: 677, endPoint y: 421, distance: 221.2
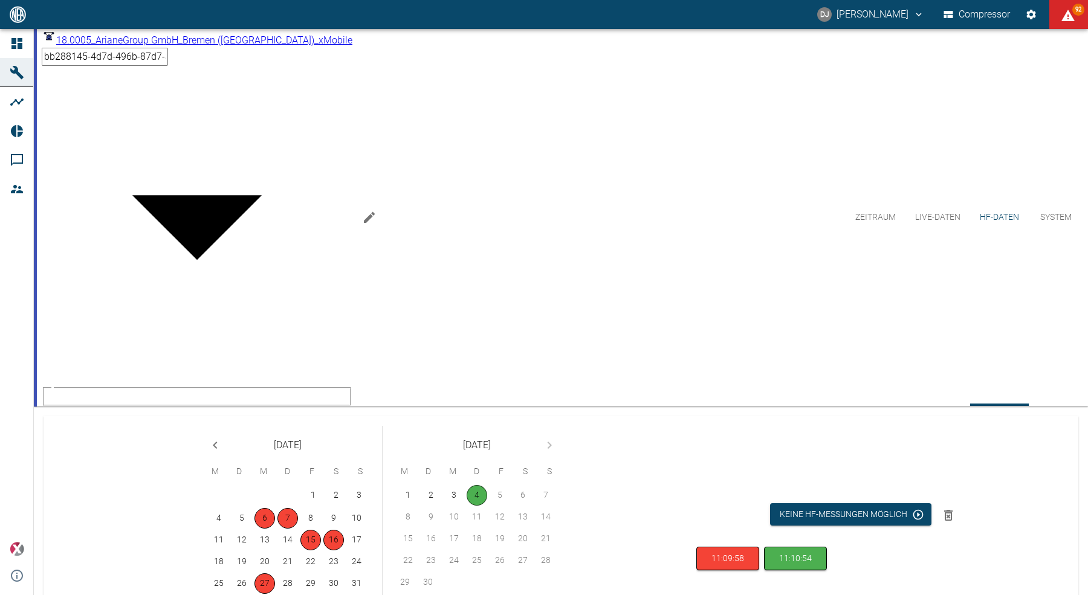
drag, startPoint x: 257, startPoint y: 462, endPoint x: 355, endPoint y: 459, distance: 97.3
click at [877, 48] on button "Zeitraum" at bounding box center [875, 217] width 60 height 377
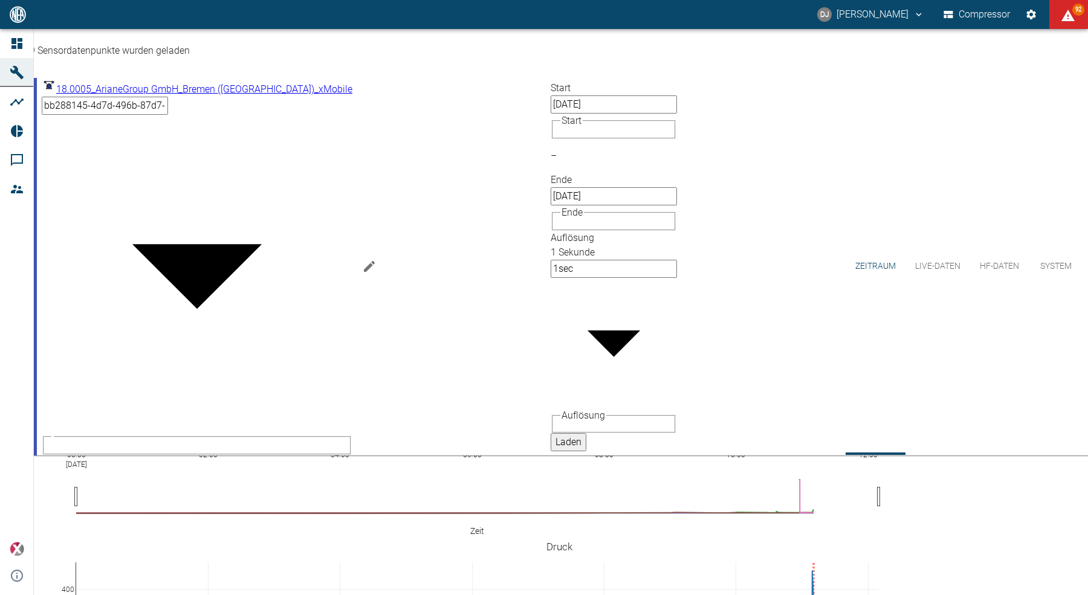
scroll to position [515, 0]
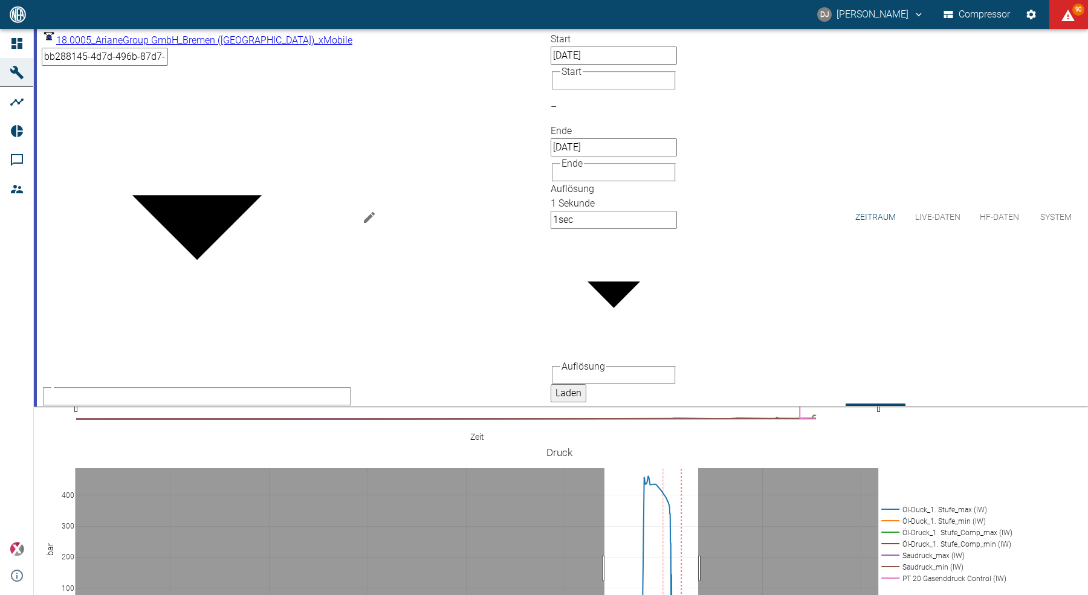
drag, startPoint x: 604, startPoint y: 255, endPoint x: 698, endPoint y: 250, distance: 93.8
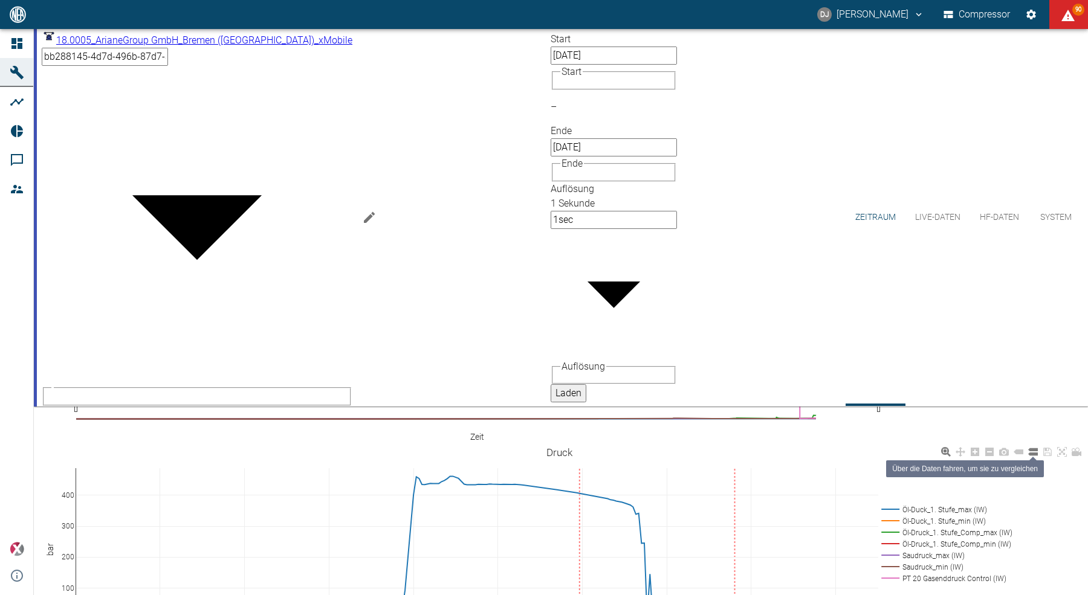
click at [1034, 448] on icon at bounding box center [1033, 451] width 10 height 7
click at [927, 46] on button "Live-Daten" at bounding box center [937, 217] width 65 height 377
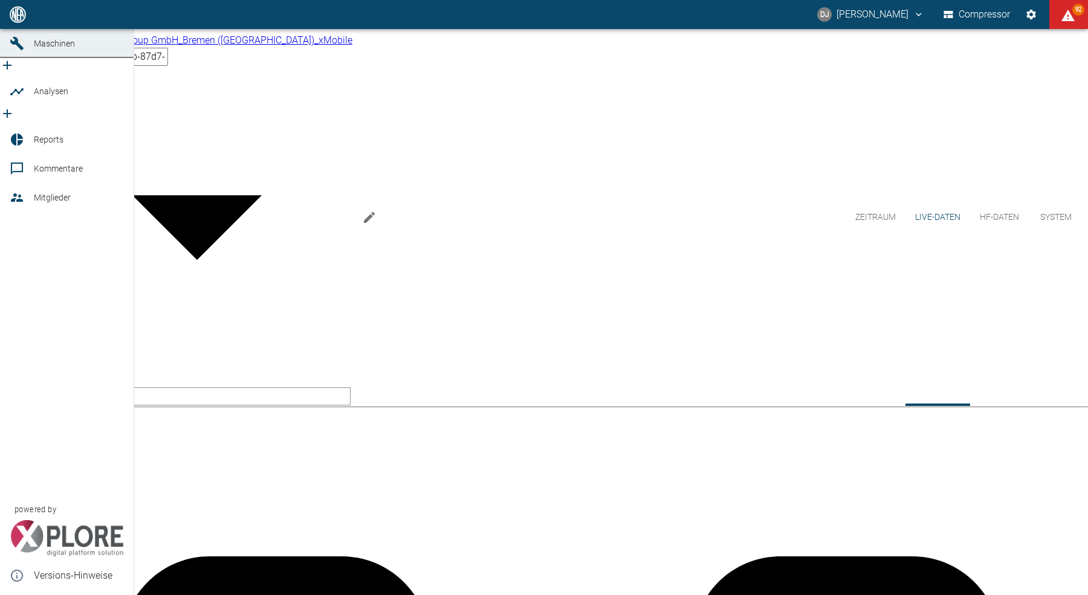
click at [24, 22] on icon at bounding box center [17, 14] width 15 height 15
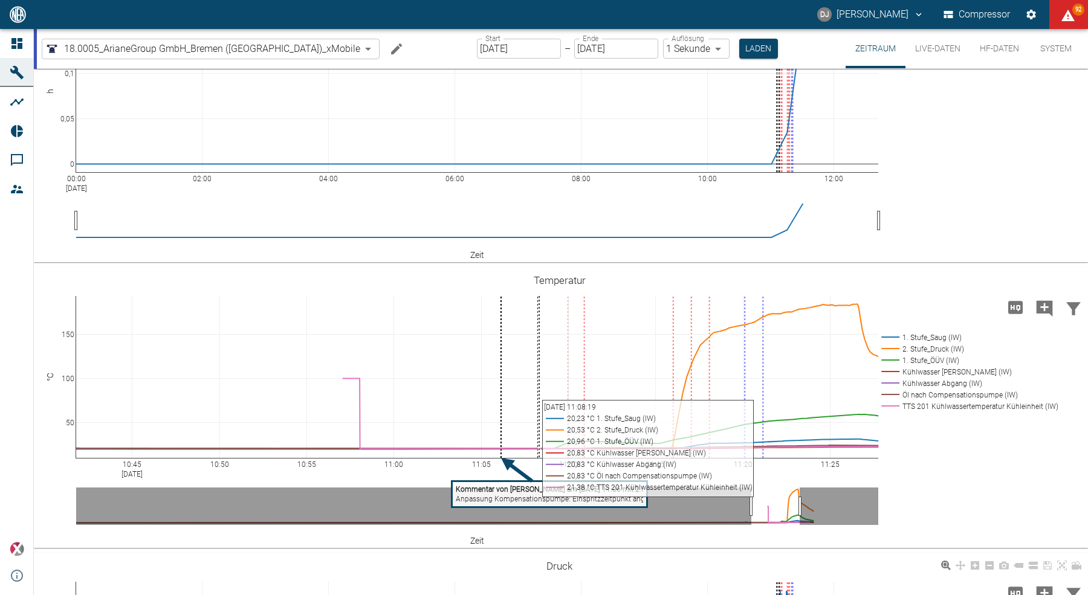
scroll to position [411, 0]
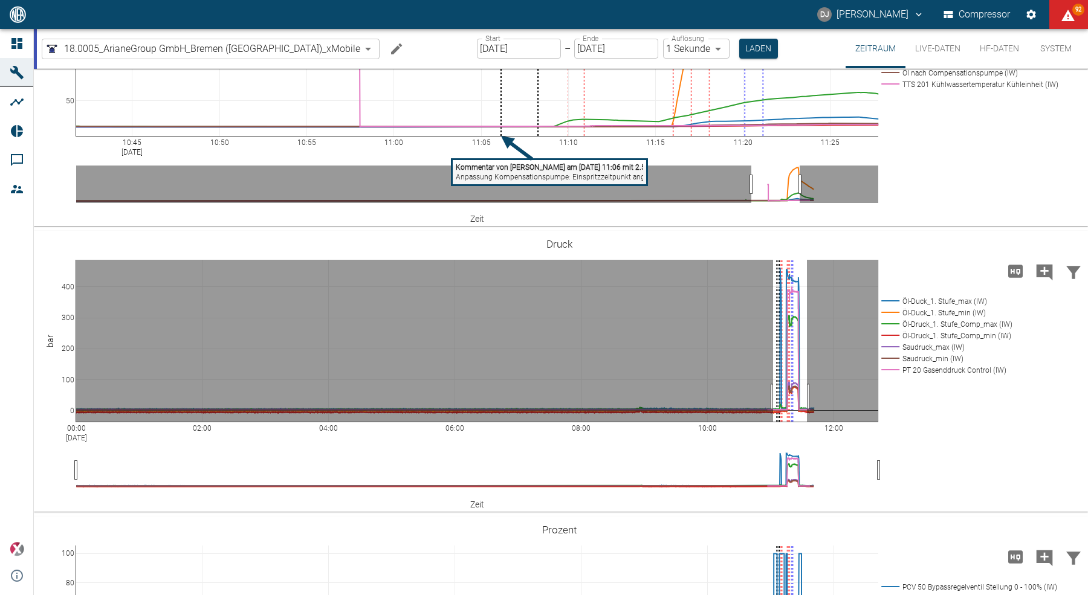
drag, startPoint x: 773, startPoint y: 396, endPoint x: 807, endPoint y: 387, distance: 34.9
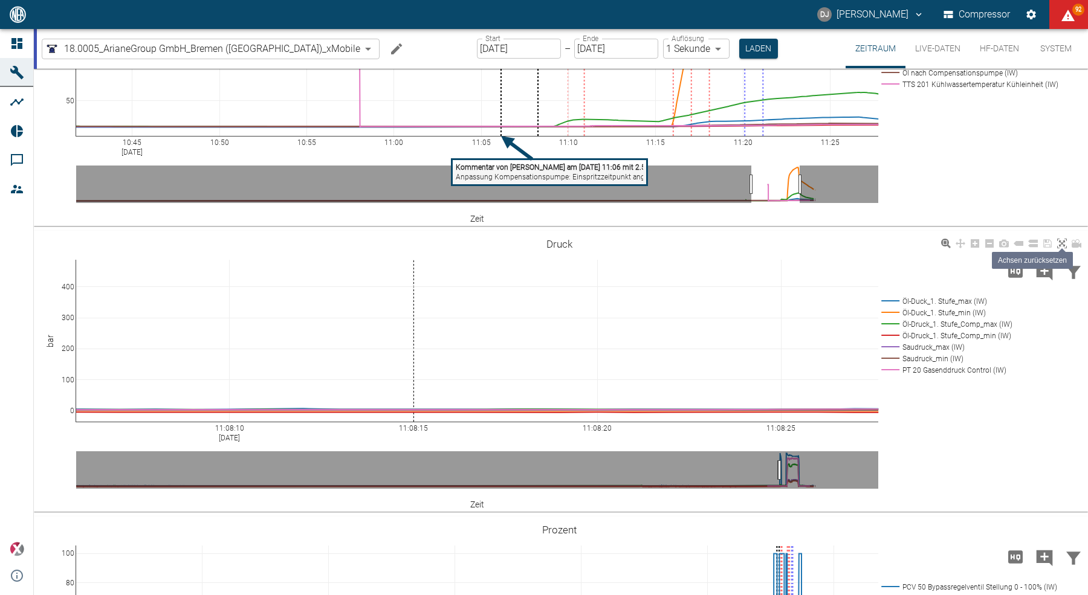
click at [1065, 245] on icon at bounding box center [1062, 244] width 10 height 10
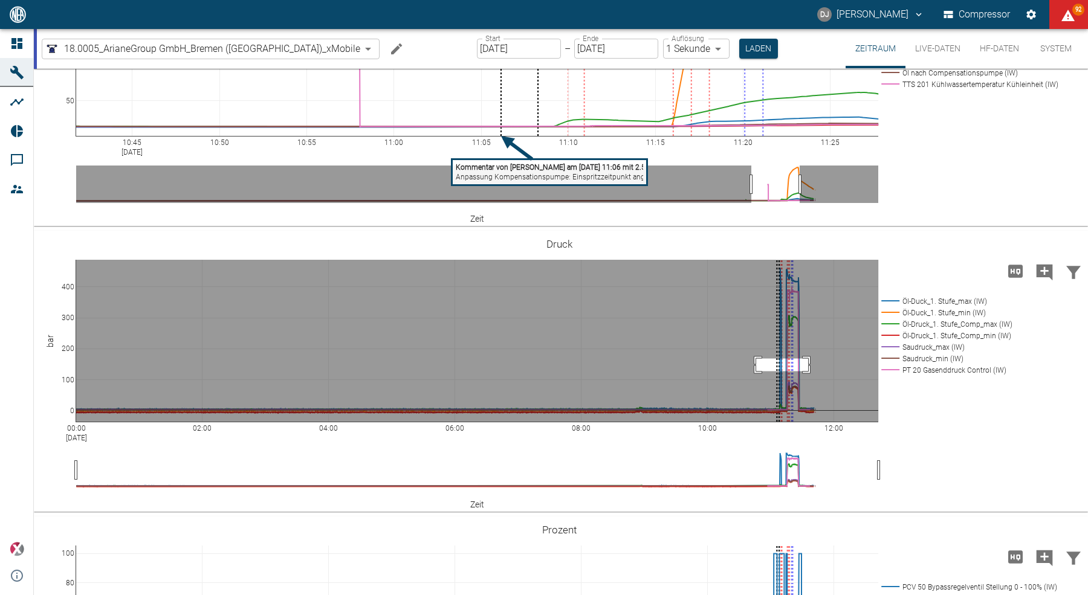
drag, startPoint x: 756, startPoint y: 370, endPoint x: 808, endPoint y: 358, distance: 53.5
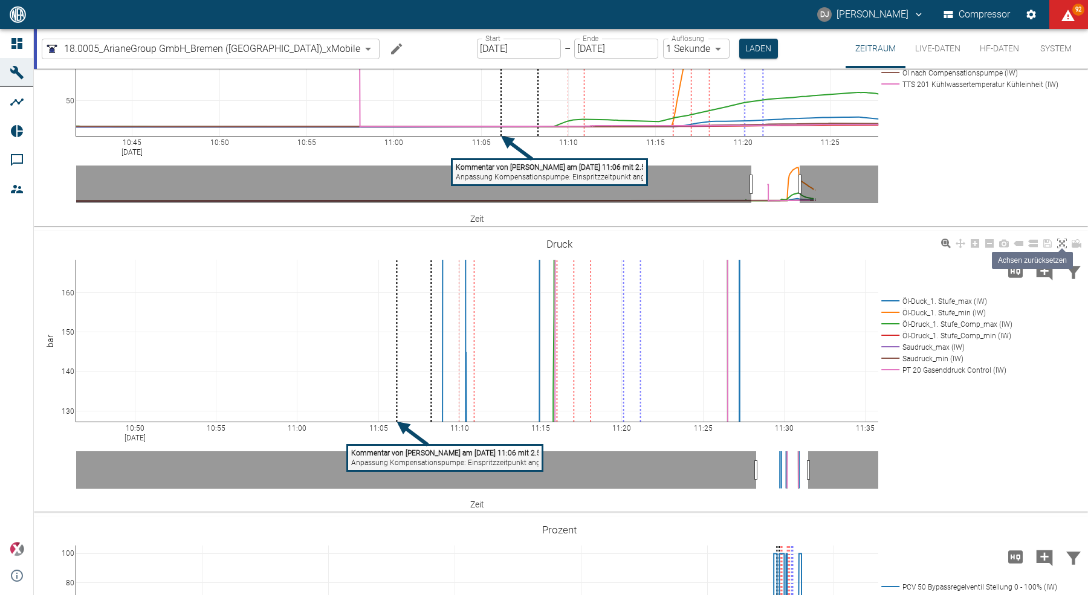
click at [1063, 245] on icon at bounding box center [1062, 244] width 10 height 10
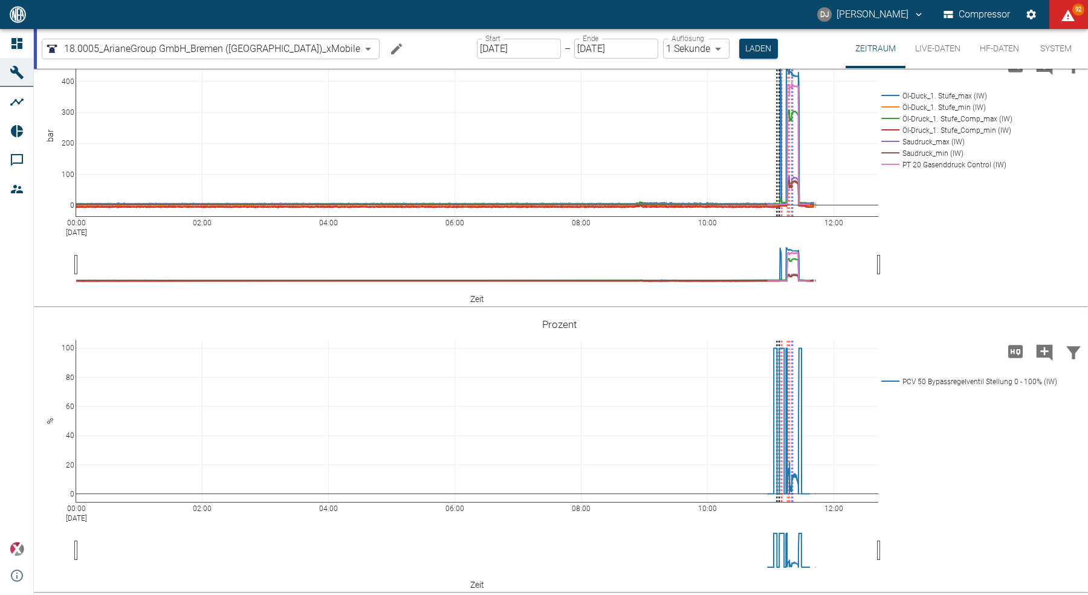
scroll to position [613, 0]
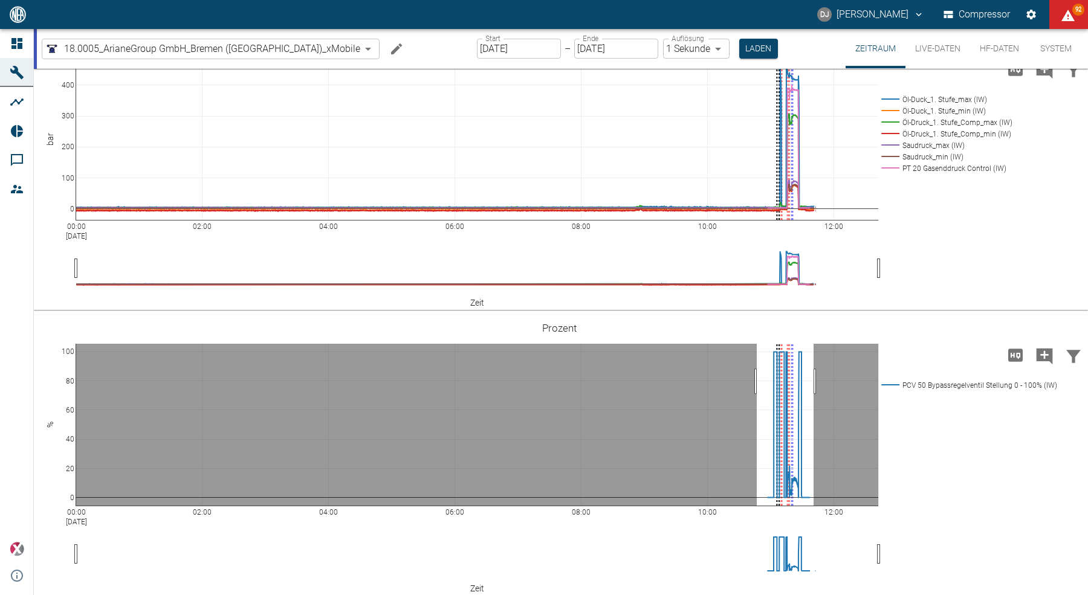
drag, startPoint x: 756, startPoint y: 380, endPoint x: 813, endPoint y: 382, distance: 56.8
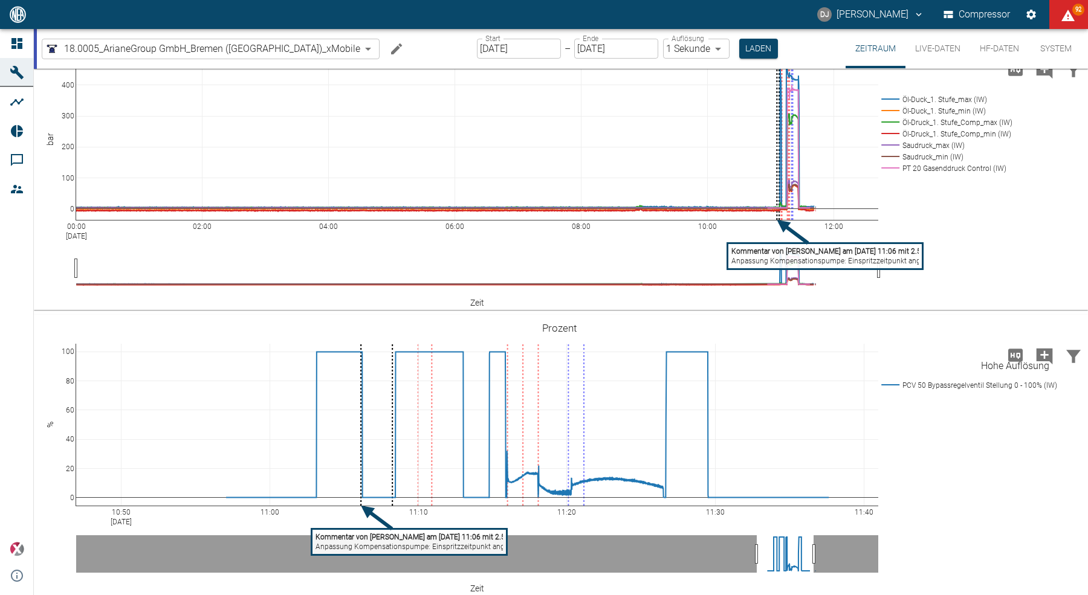
click at [1011, 361] on div "Hohe Auflösung" at bounding box center [1015, 366] width 68 height 15
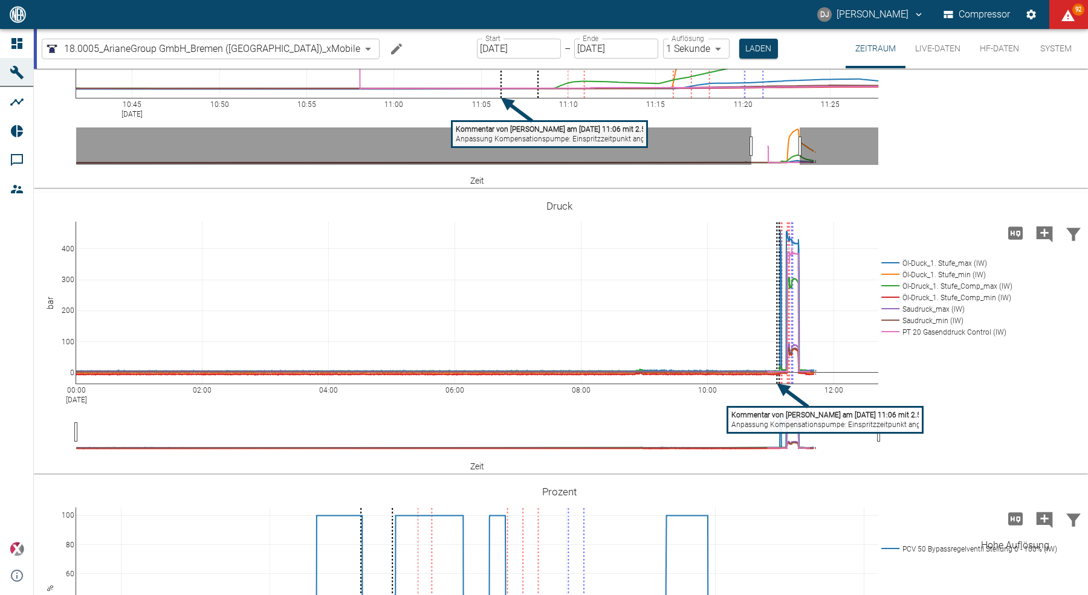
scroll to position [433, 0]
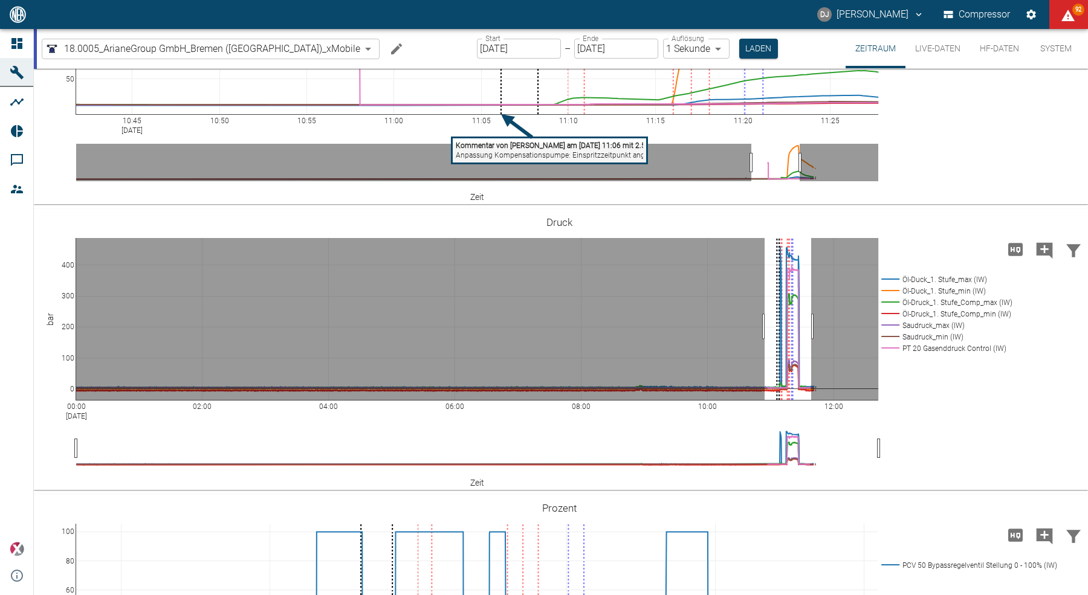
drag, startPoint x: 764, startPoint y: 325, endPoint x: 813, endPoint y: 320, distance: 48.6
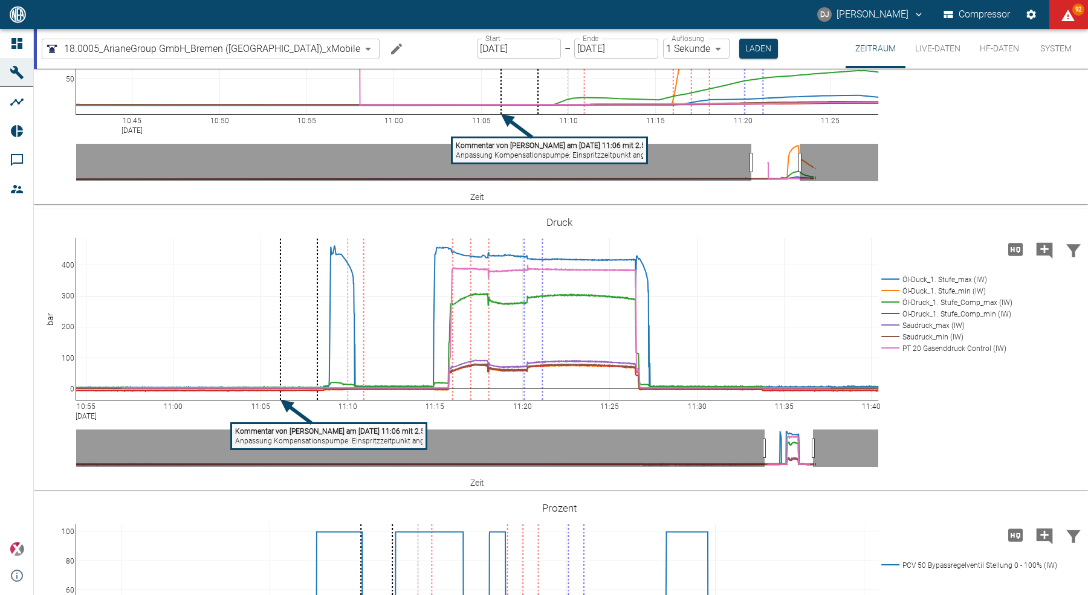
click at [1003, 48] on button "HF-Daten" at bounding box center [999, 48] width 59 height 39
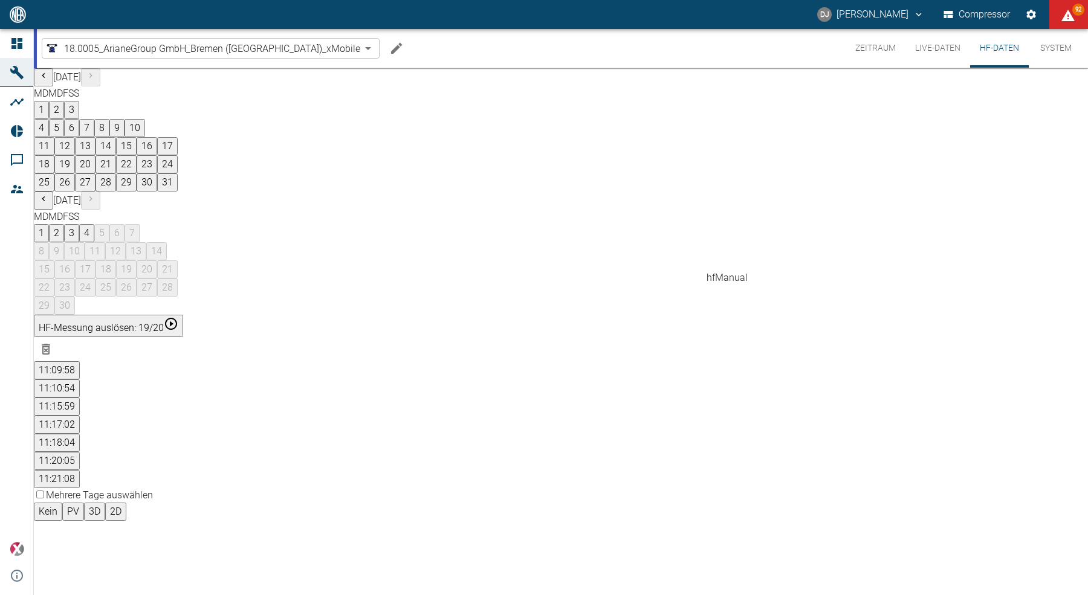
click at [80, 452] on button "11:20:05" at bounding box center [57, 461] width 46 height 18
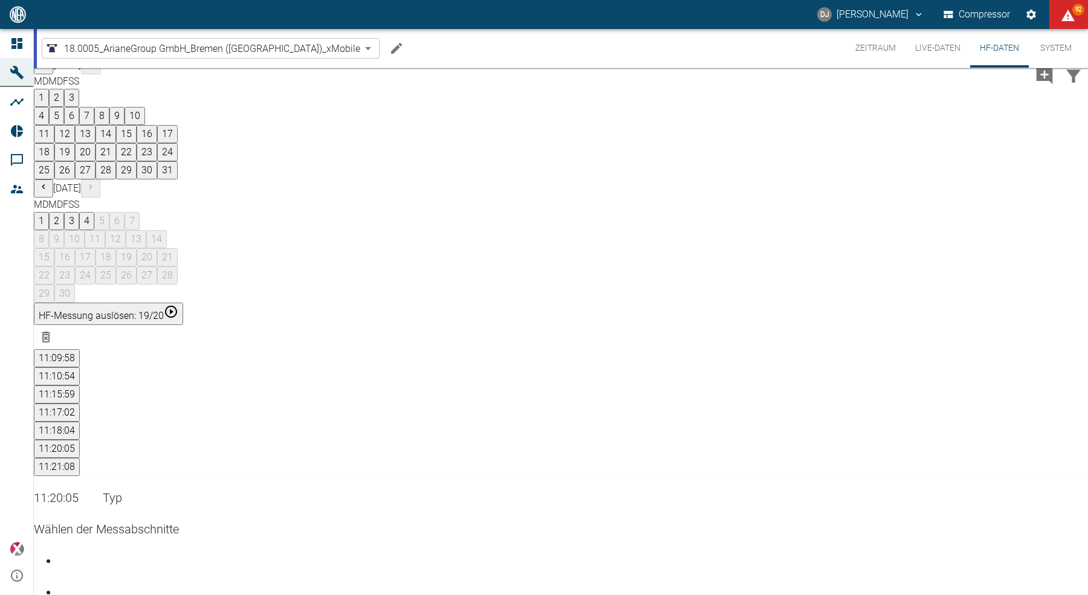
scroll to position [63, 0]
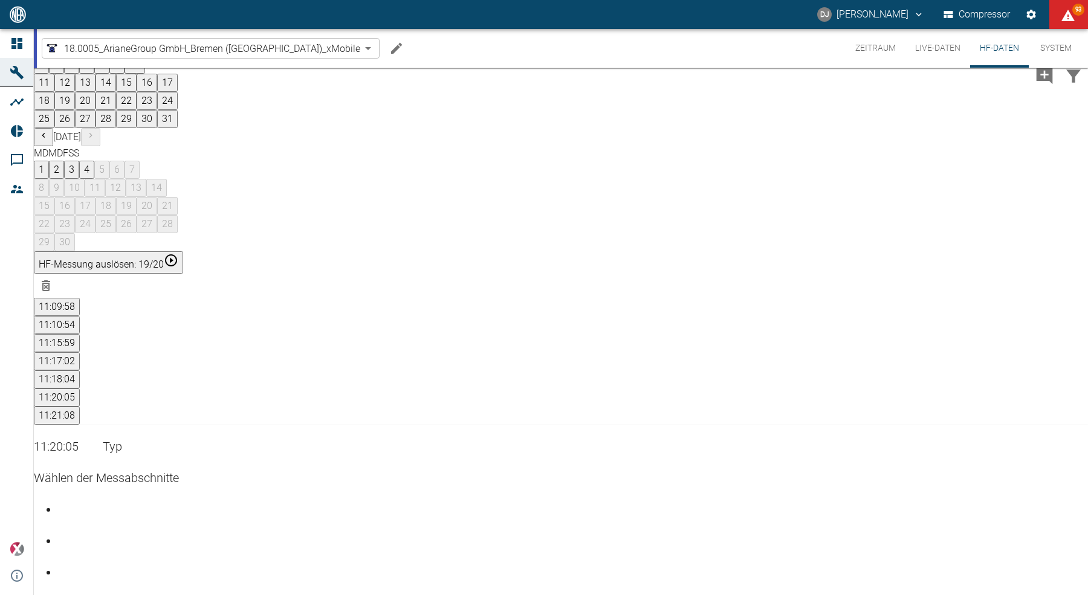
drag, startPoint x: 408, startPoint y: 397, endPoint x: 458, endPoint y: 395, distance: 50.2
click at [1012, 563] on div "Gehe zu Seite 3" at bounding box center [573, 563] width 1030 height 0
click at [1030, 594] on div "Gehe zu Seite 4" at bounding box center [573, 594] width 1030 height 0
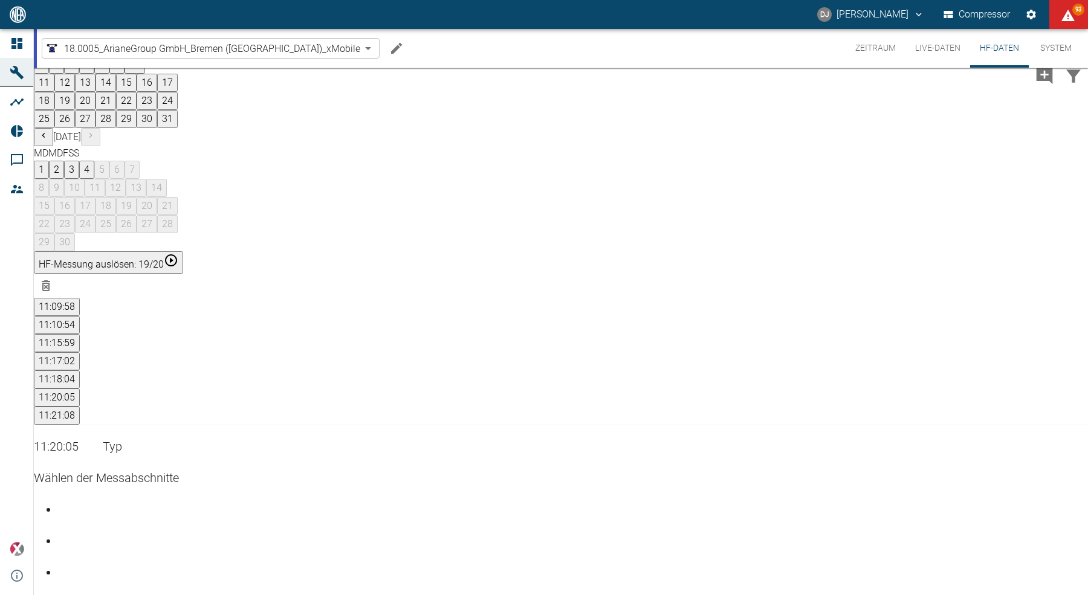
click at [985, 500] on div "Gehe zu Seite 1" at bounding box center [573, 500] width 1030 height 0
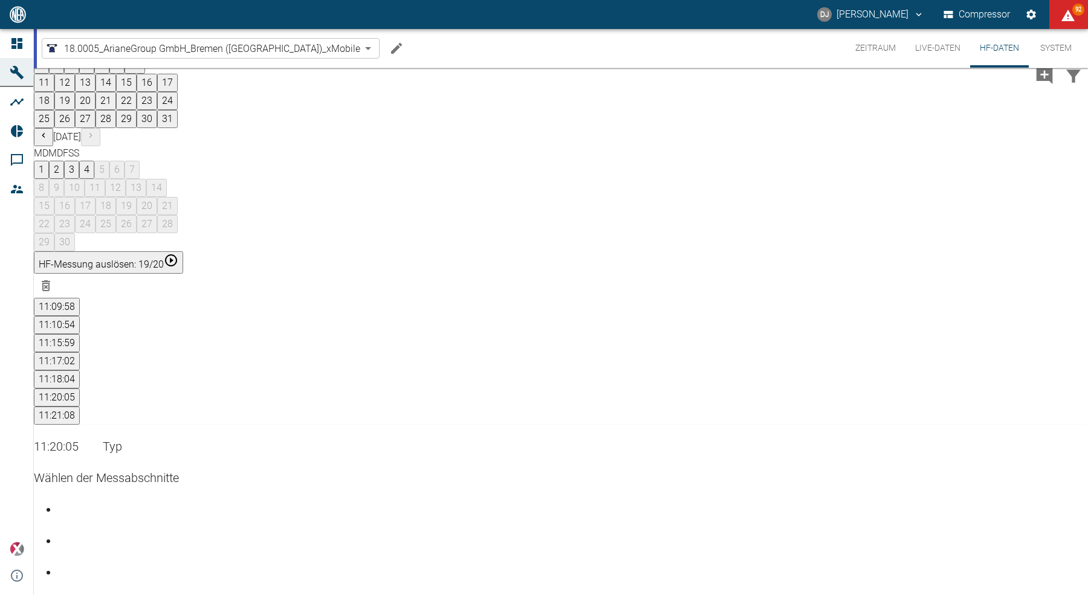
scroll to position [63, 0]
click at [80, 370] on button "11:18:04" at bounding box center [57, 379] width 46 height 18
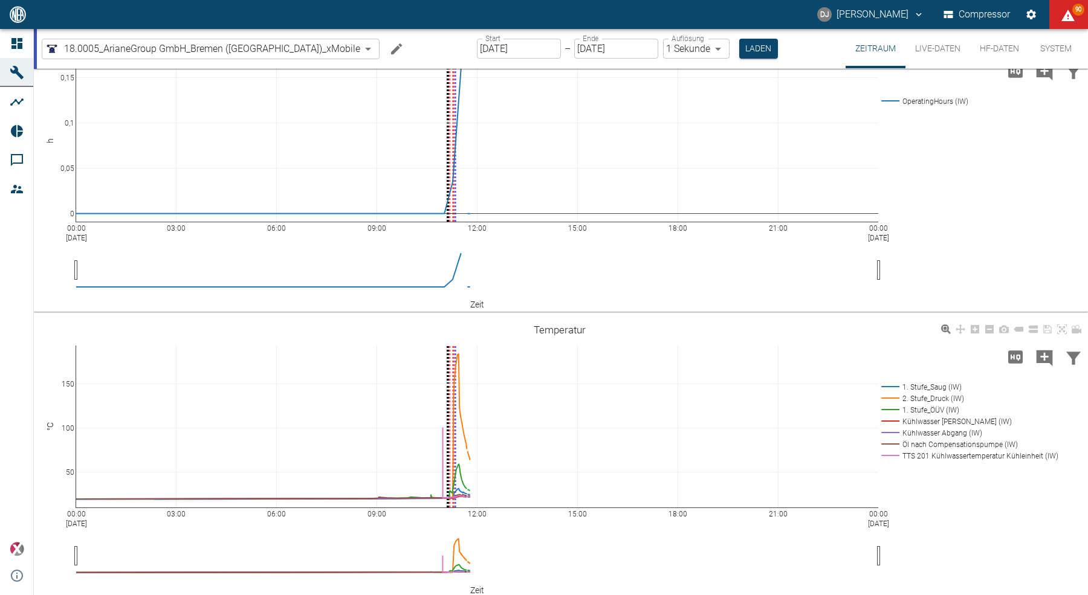
scroll to position [140, 0]
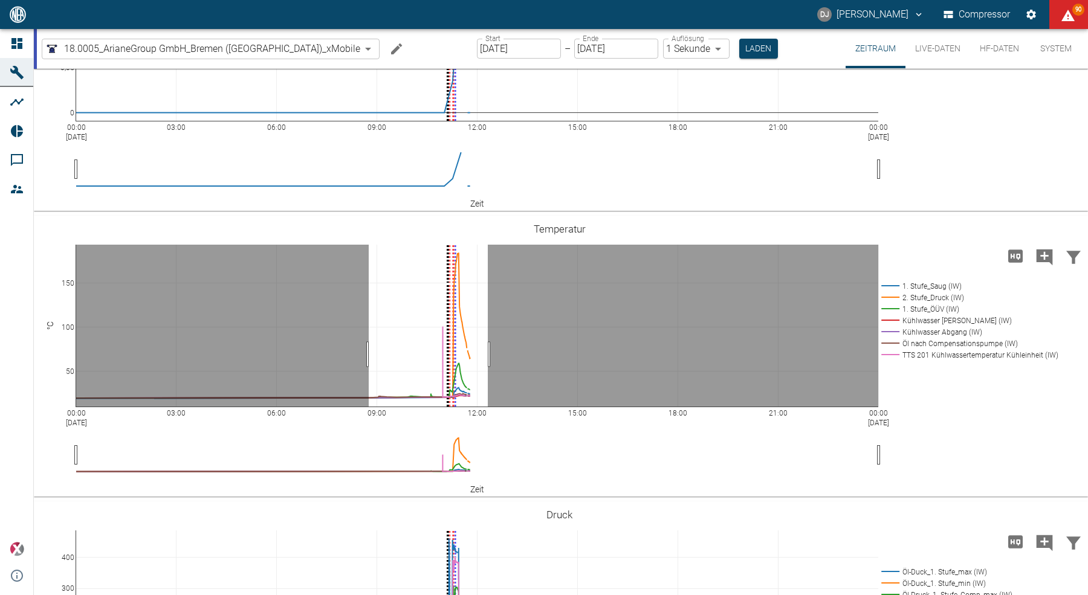
drag, startPoint x: 369, startPoint y: 353, endPoint x: 488, endPoint y: 351, distance: 119.1
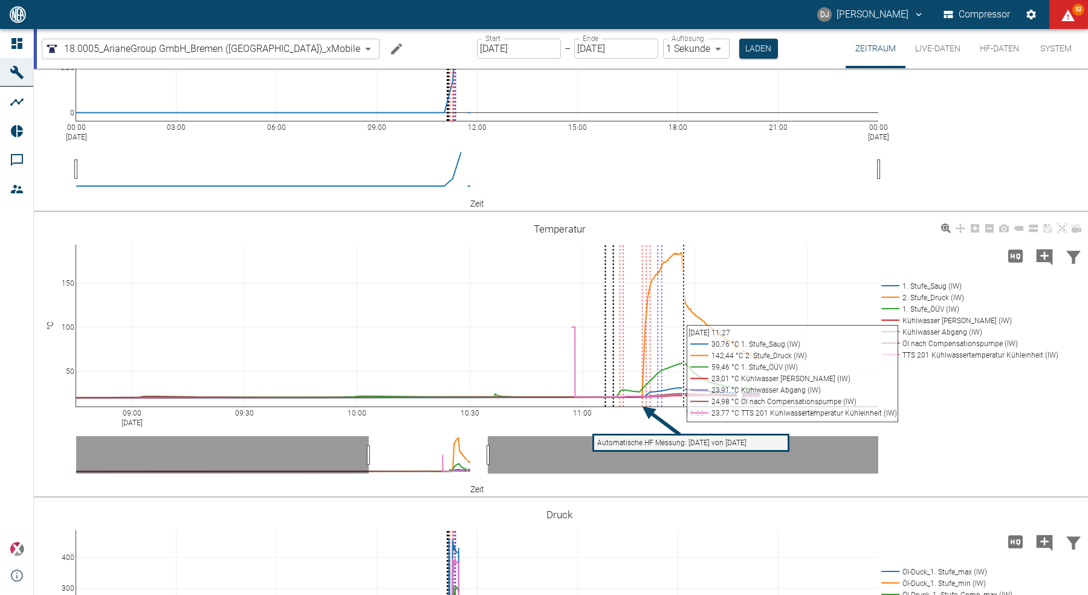
scroll to position [491, 0]
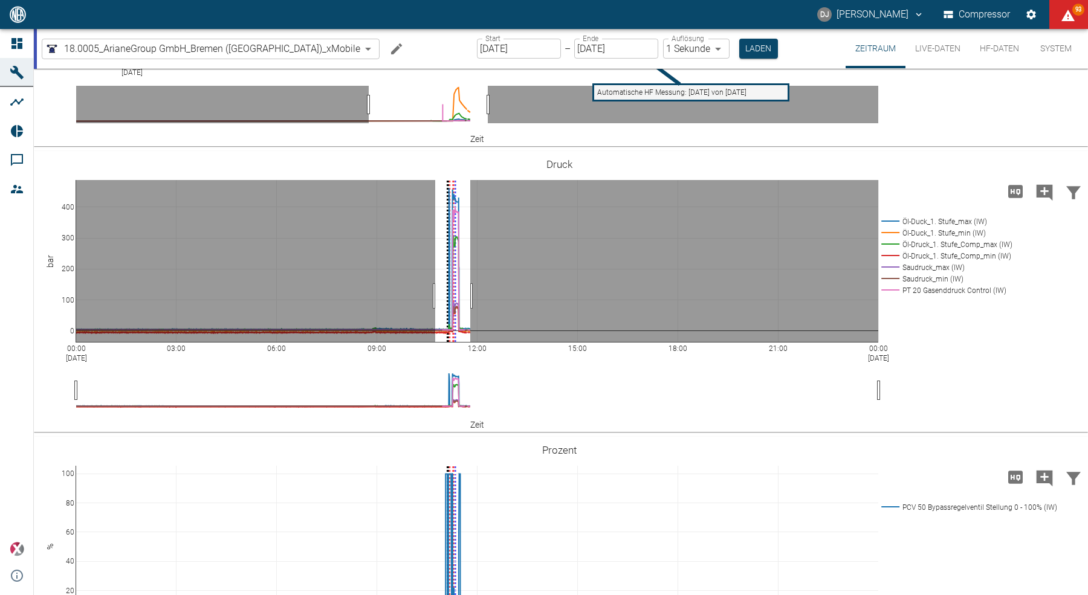
drag, startPoint x: 435, startPoint y: 295, endPoint x: 470, endPoint y: 286, distance: 36.2
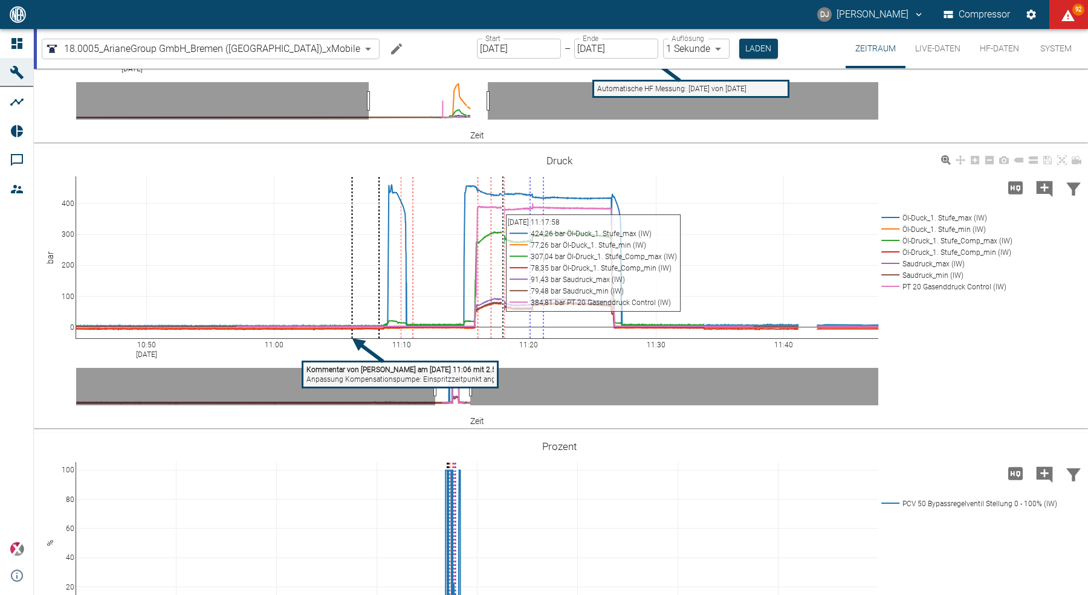
scroll to position [489, 0]
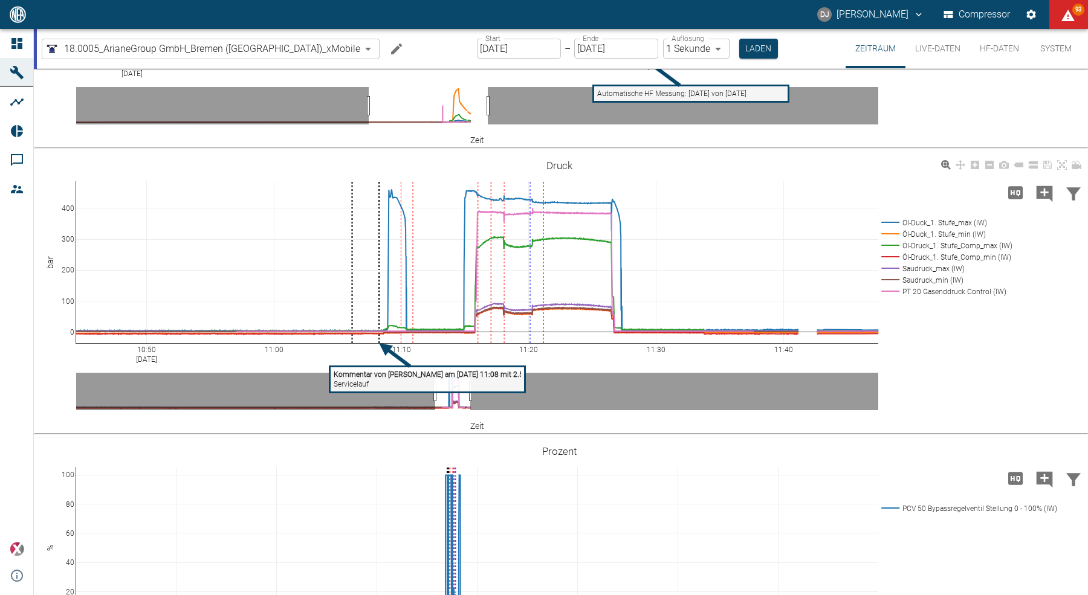
click at [507, 368] on rect at bounding box center [427, 380] width 195 height 26
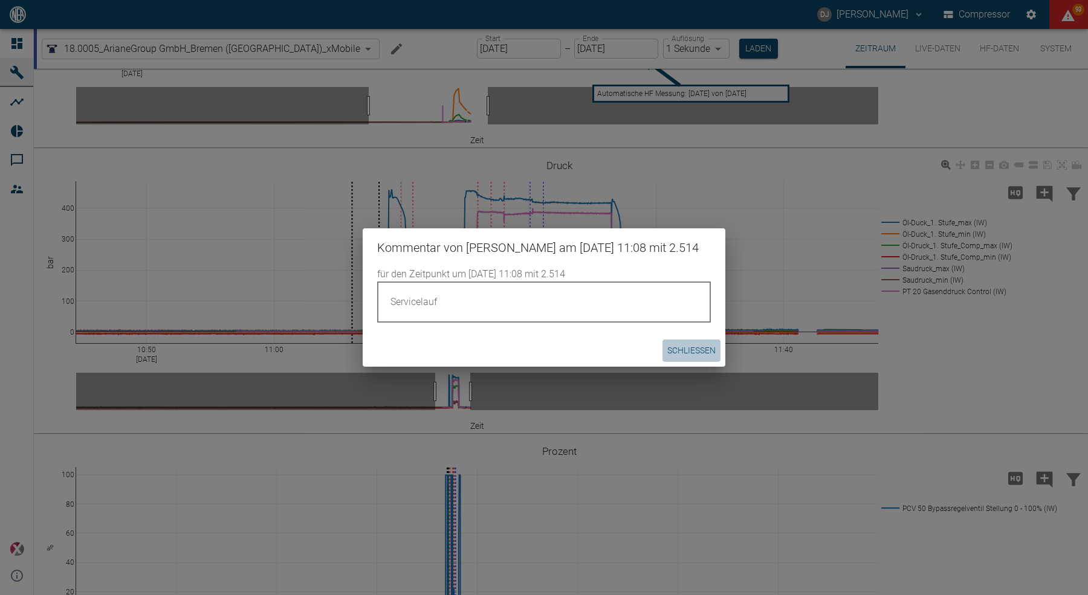
click at [703, 362] on button "Schließen" at bounding box center [691, 351] width 58 height 22
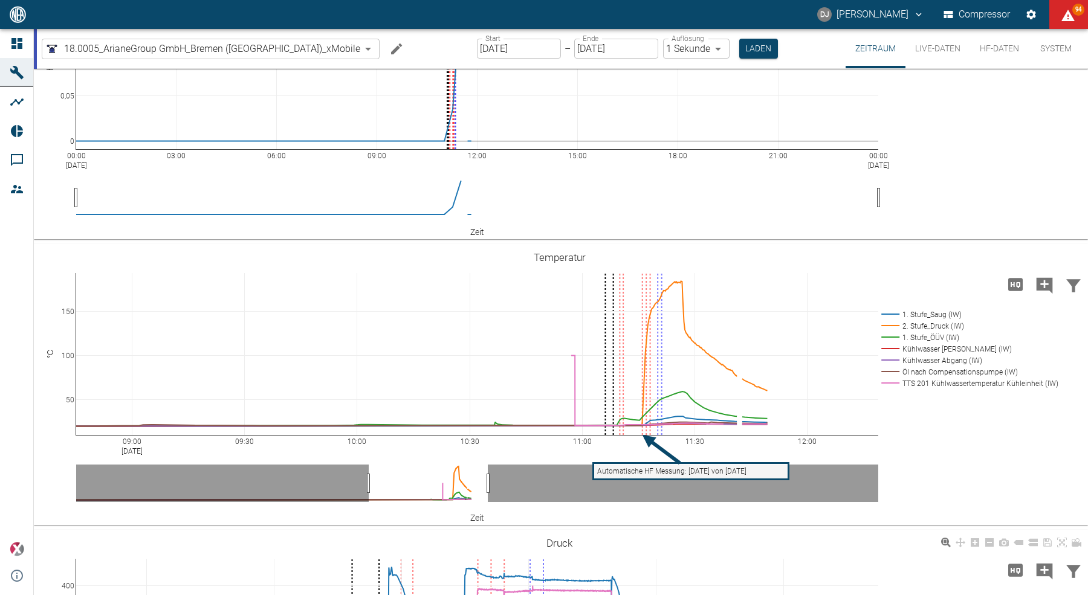
scroll to position [36, 0]
